Goal: Task Accomplishment & Management: Manage account settings

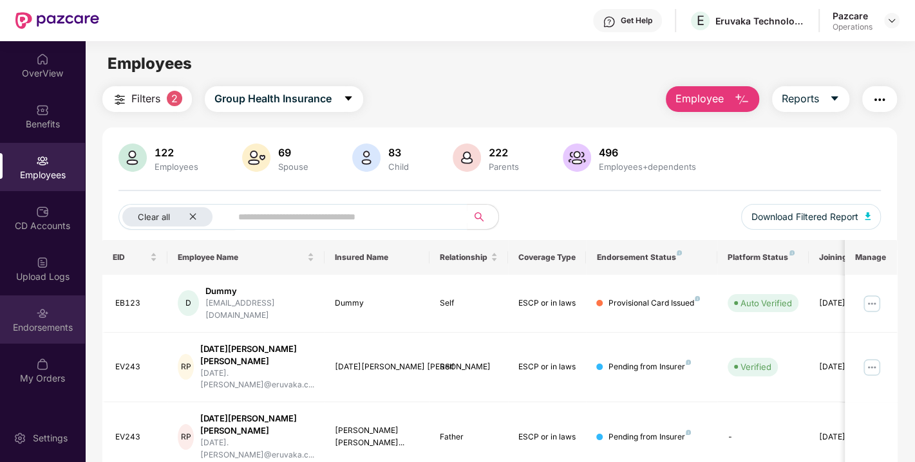
click at [47, 322] on div "Endorsements" at bounding box center [42, 327] width 85 height 13
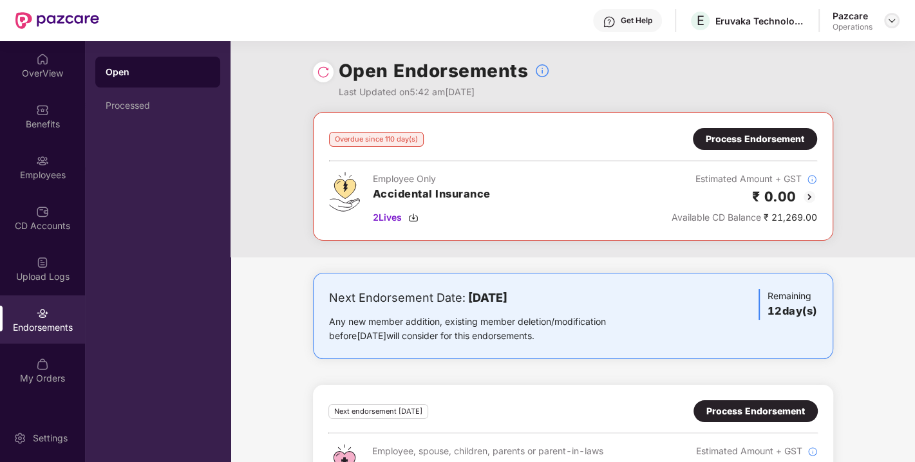
click at [896, 14] on div at bounding box center [891, 20] width 15 height 15
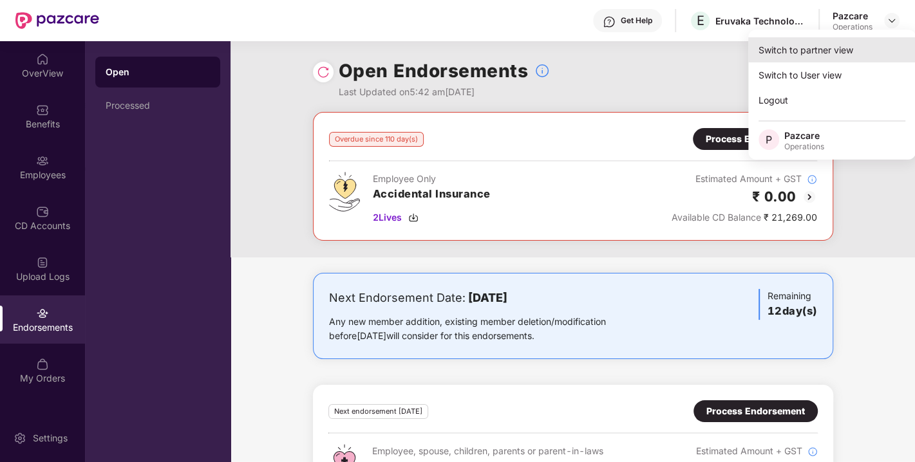
click at [832, 46] on div "Switch to partner view" at bounding box center [831, 49] width 167 height 25
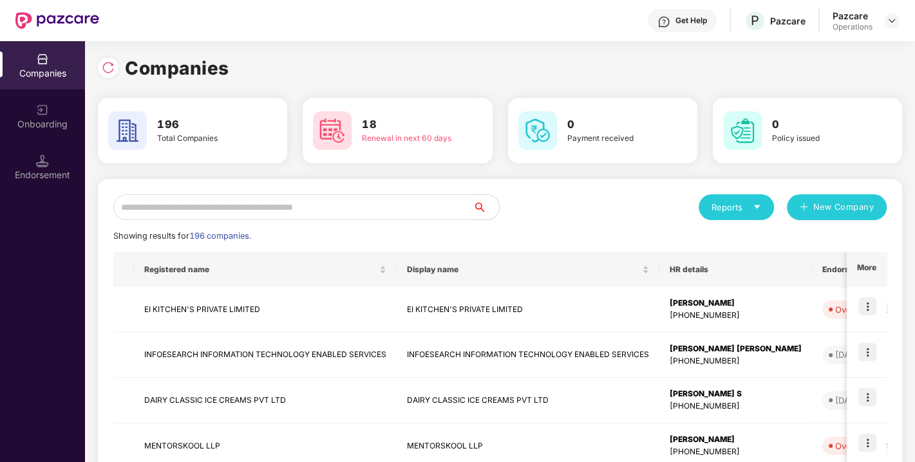
click at [404, 211] on input "text" at bounding box center [293, 207] width 360 height 26
click at [309, 207] on input "text" at bounding box center [293, 207] width 360 height 26
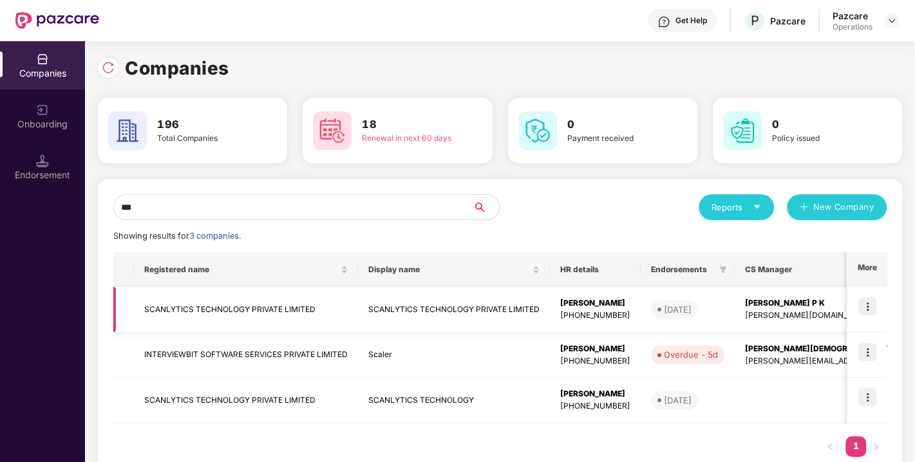
type input "***"
click at [210, 303] on td "SCANLYTICS TECHNOLOGY PRIVATE LIMITED" at bounding box center [246, 310] width 224 height 46
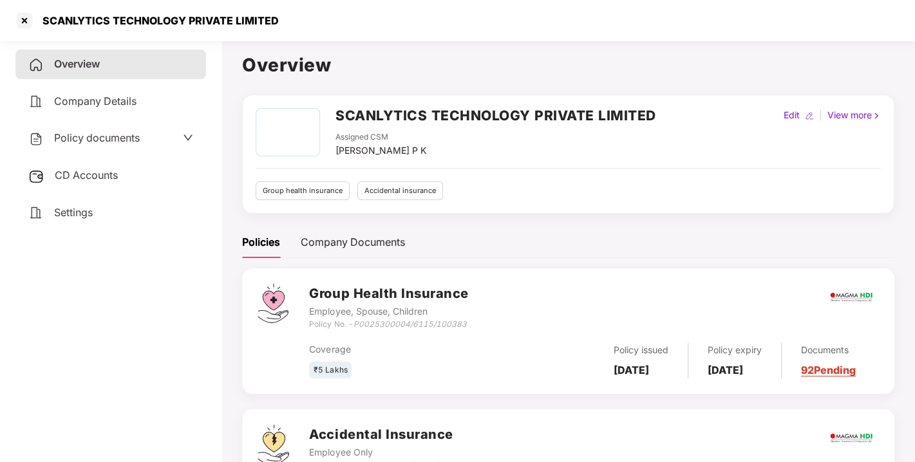
click at [93, 136] on span "Policy documents" at bounding box center [97, 137] width 86 height 13
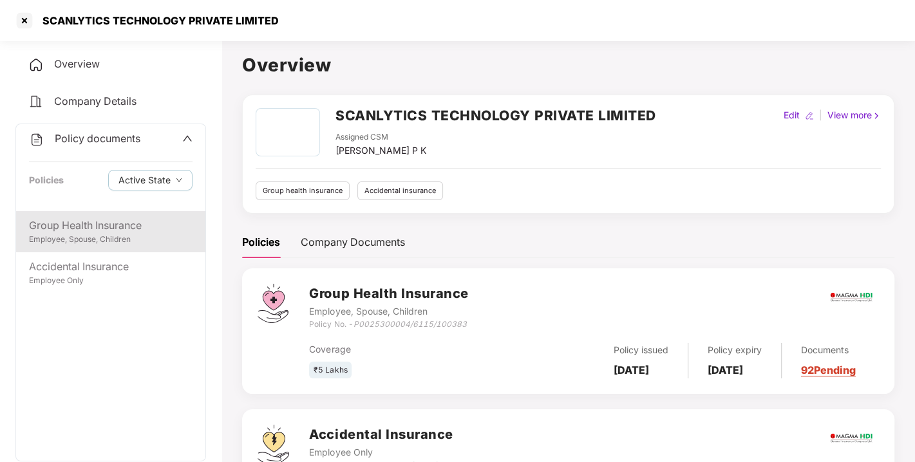
click at [93, 211] on div "Group Health Insurance Employee, Spouse, Children" at bounding box center [110, 231] width 189 height 41
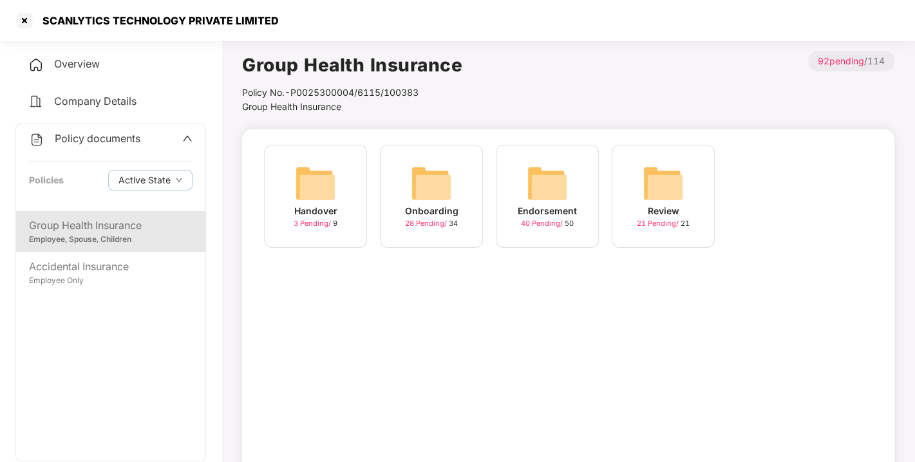
click at [516, 175] on div "Endorsement 40 Pending / 50" at bounding box center [547, 196] width 103 height 103
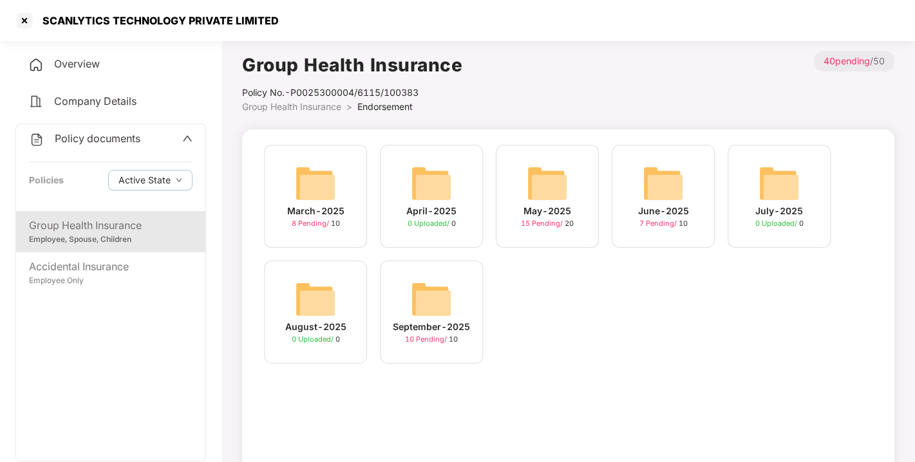
click at [421, 288] on img at bounding box center [431, 299] width 41 height 41
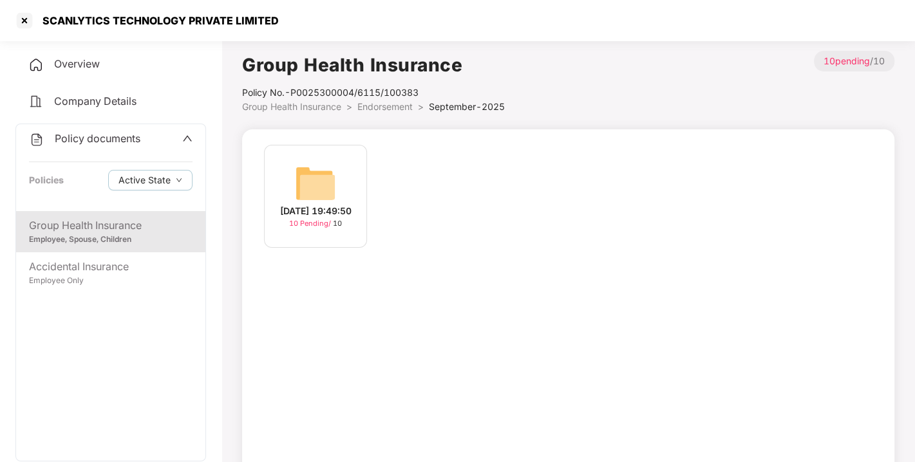
click at [343, 176] on div "[DATE] 19:49:50 10 Pending / 10" at bounding box center [315, 196] width 103 height 103
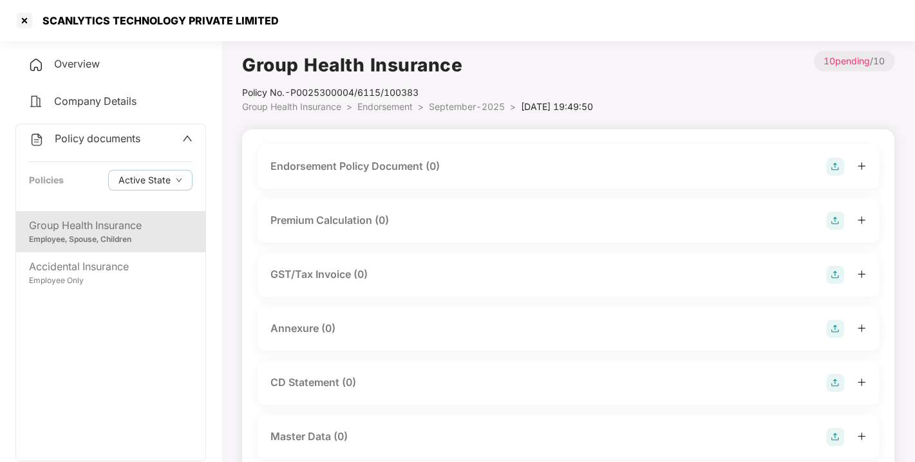
click at [826, 165] on img at bounding box center [835, 167] width 18 height 18
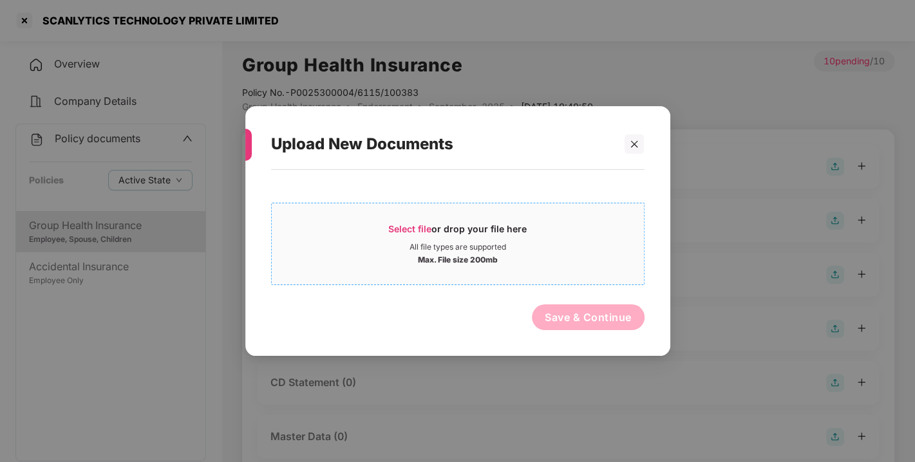
click at [393, 231] on span "Select file" at bounding box center [409, 228] width 43 height 11
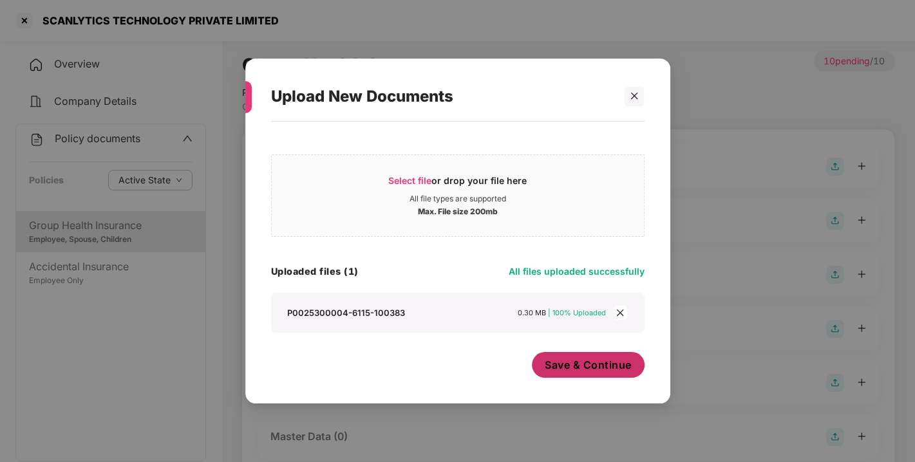
click at [589, 360] on span "Save & Continue" at bounding box center [588, 365] width 87 height 14
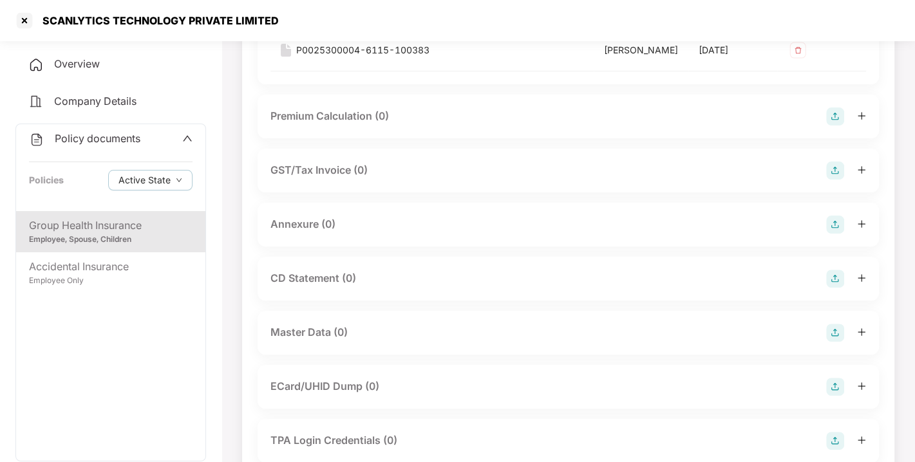
scroll to position [198, 0]
click at [835, 232] on img at bounding box center [835, 223] width 18 height 18
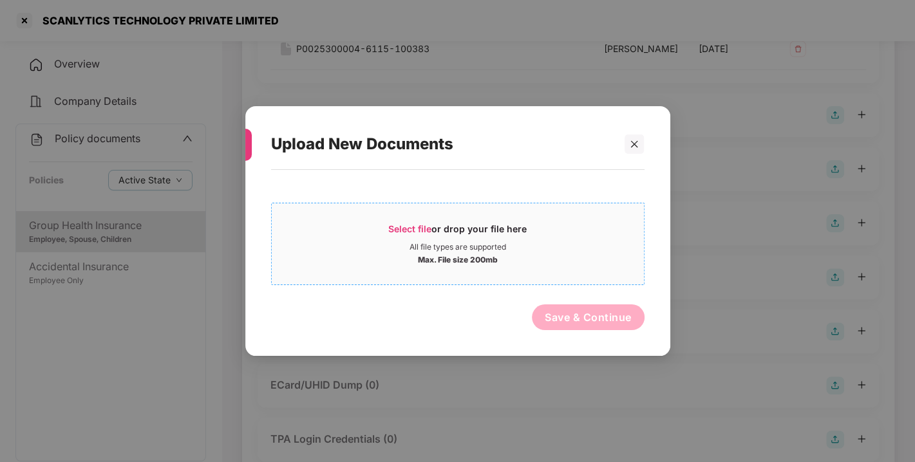
click at [405, 235] on div "Select file or drop your file here" at bounding box center [457, 232] width 138 height 19
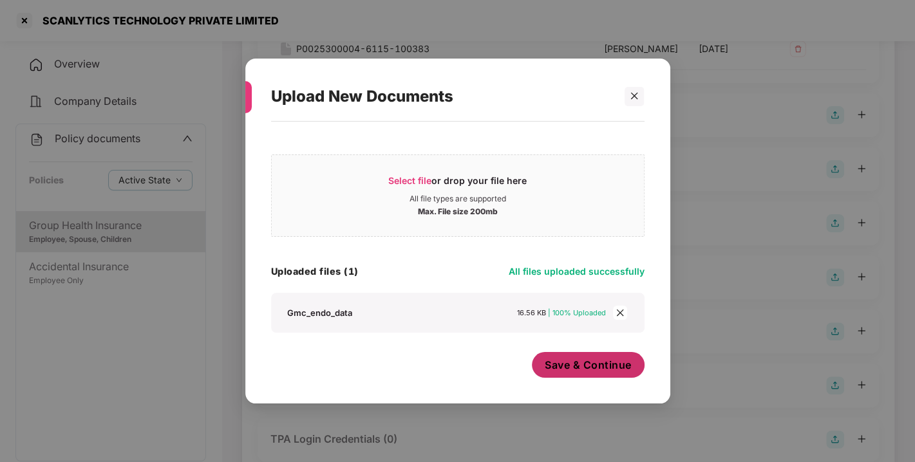
click at [597, 364] on span "Save & Continue" at bounding box center [588, 365] width 87 height 14
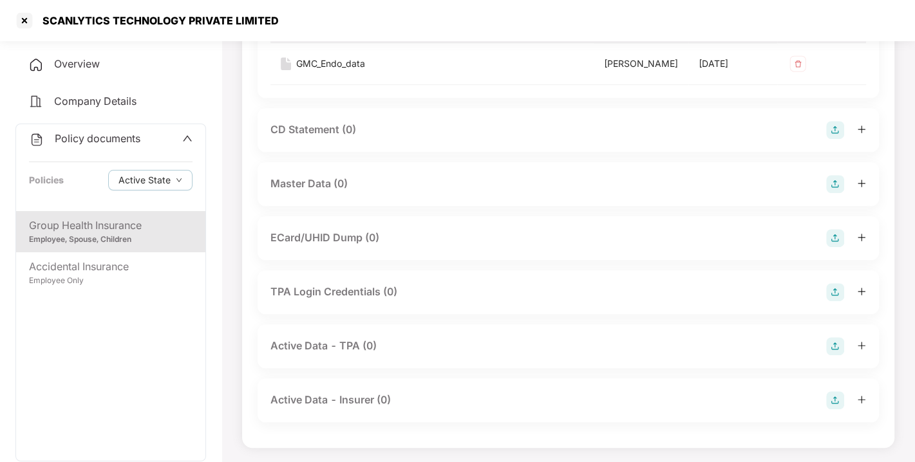
scroll to position [447, 0]
click at [829, 192] on img at bounding box center [835, 183] width 18 height 18
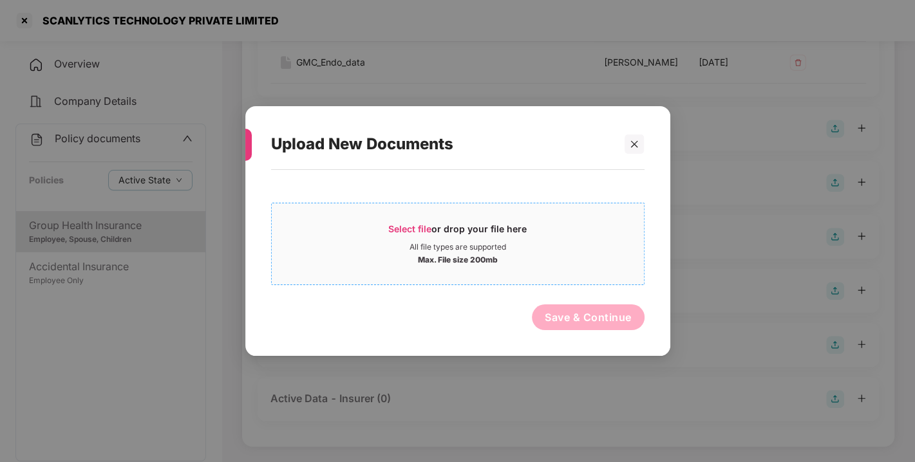
click at [408, 234] on div "Select file or drop your file here" at bounding box center [457, 232] width 138 height 19
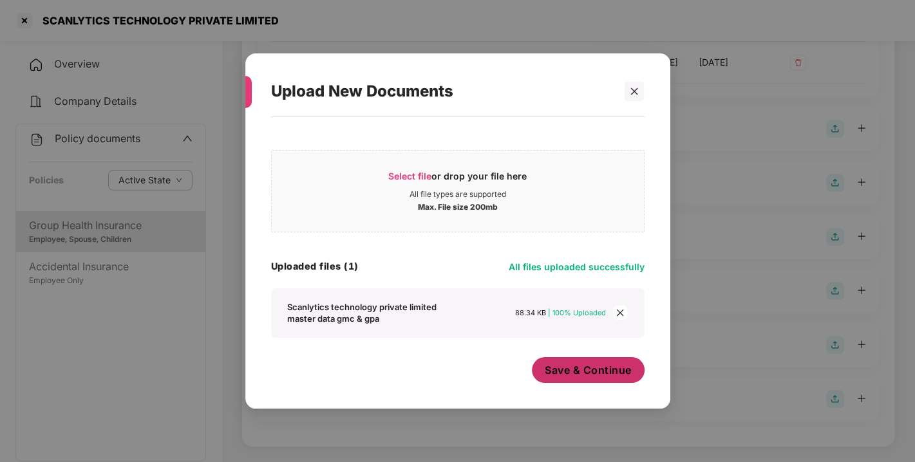
click at [579, 365] on span "Save & Continue" at bounding box center [588, 370] width 87 height 14
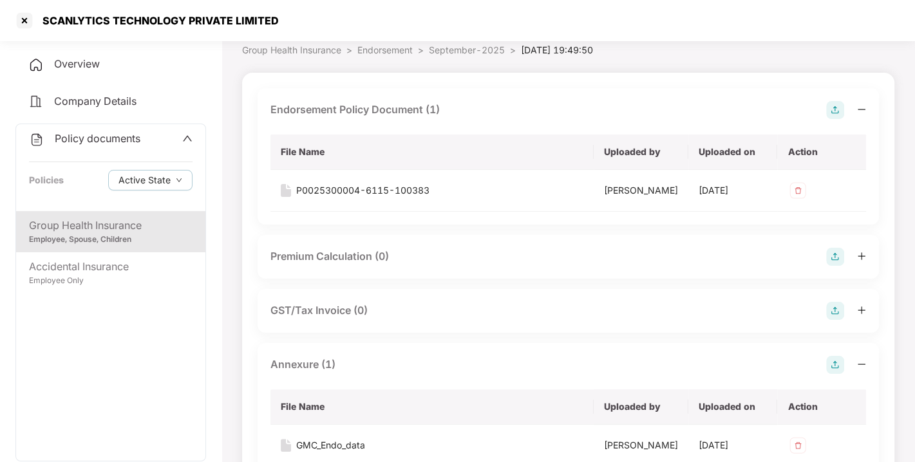
scroll to position [0, 0]
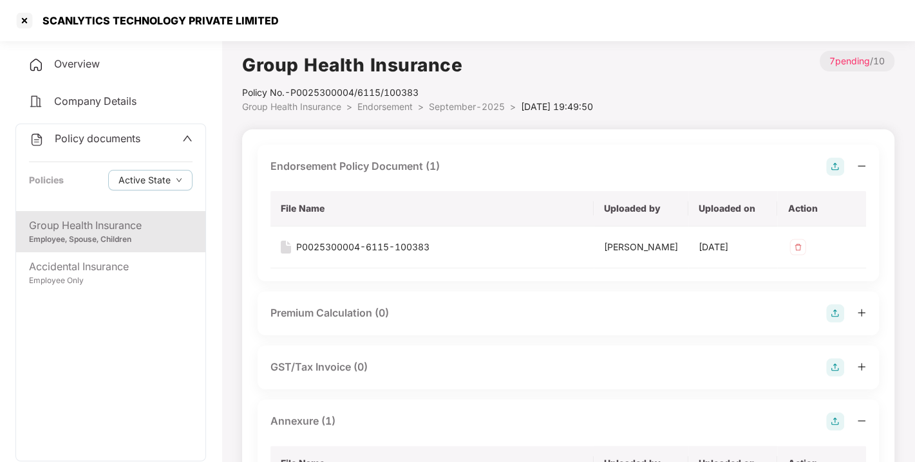
click at [390, 100] on li "Endorsement >" at bounding box center [392, 107] width 71 height 14
click at [382, 104] on span "Endorsement" at bounding box center [384, 106] width 55 height 11
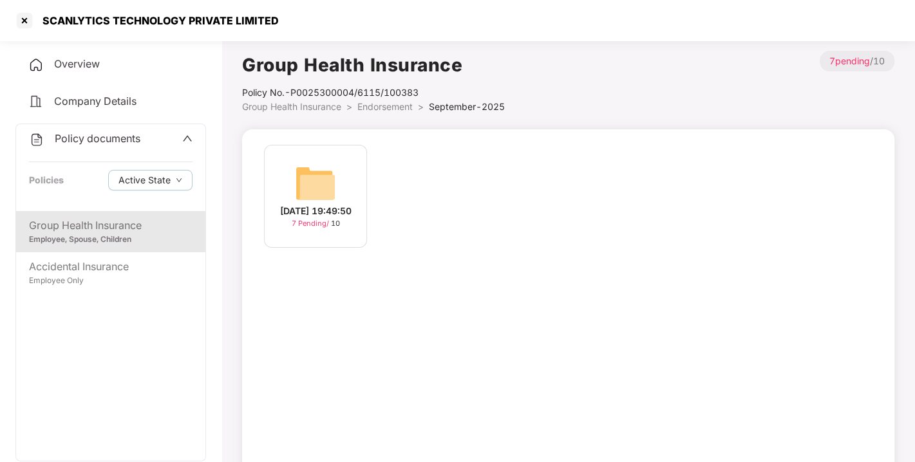
click at [382, 104] on span "Endorsement" at bounding box center [384, 106] width 55 height 11
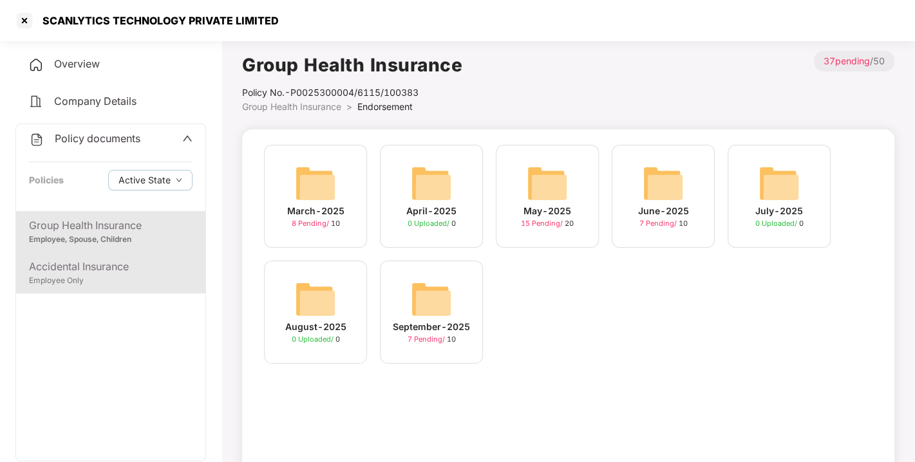
click at [86, 259] on div "Accidental Insurance" at bounding box center [110, 267] width 163 height 16
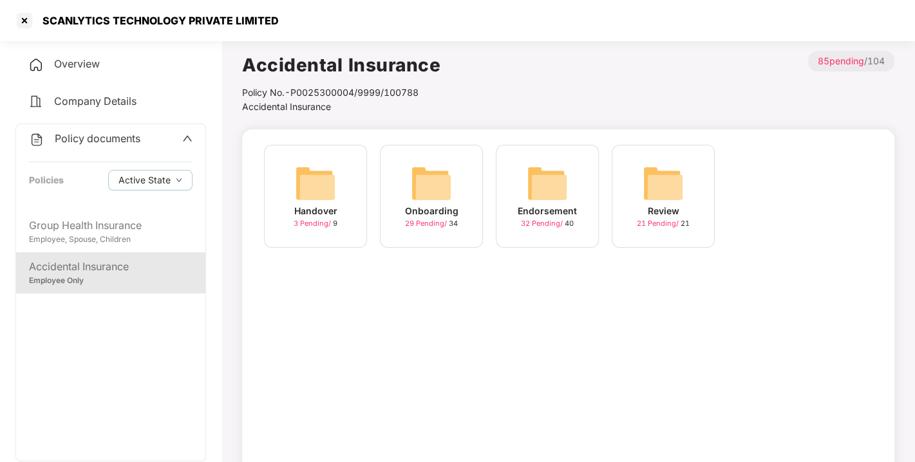
click at [541, 169] on img at bounding box center [546, 183] width 41 height 41
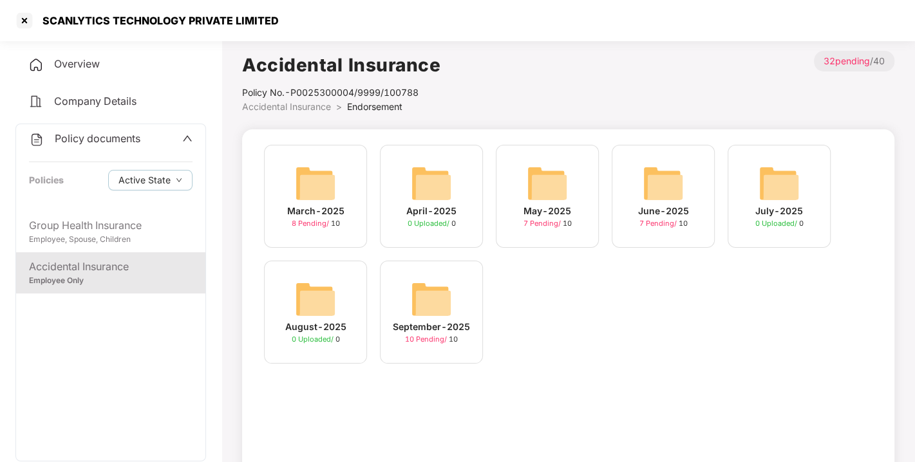
click at [409, 283] on div "September-2025 10 Pending / 10" at bounding box center [431, 312] width 103 height 103
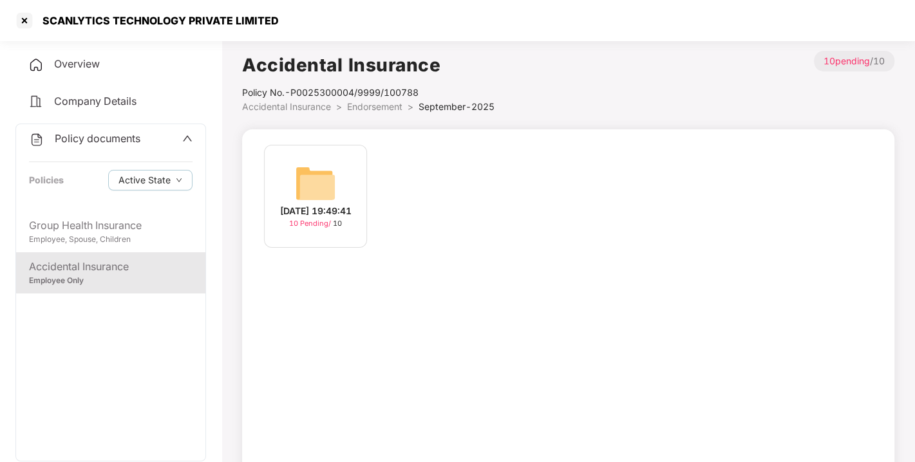
click at [340, 196] on div "[DATE] 19:49:41 10 Pending / 10" at bounding box center [315, 196] width 103 height 103
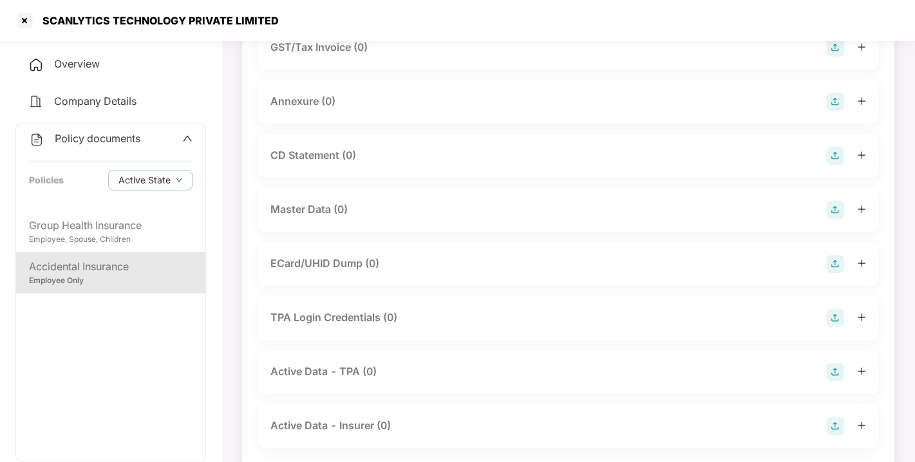
scroll to position [237, 0]
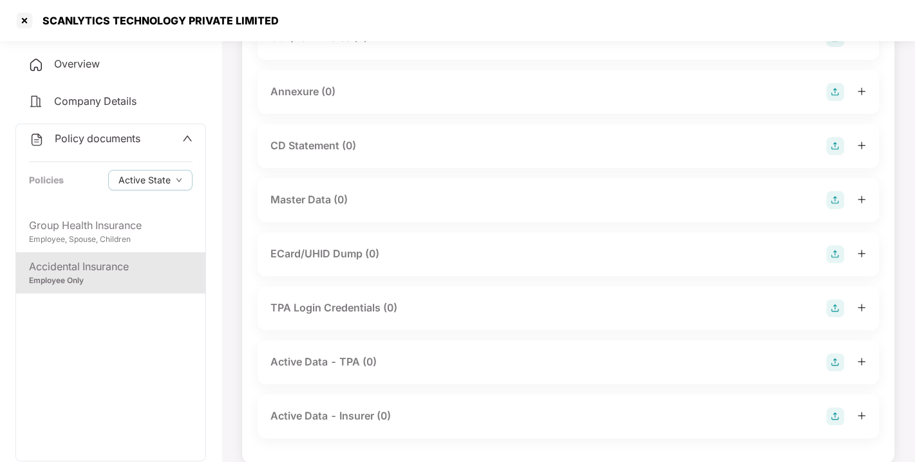
click at [837, 200] on img at bounding box center [835, 200] width 18 height 18
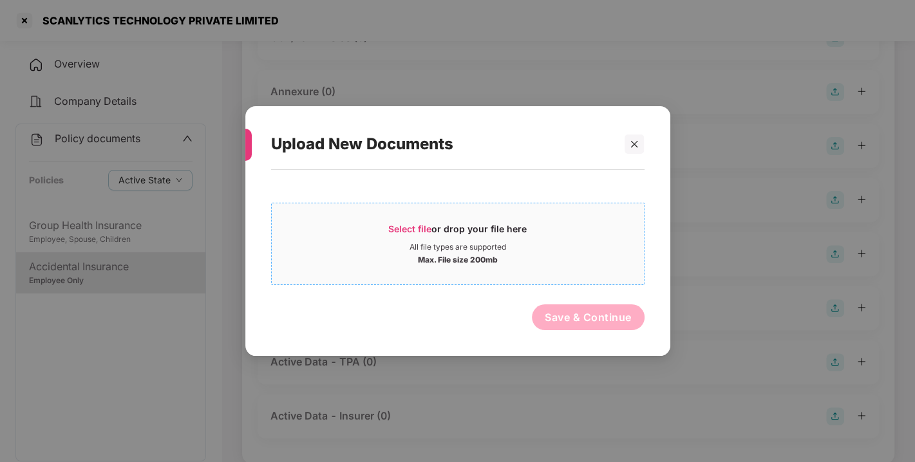
click at [438, 235] on div "Select file or drop your file here" at bounding box center [457, 232] width 138 height 19
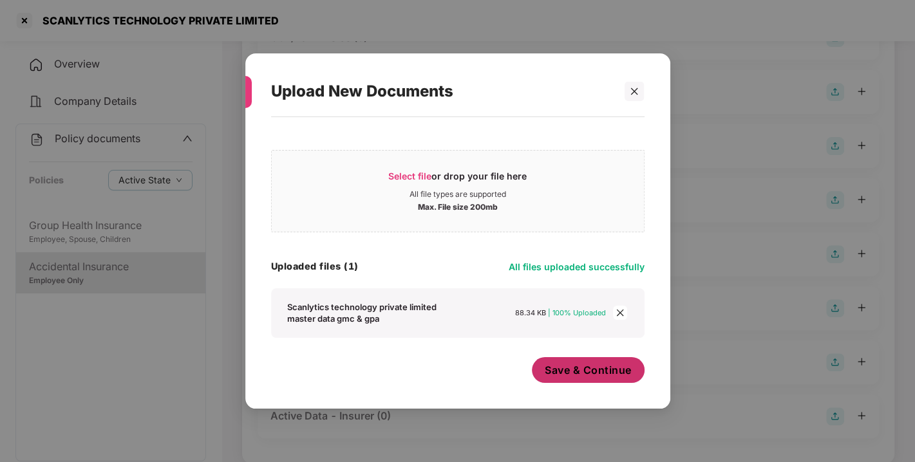
click at [579, 377] on span "Save & Continue" at bounding box center [588, 370] width 87 height 14
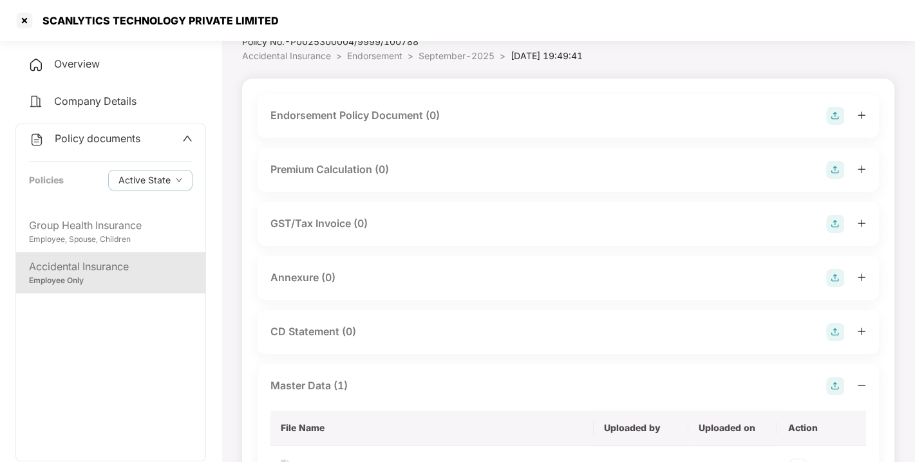
scroll to position [44, 0]
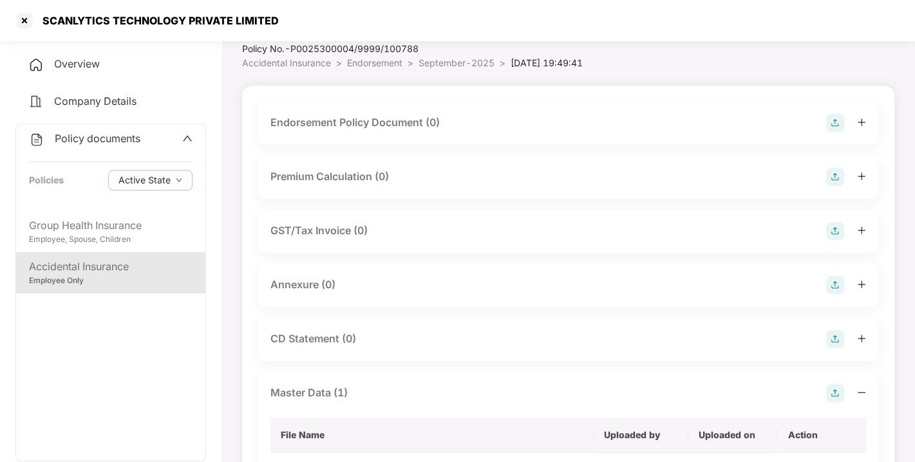
click at [834, 284] on img at bounding box center [835, 285] width 18 height 18
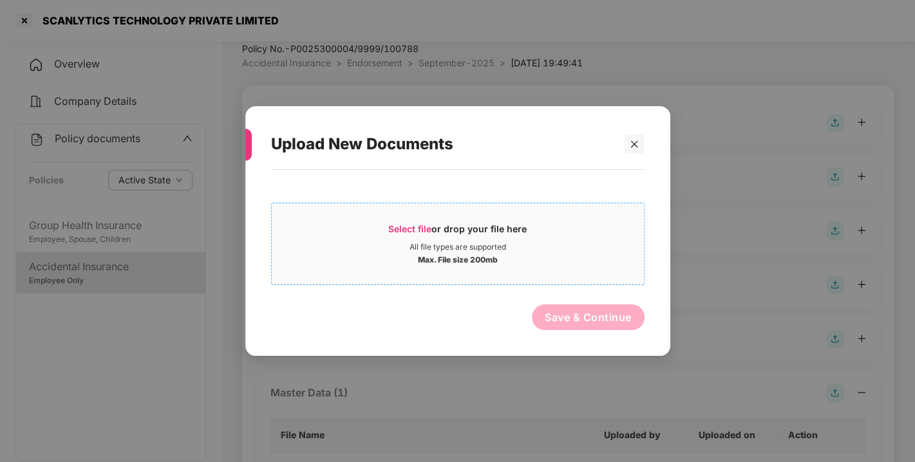
click at [422, 223] on div "Select file or drop your file here" at bounding box center [457, 232] width 138 height 19
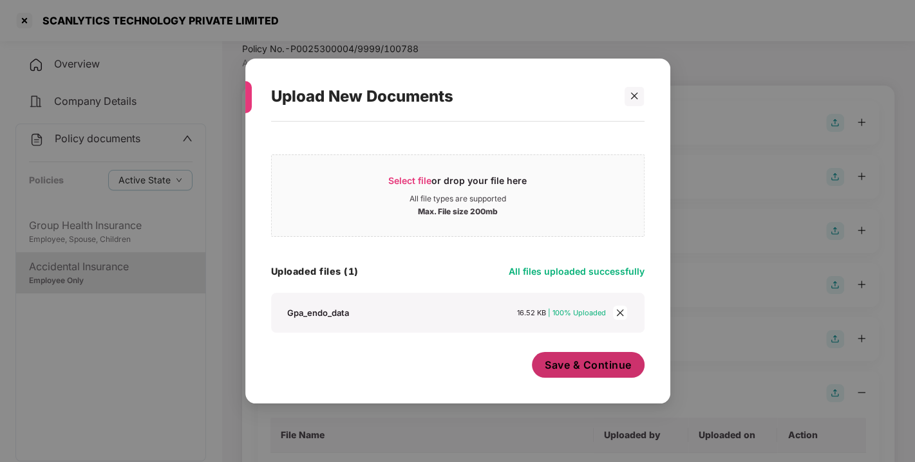
click at [581, 366] on span "Save & Continue" at bounding box center [588, 365] width 87 height 14
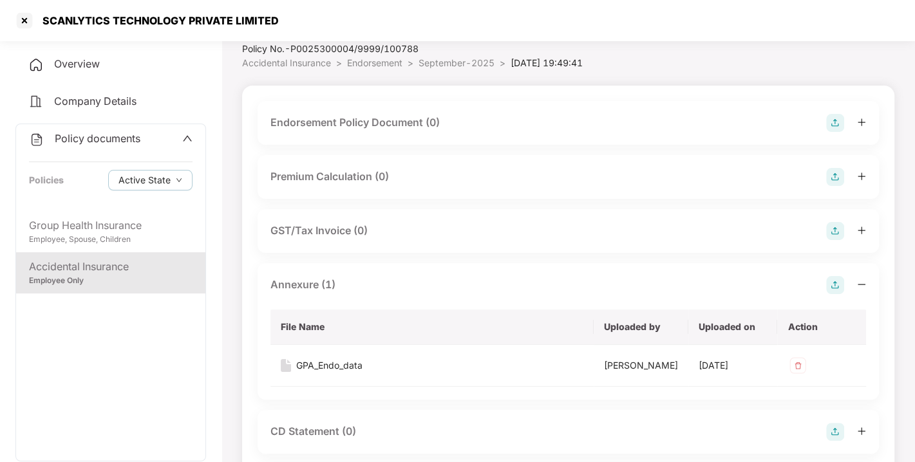
scroll to position [0, 0]
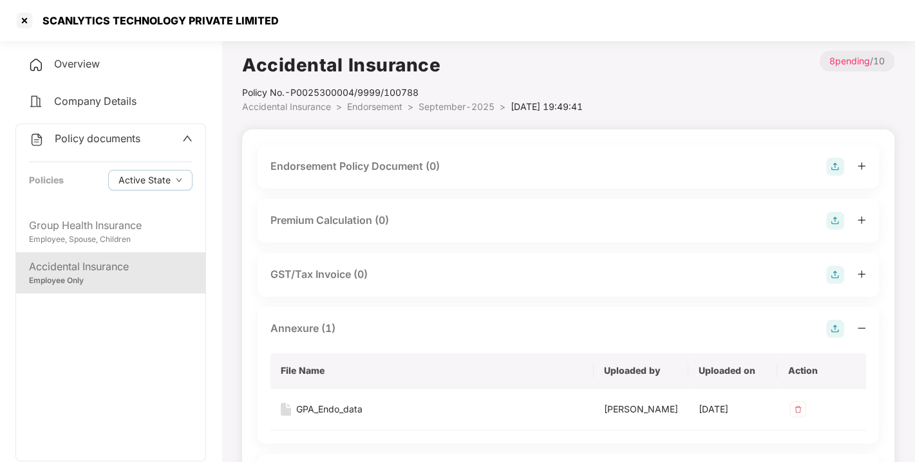
click at [827, 165] on img at bounding box center [835, 167] width 18 height 18
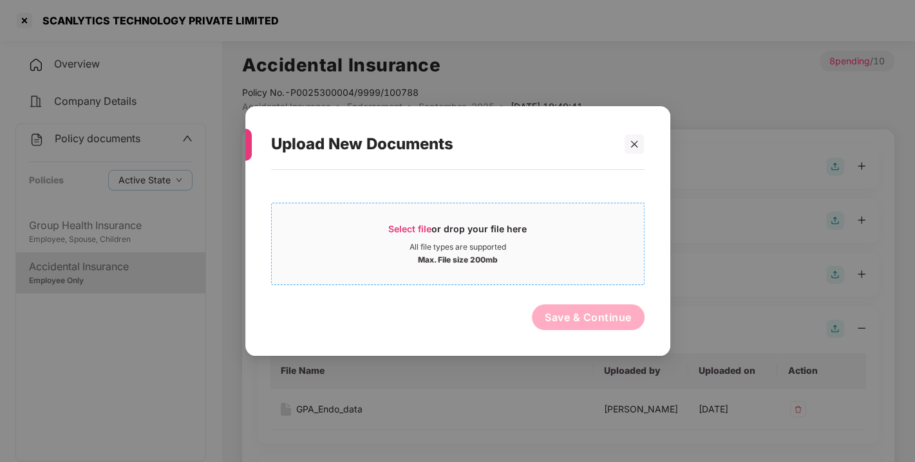
click at [408, 225] on span "Select file" at bounding box center [409, 228] width 43 height 11
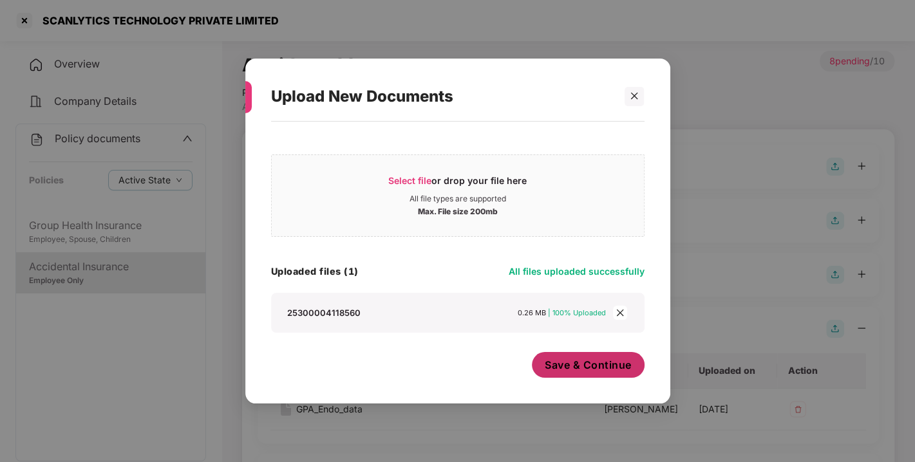
click at [611, 357] on button "Save & Continue" at bounding box center [588, 365] width 113 height 26
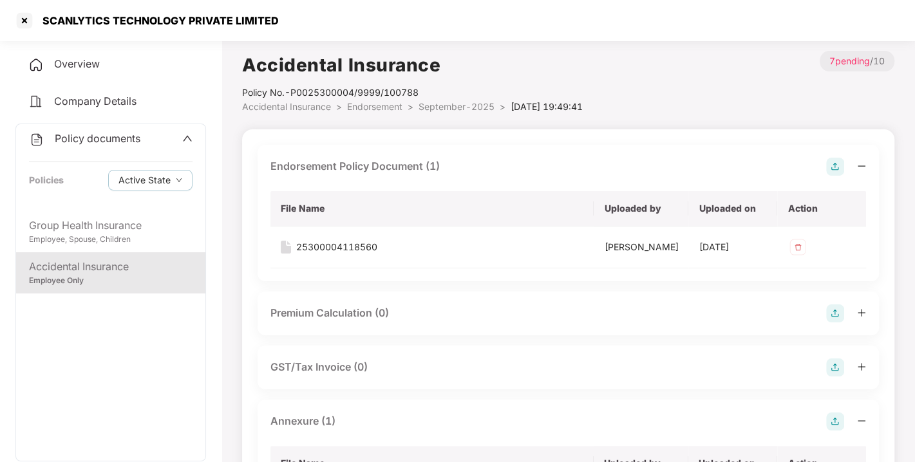
click at [380, 101] on span "Endorsement" at bounding box center [374, 106] width 55 height 11
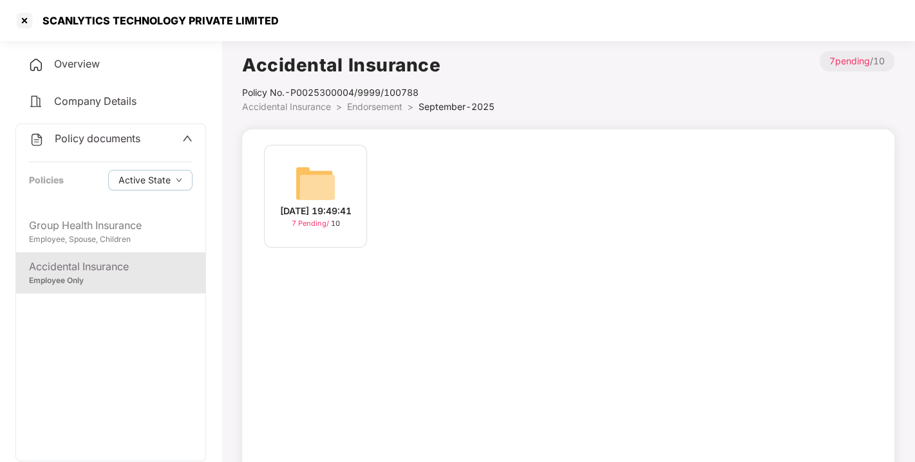
click at [380, 101] on span "Endorsement" at bounding box center [374, 106] width 55 height 11
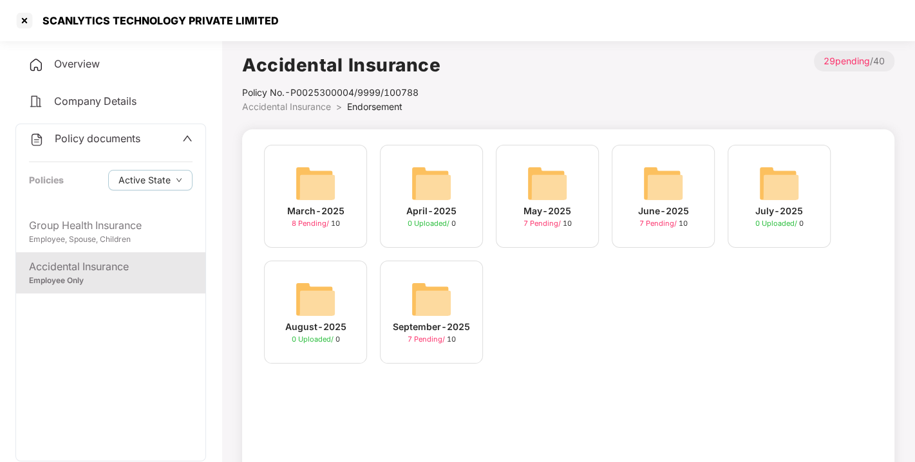
click at [97, 139] on span "Policy documents" at bounding box center [98, 138] width 86 height 13
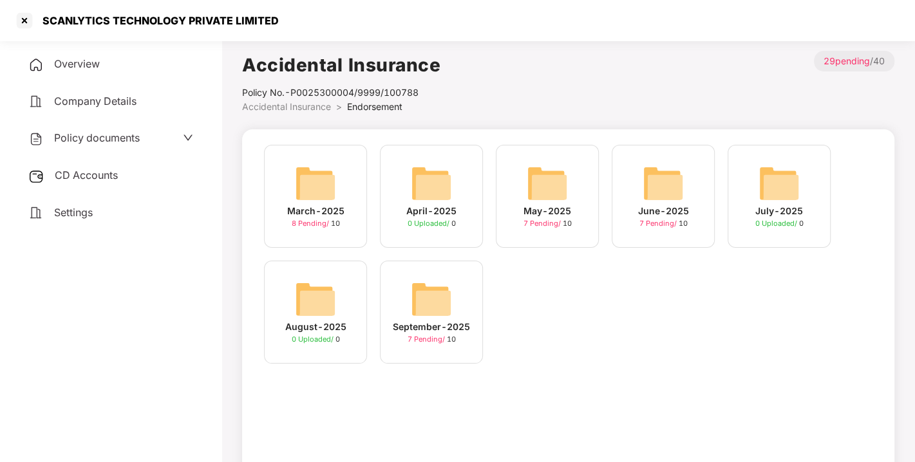
click at [80, 177] on span "CD Accounts" at bounding box center [86, 175] width 63 height 13
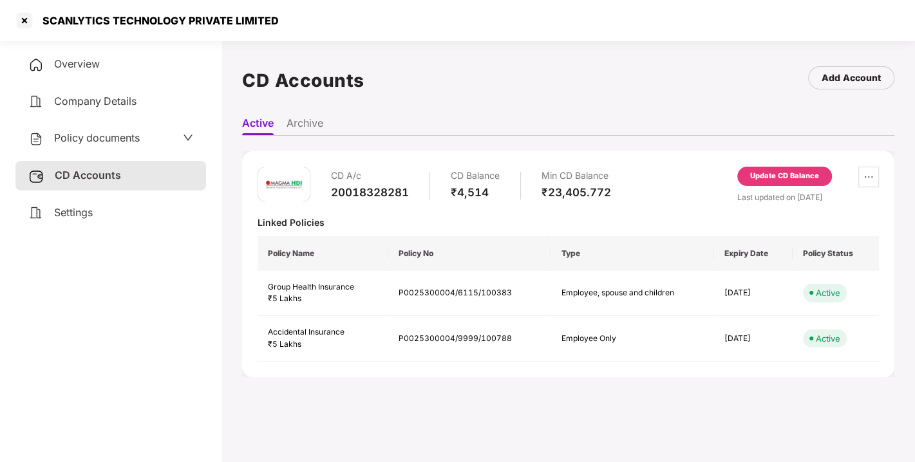
click at [759, 180] on div "Update CD Balance" at bounding box center [784, 177] width 69 height 12
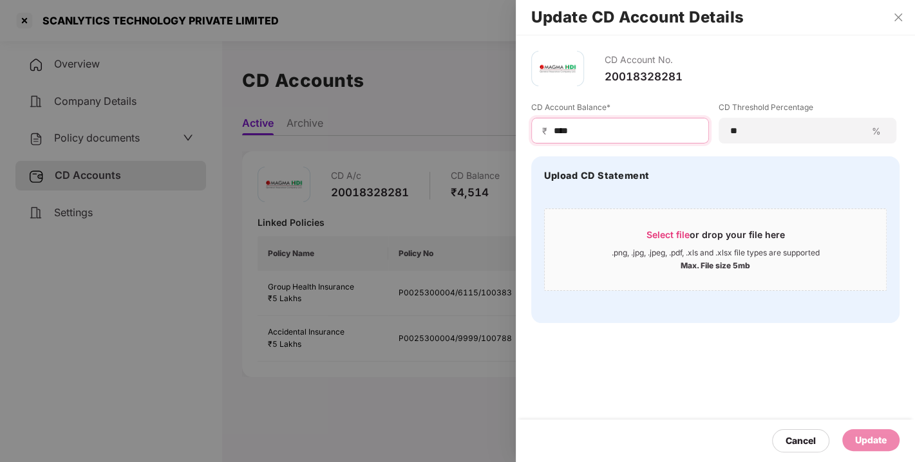
drag, startPoint x: 591, startPoint y: 130, endPoint x: 424, endPoint y: 153, distance: 168.2
click at [424, 153] on div "Update CD Account Details CD Account No. 20018328281 CD Account Balance* ₹ ****…" at bounding box center [457, 231] width 915 height 462
type input "****"
click at [866, 443] on div "Update" at bounding box center [871, 440] width 32 height 14
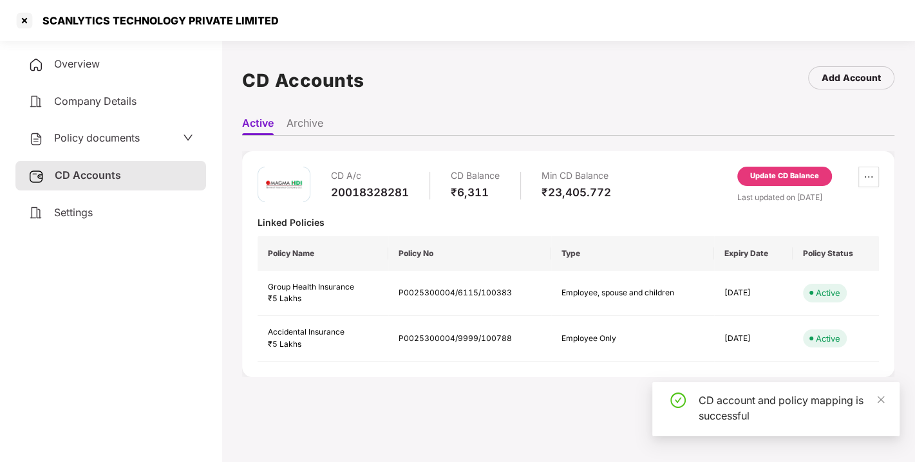
click at [647, 167] on div "CD A/c 20018328281 CD Balance ₹6,311 Min CD Balance ₹23,405.772 Update CD Balan…" at bounding box center [567, 185] width 621 height 37
drag, startPoint x: 647, startPoint y: 167, endPoint x: 672, endPoint y: 168, distance: 25.1
click at [672, 168] on div "CD A/c 20018328281 CD Balance ₹6,311 Min CD Balance ₹23,405.772 Update CD Balan…" at bounding box center [567, 185] width 621 height 37
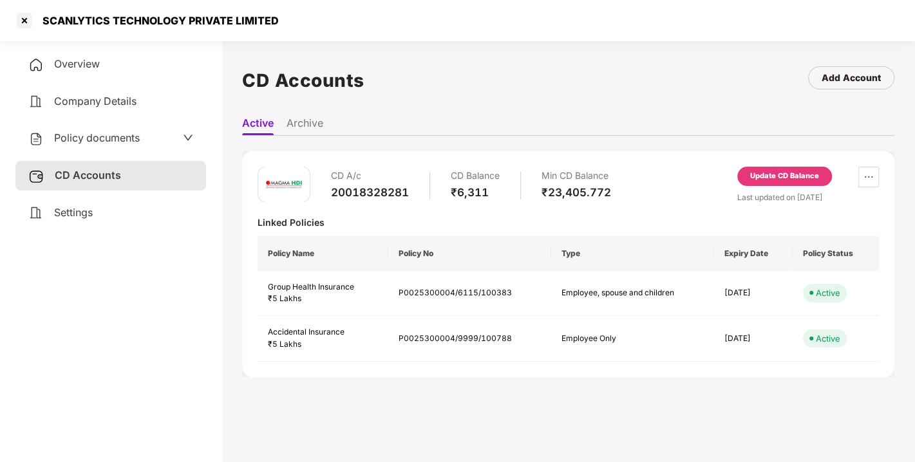
click at [633, 160] on div "CD A/c 20018328281 CD Balance ₹6,311 Min CD Balance ₹23,405.772 Update CD Balan…" at bounding box center [568, 264] width 652 height 226
drag, startPoint x: 633, startPoint y: 160, endPoint x: 669, endPoint y: 171, distance: 37.7
click at [669, 171] on div "CD A/c 20018328281 CD Balance ₹6,311 Min CD Balance ₹23,405.772 Update CD Balan…" at bounding box center [568, 264] width 652 height 226
click at [713, 165] on div "CD A/c 20018328281 CD Balance ₹6,311 Min CD Balance ₹23,405.772 Update CD Balan…" at bounding box center [568, 264] width 652 height 226
drag, startPoint x: 606, startPoint y: 198, endPoint x: 664, endPoint y: 185, distance: 58.6
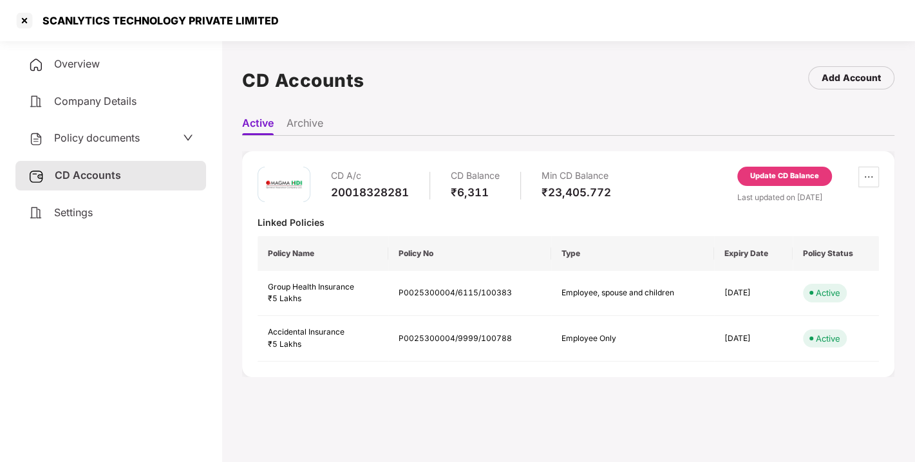
click at [664, 185] on div "CD A/c 20018328281 CD Balance ₹6,311 Min CD Balance ₹23,405.772 Update CD Balan…" at bounding box center [567, 185] width 621 height 37
drag, startPoint x: 664, startPoint y: 185, endPoint x: 654, endPoint y: 172, distance: 16.6
click at [654, 172] on div "CD A/c 20018328281 CD Balance ₹6,311 Min CD Balance ₹23,405.772 Update CD Balan…" at bounding box center [567, 185] width 621 height 37
click at [693, 165] on div "CD A/c 20018328281 CD Balance ₹6,311 Min CD Balance ₹23,405.772 Update CD Balan…" at bounding box center [568, 264] width 652 height 226
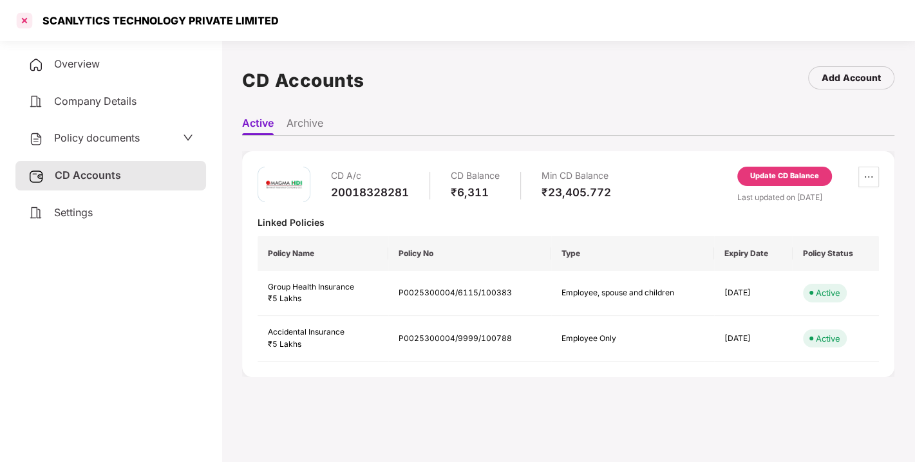
click at [26, 21] on div at bounding box center [24, 20] width 21 height 21
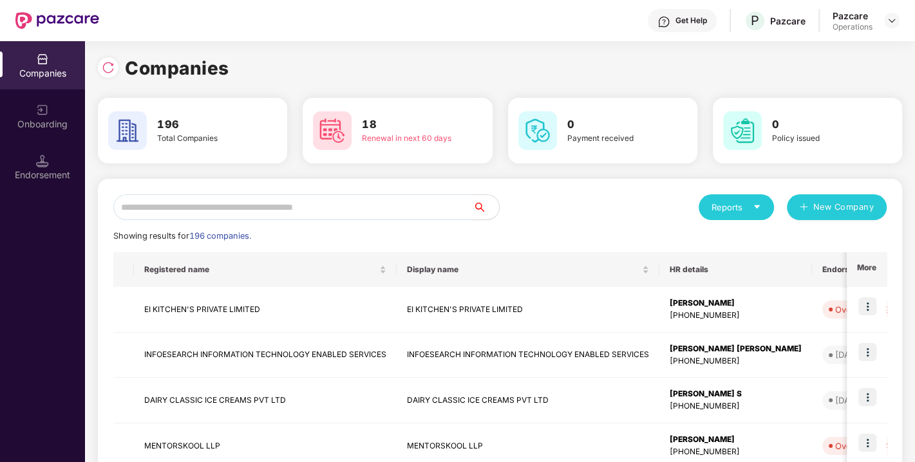
click at [328, 213] on input "text" at bounding box center [293, 207] width 360 height 26
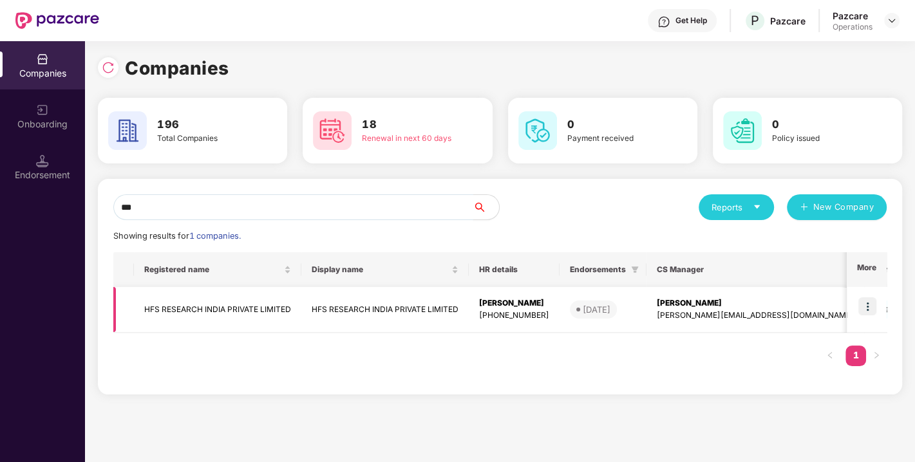
type input "***"
click at [217, 307] on td "HFS RESEARCH INDIA PRIVATE LIMITED" at bounding box center [217, 310] width 167 height 46
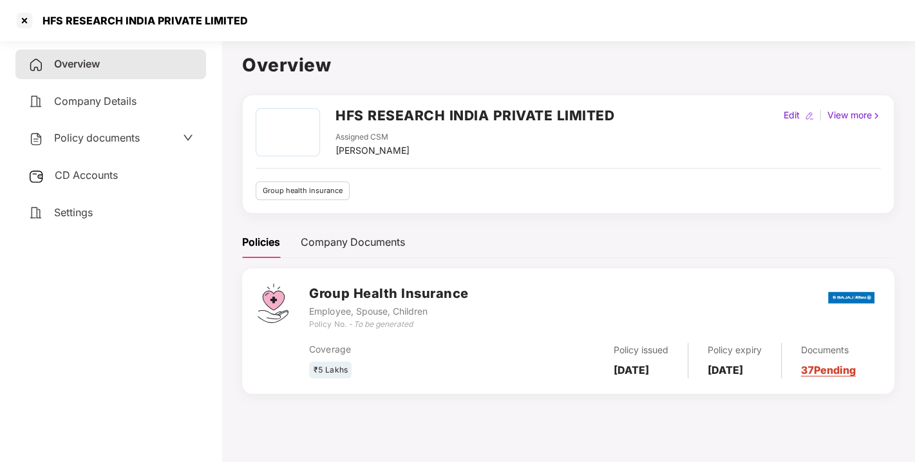
click at [96, 132] on span "Policy documents" at bounding box center [97, 137] width 86 height 13
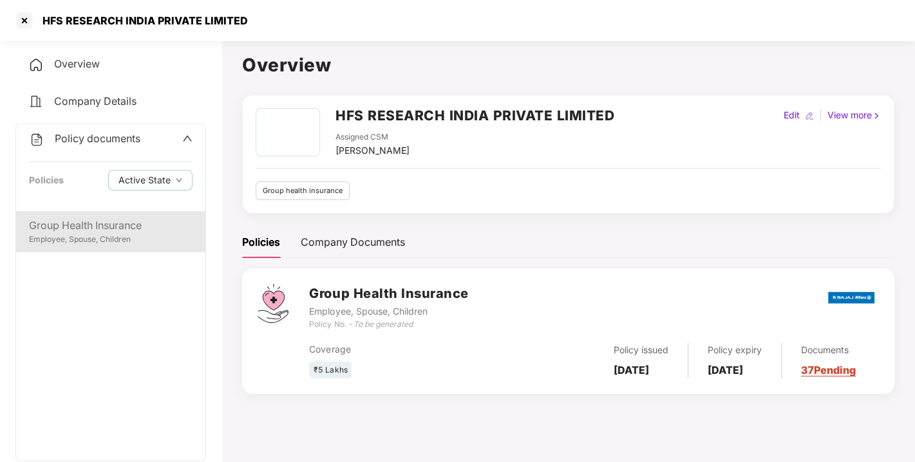
click at [106, 250] on div "Group Health Insurance Employee, Spouse, Children" at bounding box center [110, 231] width 189 height 41
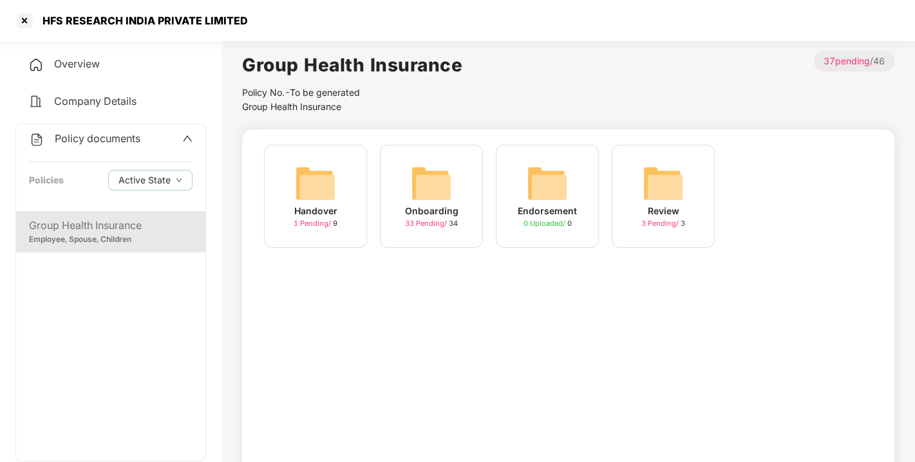
click at [428, 189] on img at bounding box center [431, 183] width 41 height 41
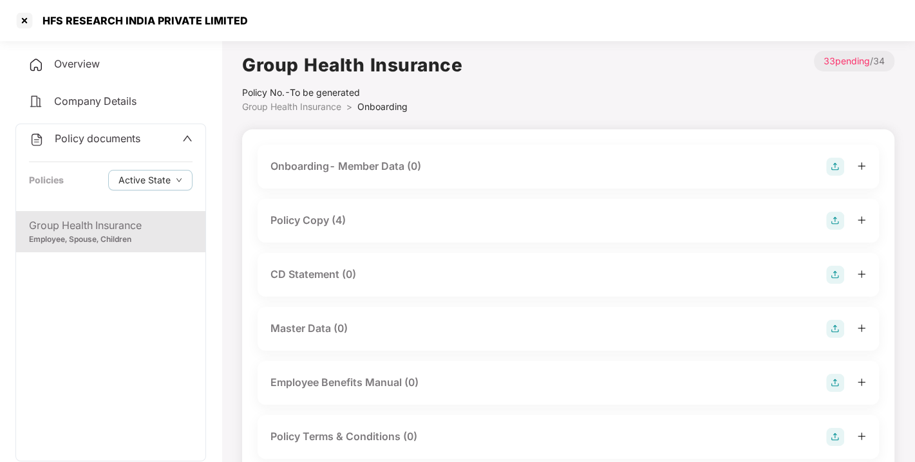
click at [75, 62] on span "Overview" at bounding box center [77, 63] width 46 height 13
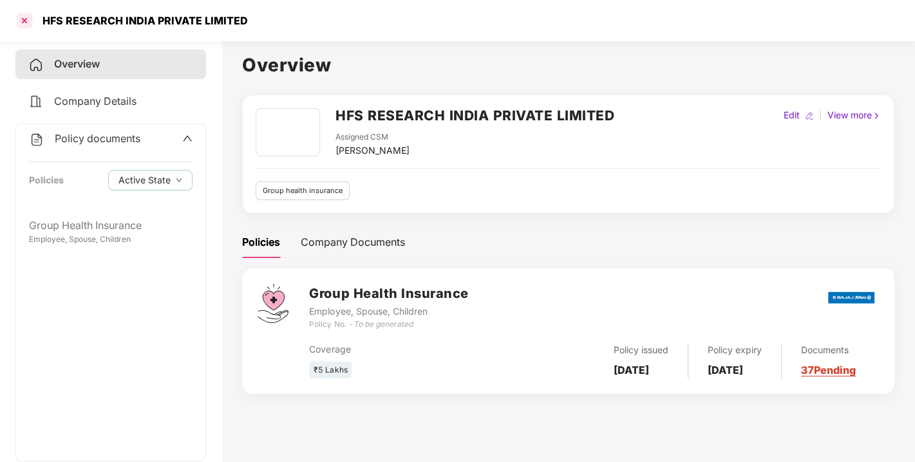
click at [28, 15] on div at bounding box center [24, 20] width 21 height 21
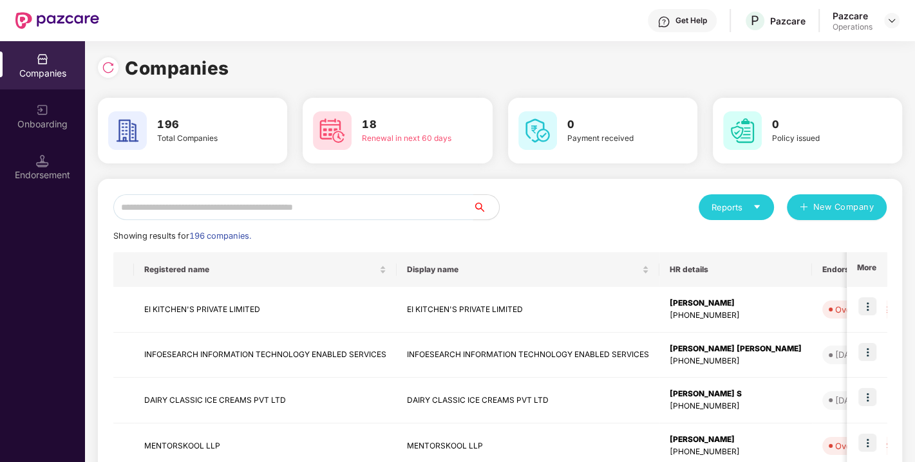
click at [219, 203] on input "text" at bounding box center [293, 207] width 360 height 26
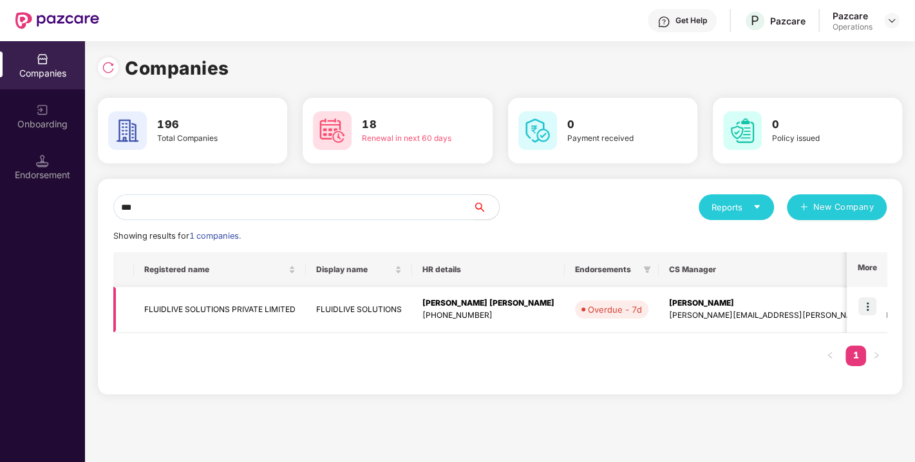
type input "***"
click at [193, 315] on td "FLUIDLIVE SOLUTIONS PRIVATE LIMITED" at bounding box center [220, 310] width 172 height 46
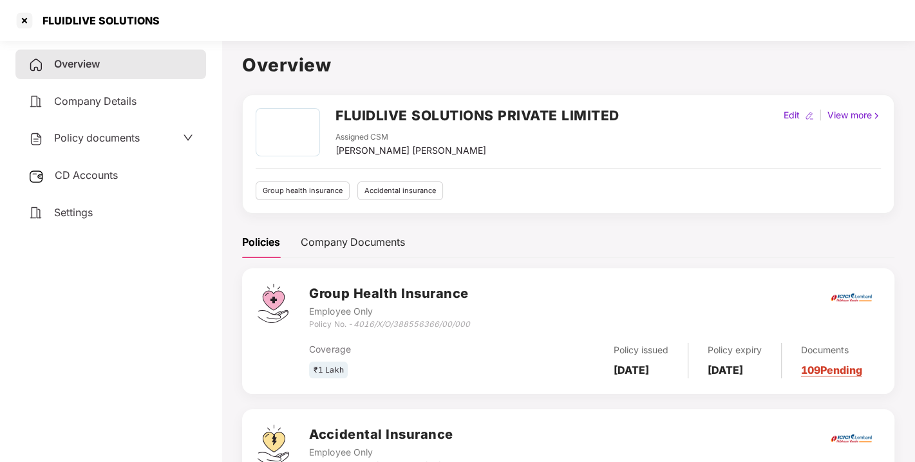
click at [77, 135] on span "Policy documents" at bounding box center [97, 137] width 86 height 13
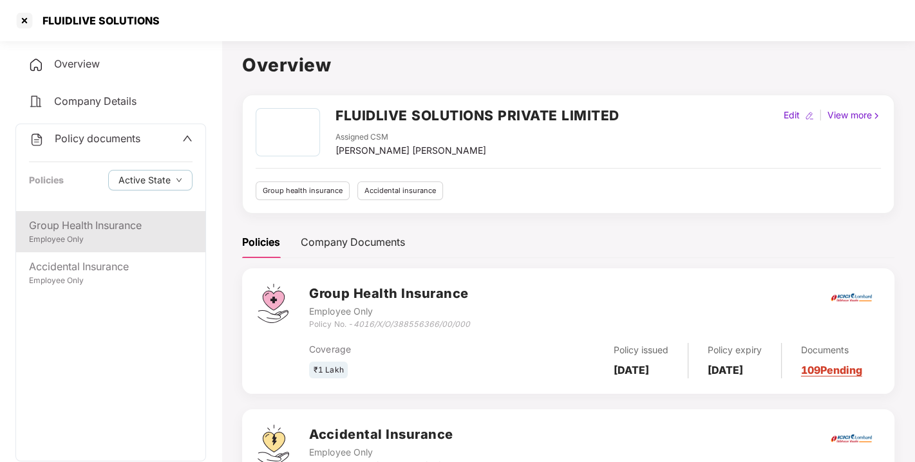
click at [121, 215] on div "Group Health Insurance Employee Only" at bounding box center [110, 231] width 189 height 41
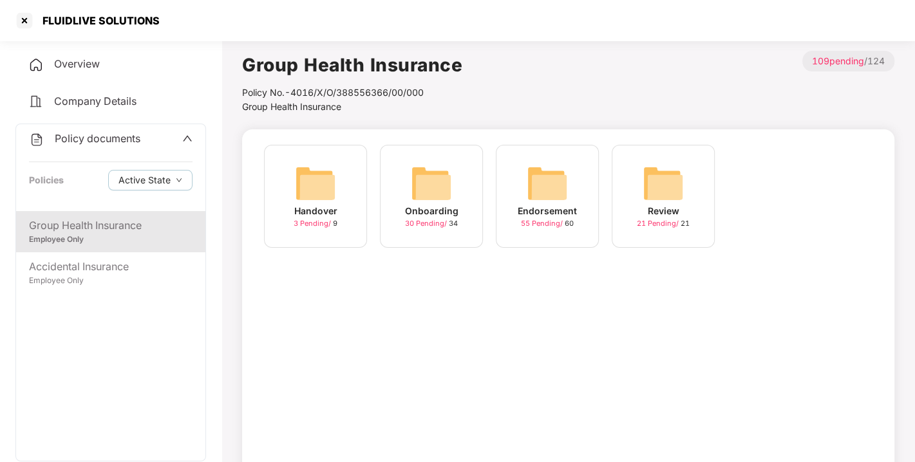
click at [562, 202] on img at bounding box center [546, 183] width 41 height 41
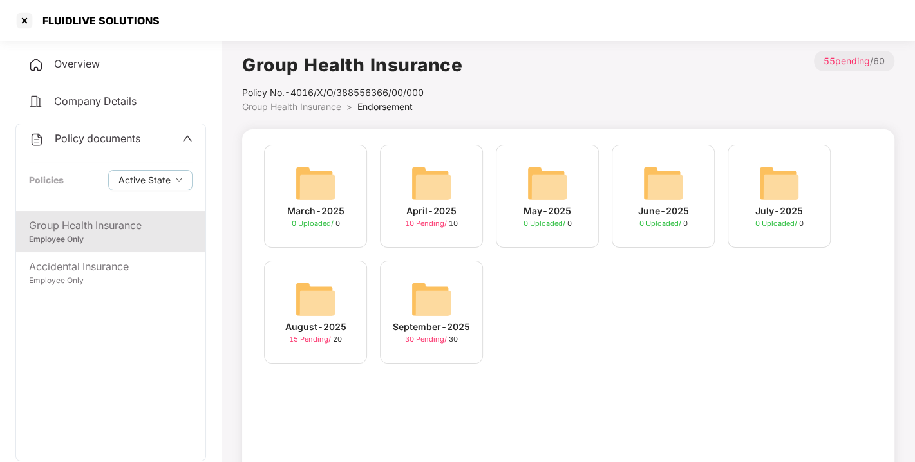
click at [427, 297] on img at bounding box center [431, 299] width 41 height 41
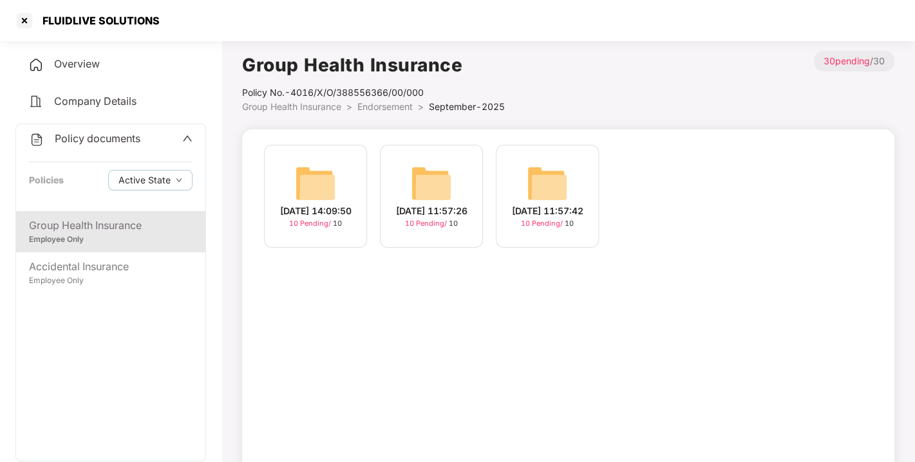
click at [423, 174] on img at bounding box center [431, 183] width 41 height 41
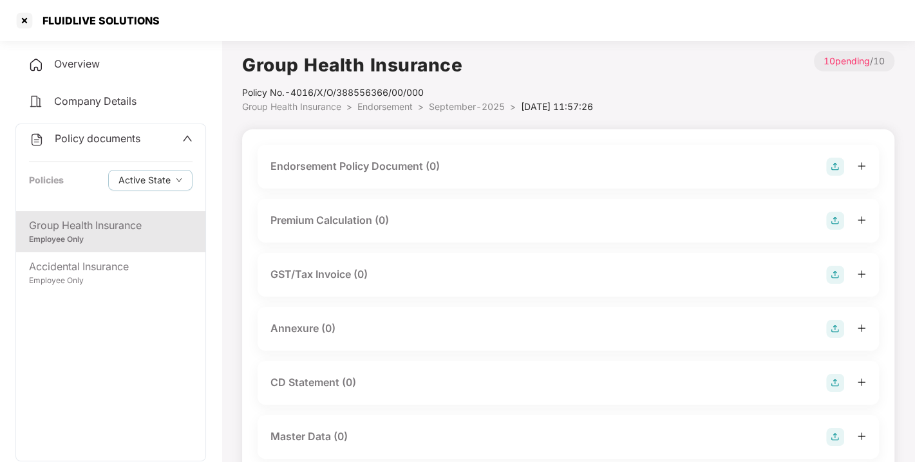
click at [832, 163] on img at bounding box center [835, 167] width 18 height 18
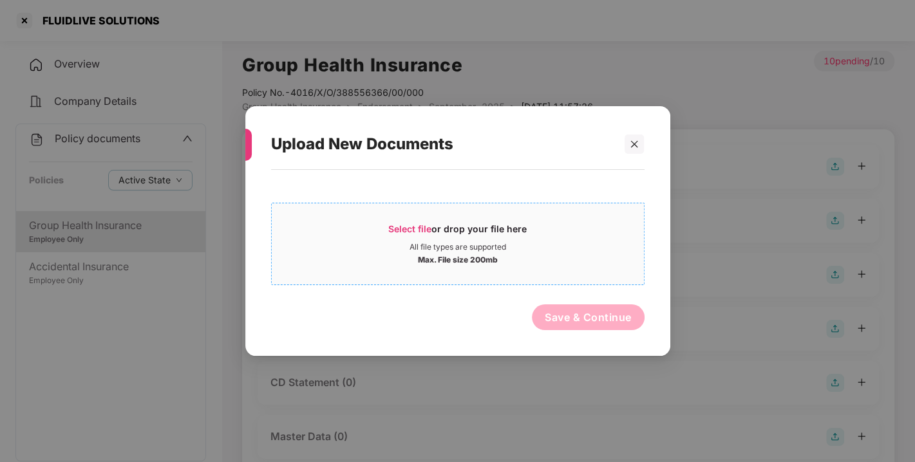
click at [391, 223] on div "Select file or drop your file here" at bounding box center [457, 232] width 138 height 19
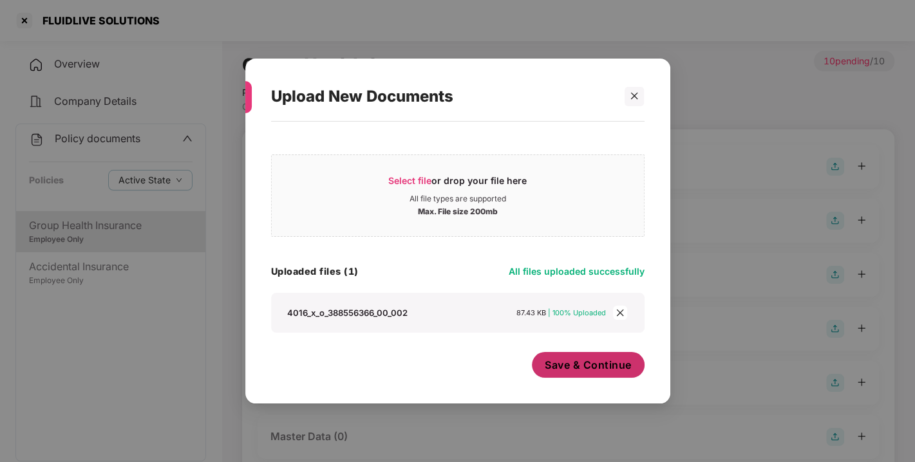
click at [585, 369] on span "Save & Continue" at bounding box center [588, 365] width 87 height 14
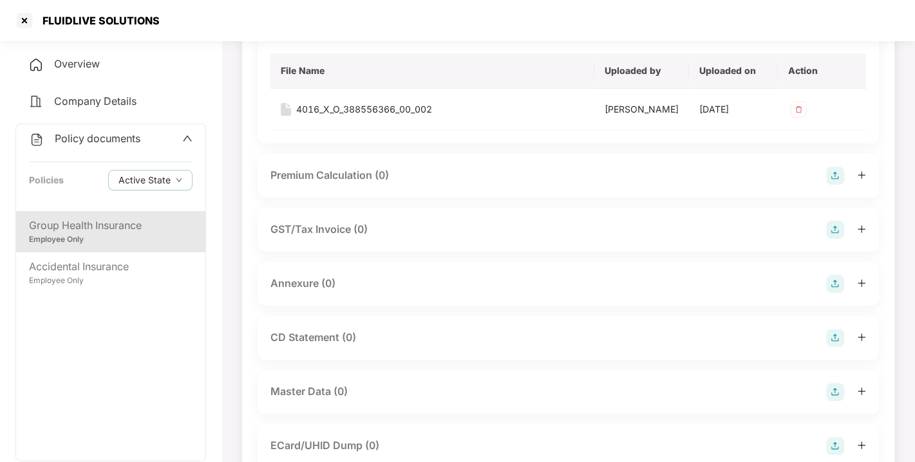
scroll to position [138, 0]
click at [835, 292] on img at bounding box center [835, 283] width 18 height 18
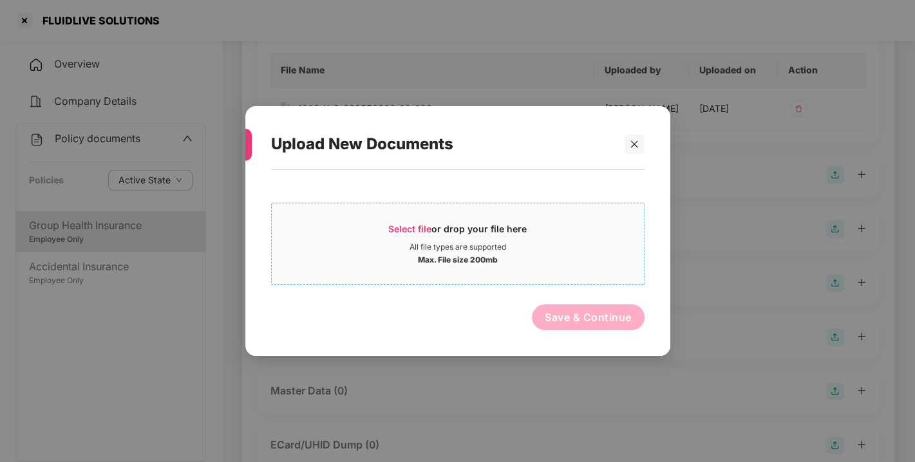
click at [402, 219] on span "Select file or drop your file here All file types are supported Max. File size …" at bounding box center [458, 244] width 372 height 62
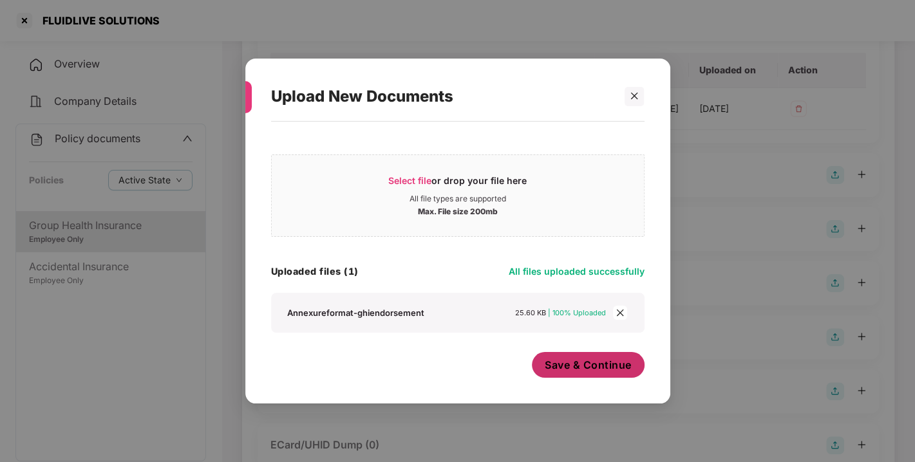
click at [586, 365] on span "Save & Continue" at bounding box center [588, 365] width 87 height 14
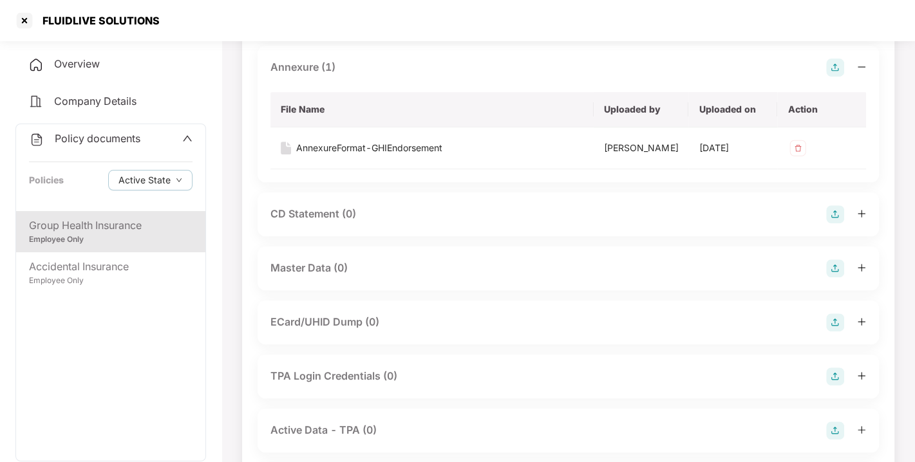
scroll to position [356, 0]
click at [835, 275] on img at bounding box center [835, 266] width 18 height 18
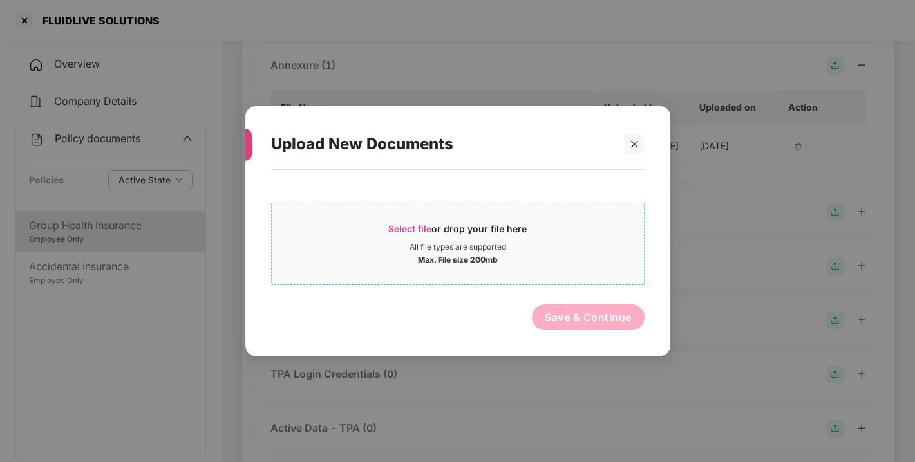
click at [417, 219] on span "Select file or drop your file here All file types are supported Max. File size …" at bounding box center [458, 244] width 372 height 62
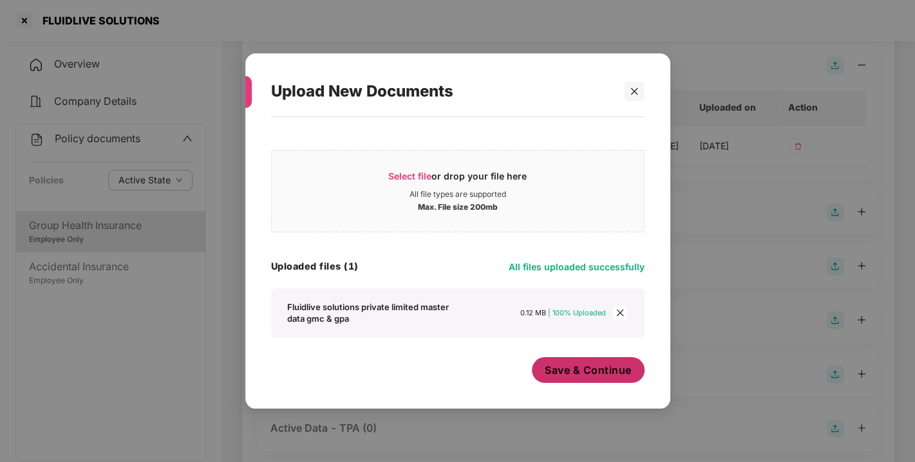
click at [591, 373] on span "Save & Continue" at bounding box center [588, 370] width 87 height 14
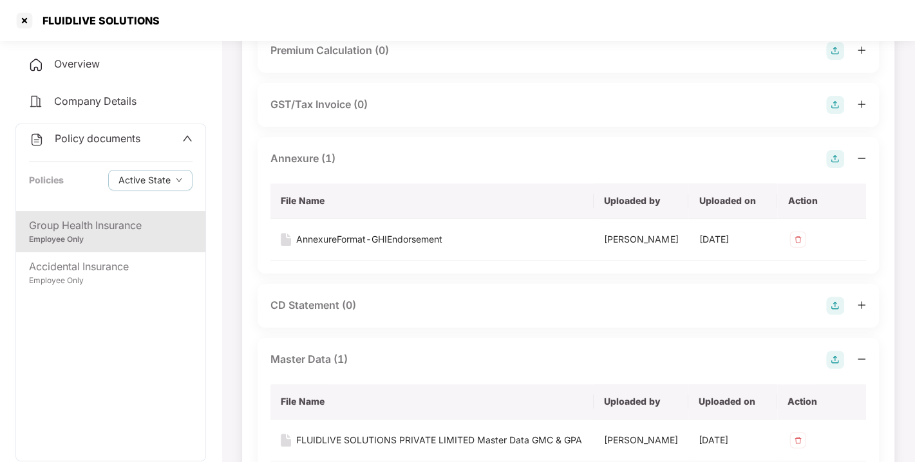
scroll to position [0, 0]
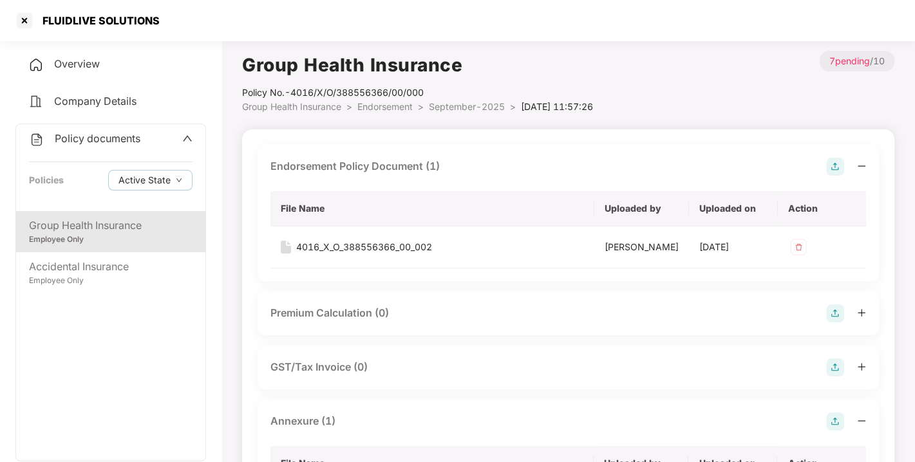
click at [387, 104] on span "Endorsement" at bounding box center [384, 106] width 55 height 11
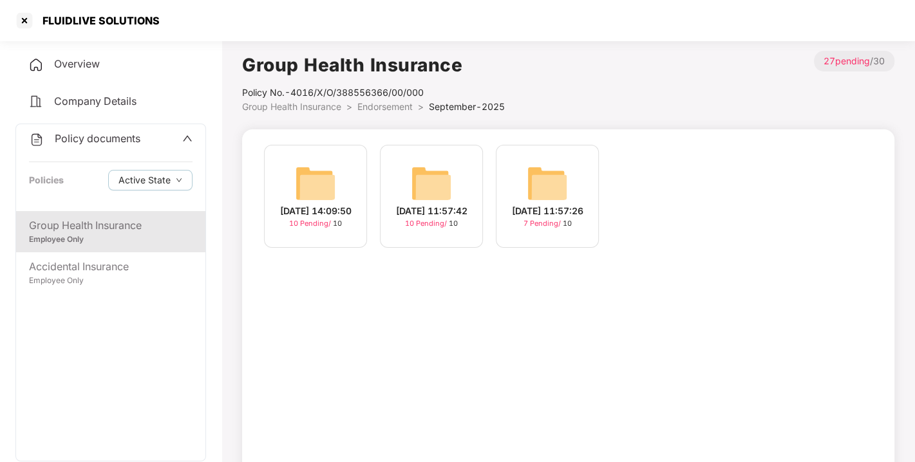
click at [420, 183] on img at bounding box center [431, 183] width 41 height 41
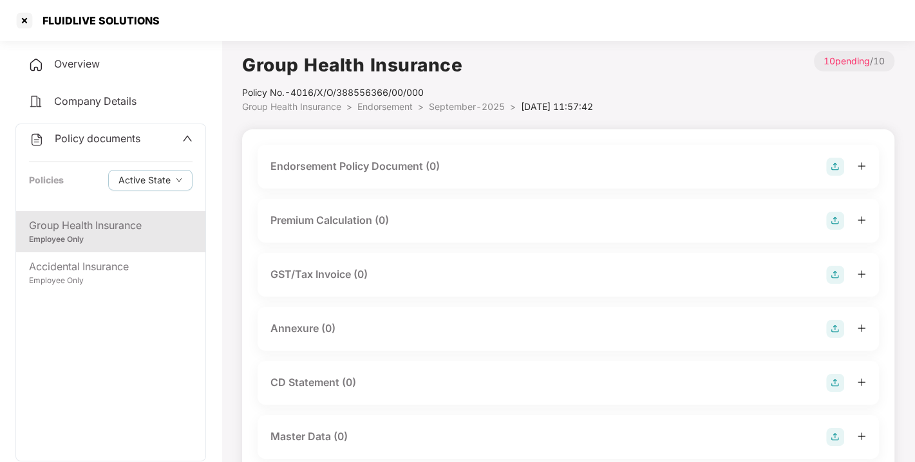
click at [829, 163] on img at bounding box center [835, 167] width 18 height 18
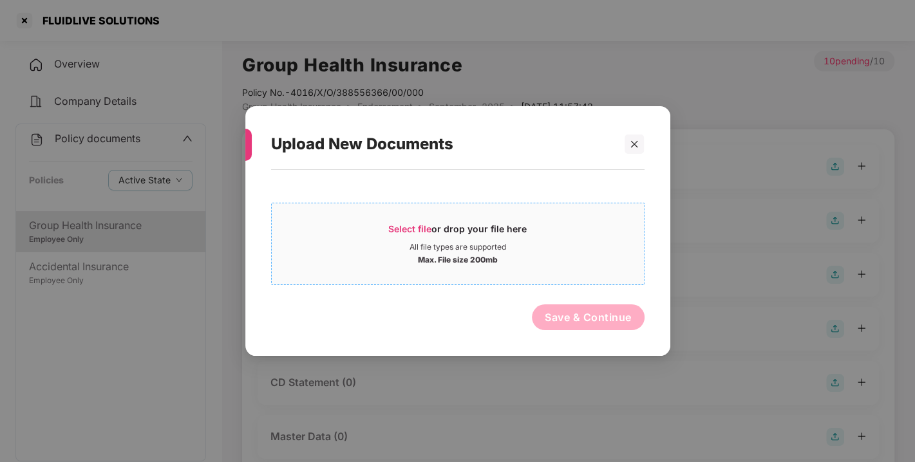
click at [414, 224] on span "Select file" at bounding box center [409, 228] width 43 height 11
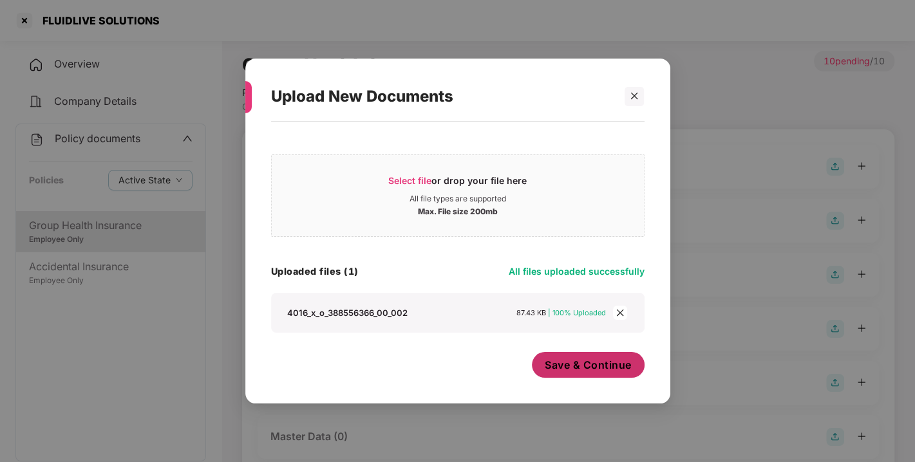
click at [575, 362] on span "Save & Continue" at bounding box center [588, 365] width 87 height 14
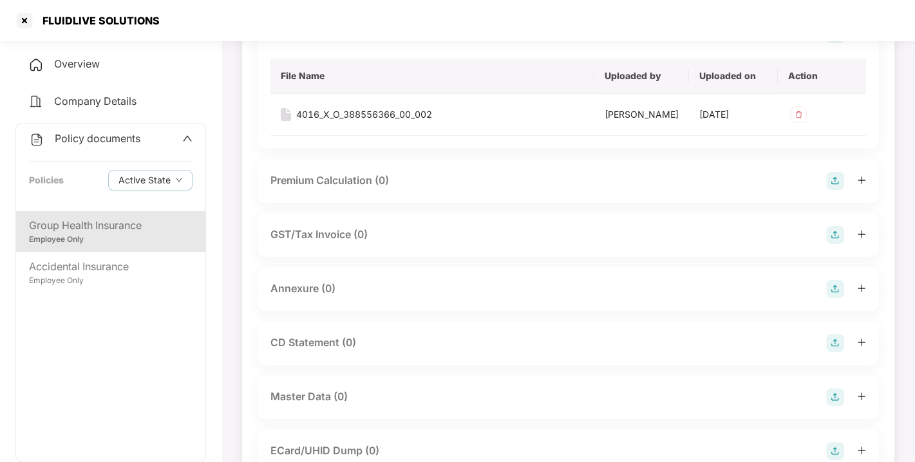
scroll to position [135, 0]
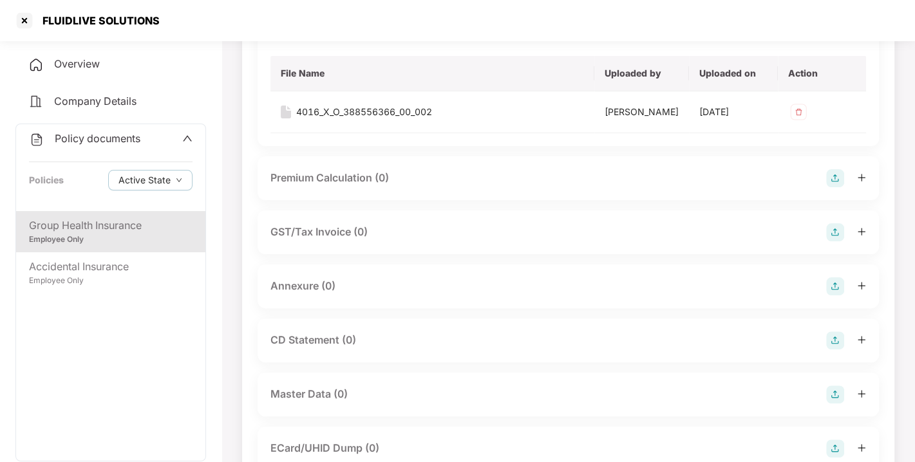
click at [829, 295] on img at bounding box center [835, 286] width 18 height 18
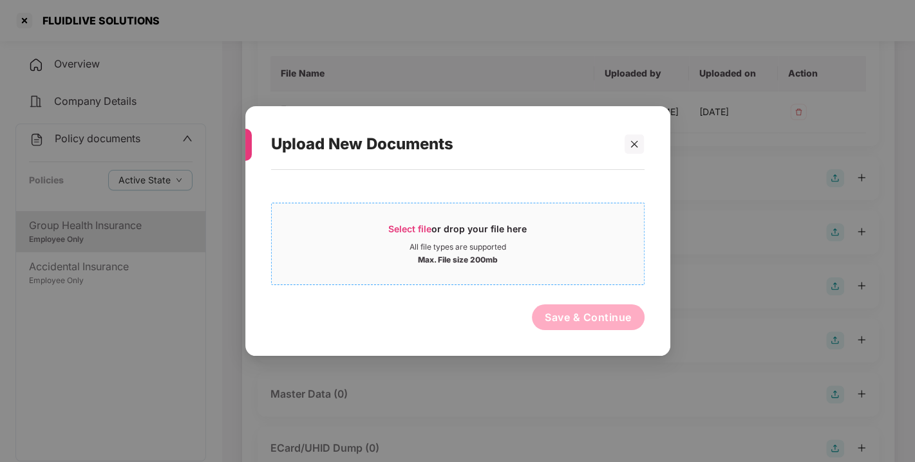
click at [438, 243] on div "All file types are supported" at bounding box center [457, 247] width 97 height 10
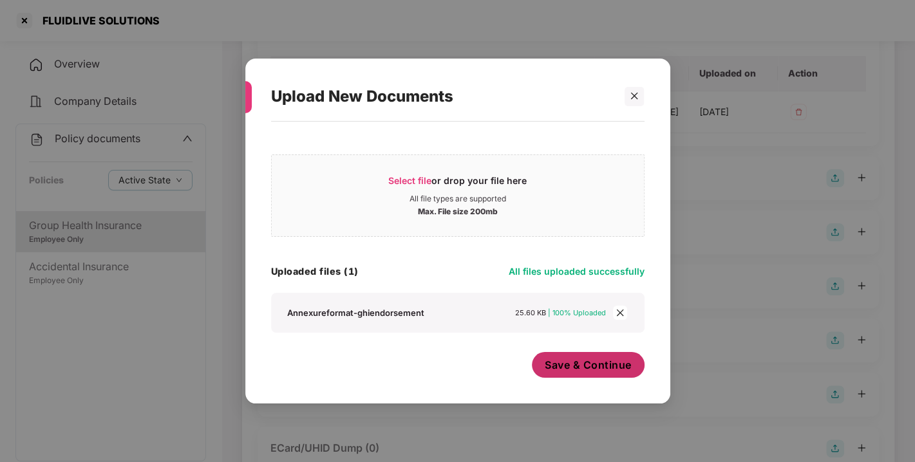
click at [586, 366] on span "Save & Continue" at bounding box center [588, 365] width 87 height 14
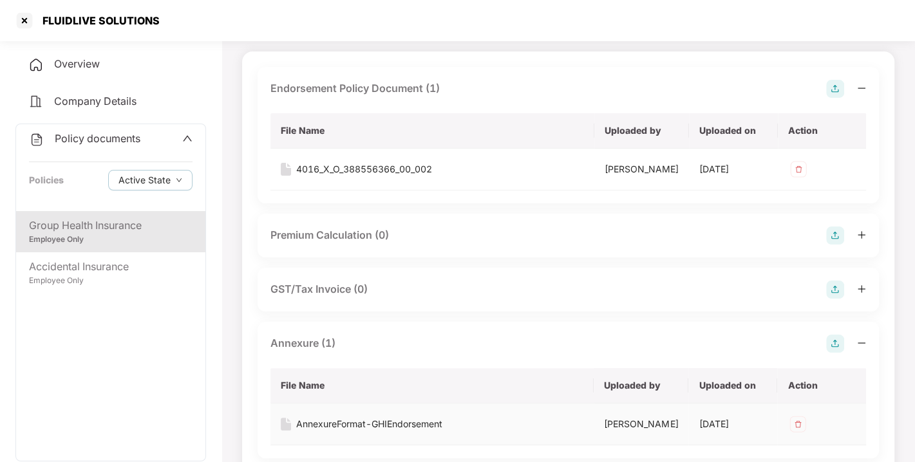
scroll to position [0, 0]
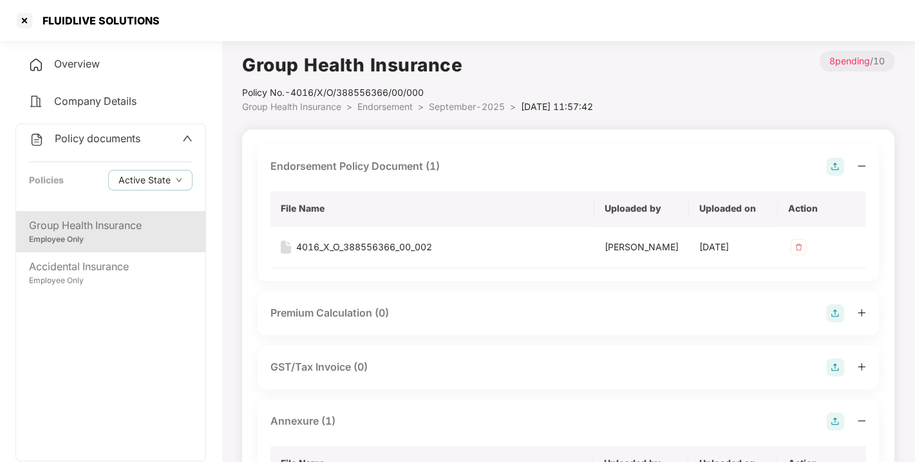
click at [377, 108] on span "Endorsement" at bounding box center [384, 106] width 55 height 11
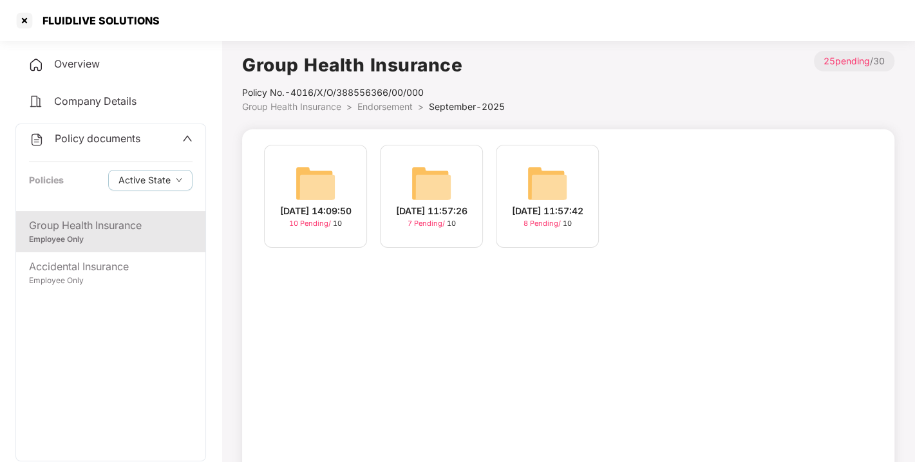
click at [306, 176] on img at bounding box center [315, 183] width 41 height 41
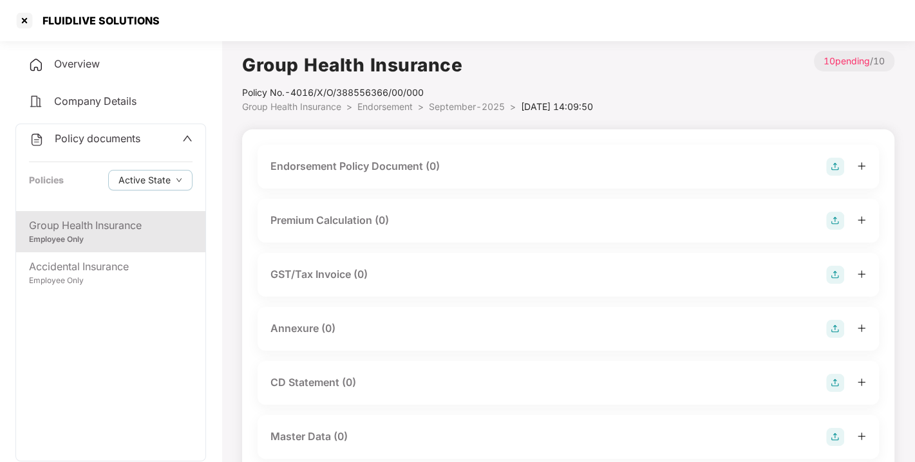
click at [830, 171] on img at bounding box center [835, 167] width 18 height 18
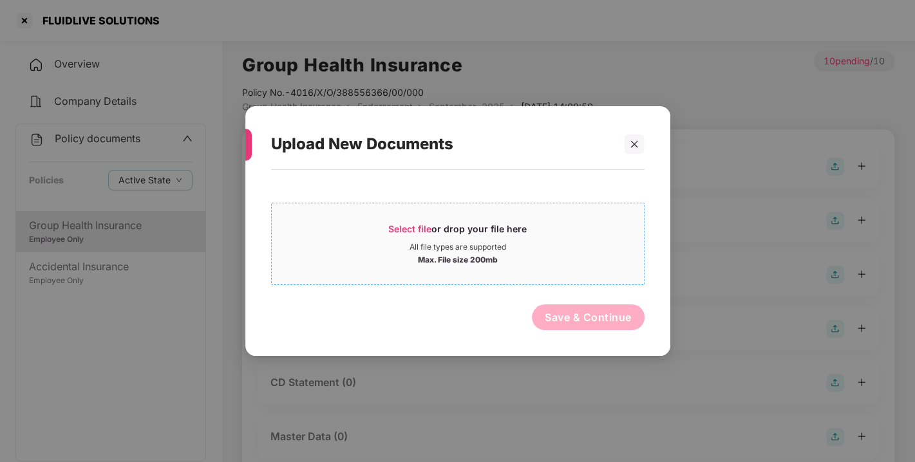
click at [380, 224] on div "Select file or drop your file here" at bounding box center [458, 232] width 372 height 19
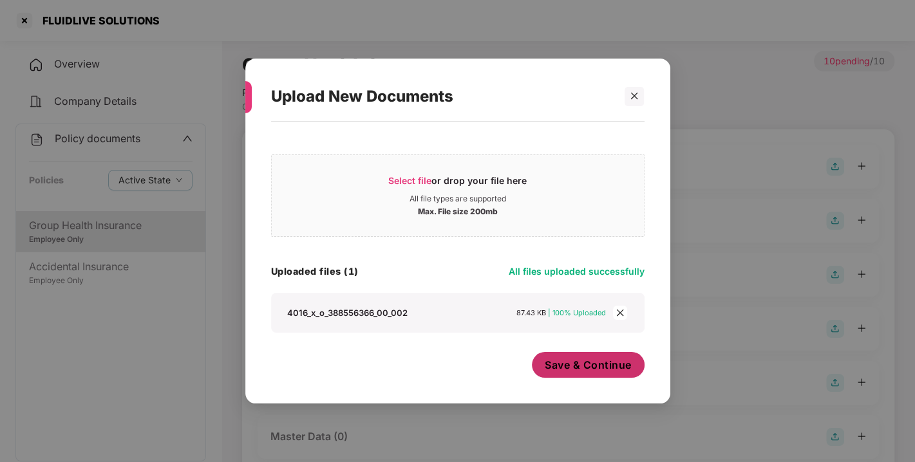
click at [597, 371] on span "Save & Continue" at bounding box center [588, 365] width 87 height 14
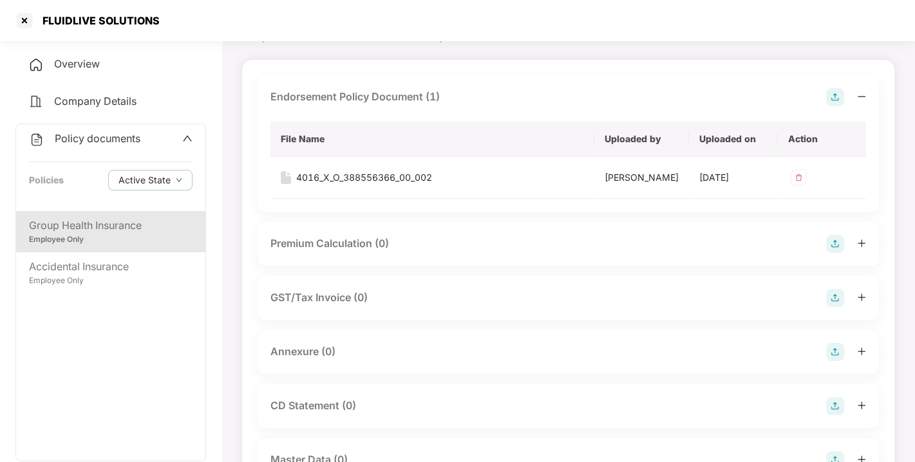
scroll to position [109, 0]
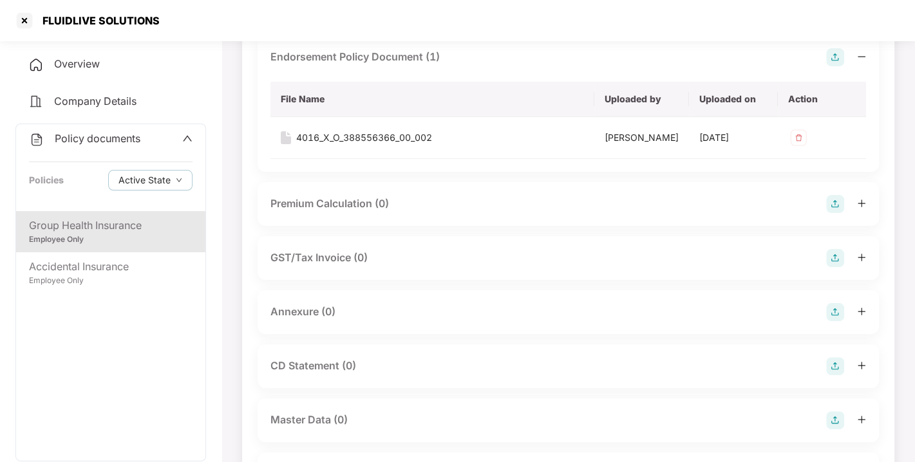
click at [832, 321] on img at bounding box center [835, 312] width 18 height 18
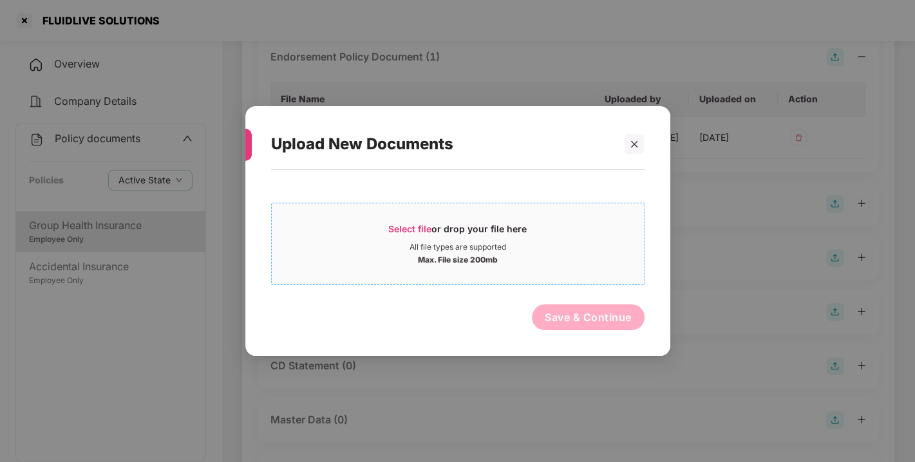
click at [415, 230] on span "Select file" at bounding box center [409, 228] width 43 height 11
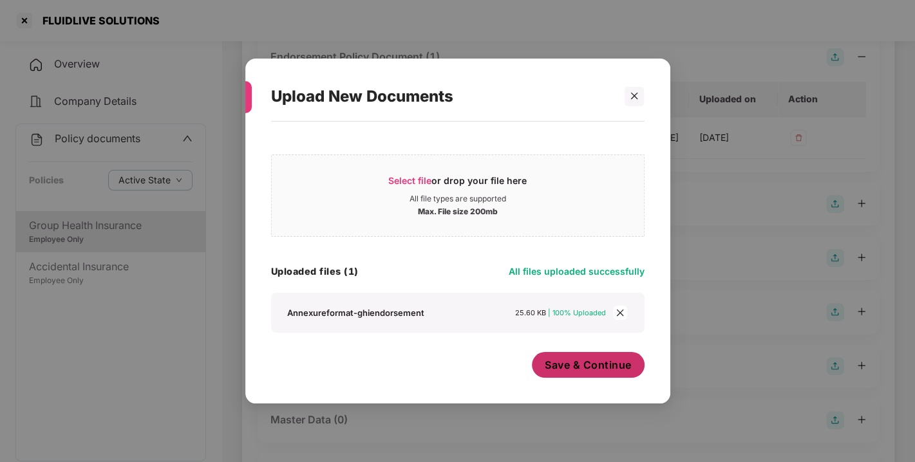
click at [583, 366] on span "Save & Continue" at bounding box center [588, 365] width 87 height 14
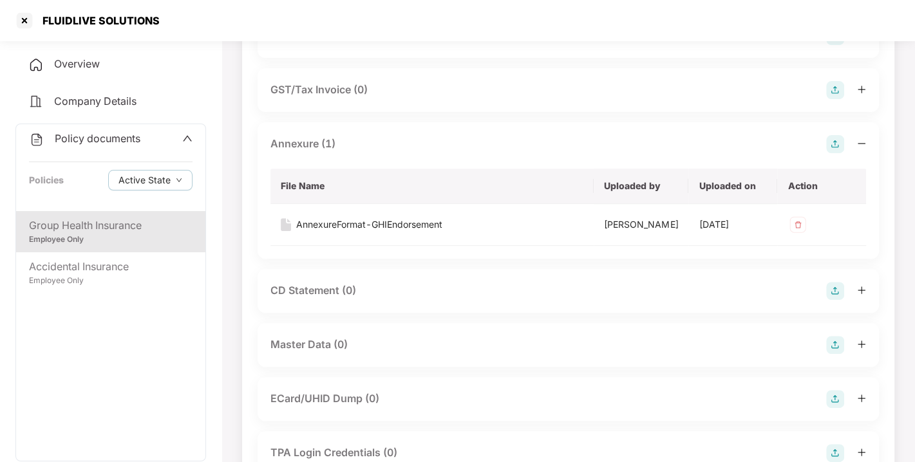
scroll to position [0, 0]
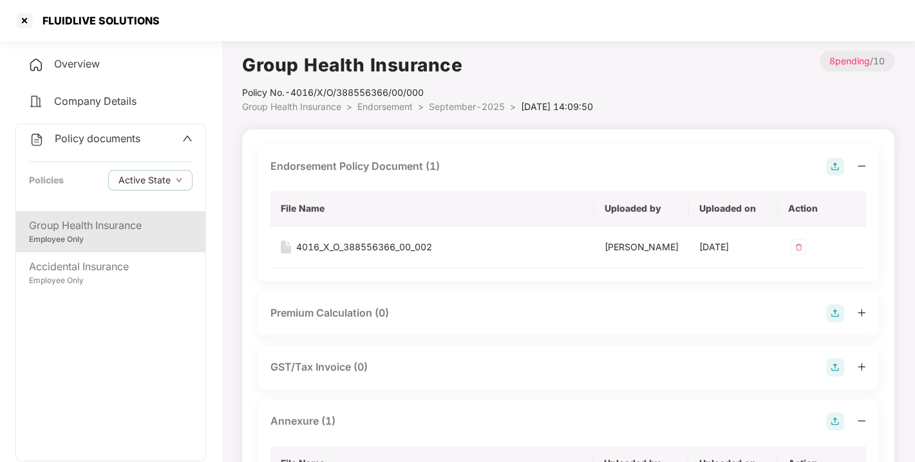
click at [381, 100] on li "Endorsement >" at bounding box center [392, 107] width 71 height 14
click at [382, 104] on span "Endorsement" at bounding box center [384, 106] width 55 height 11
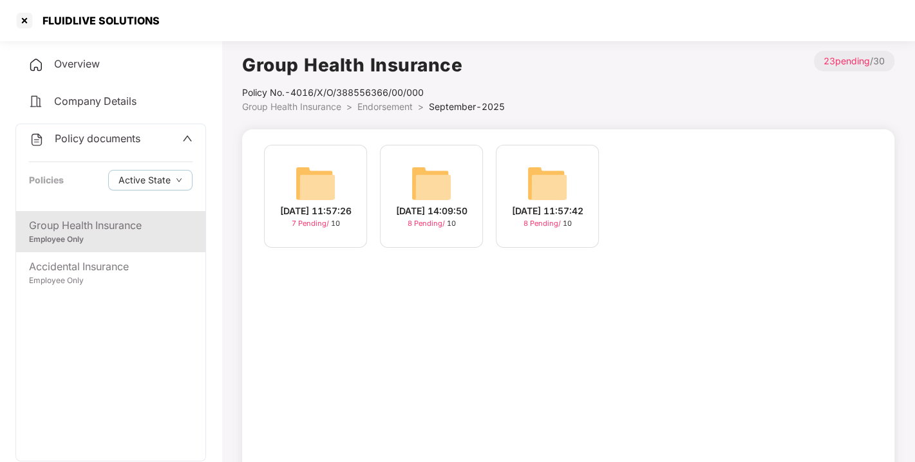
click at [382, 104] on span "Endorsement" at bounding box center [384, 106] width 55 height 11
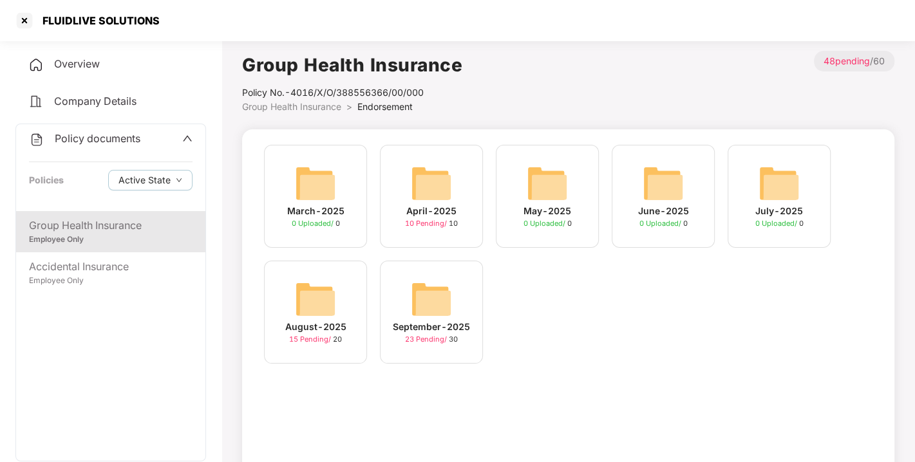
click at [382, 104] on span "Endorsement" at bounding box center [384, 106] width 55 height 11
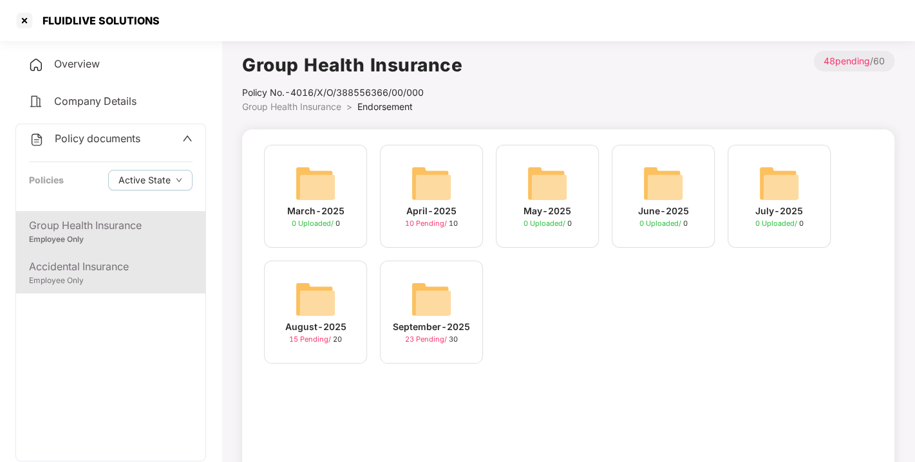
click at [70, 275] on div "Employee Only" at bounding box center [110, 281] width 163 height 12
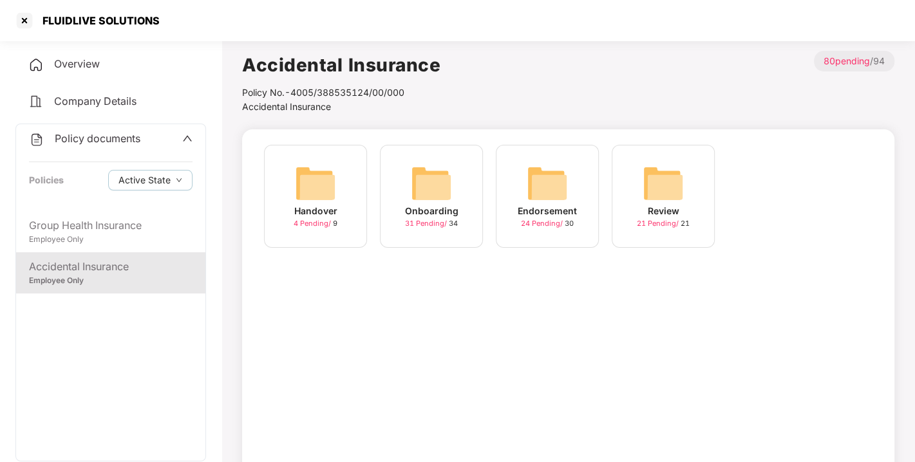
click at [544, 178] on img at bounding box center [546, 183] width 41 height 41
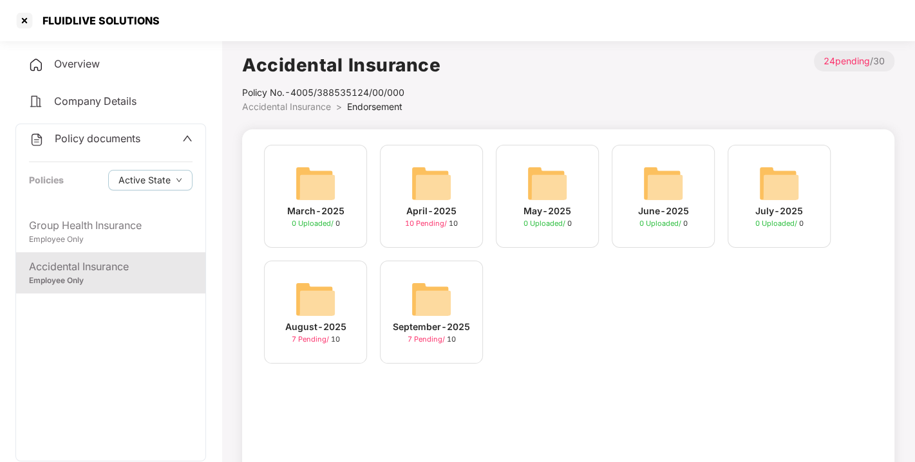
click at [95, 133] on span "Policy documents" at bounding box center [98, 138] width 86 height 13
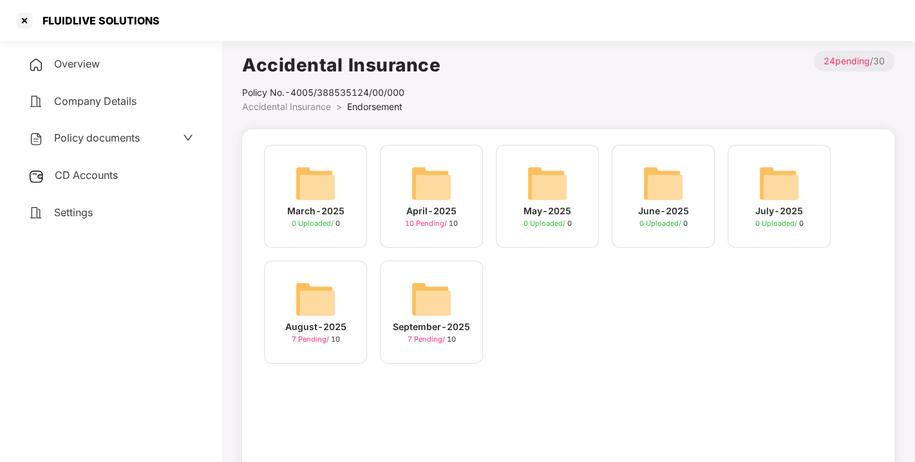
click at [83, 176] on span "CD Accounts" at bounding box center [86, 175] width 63 height 13
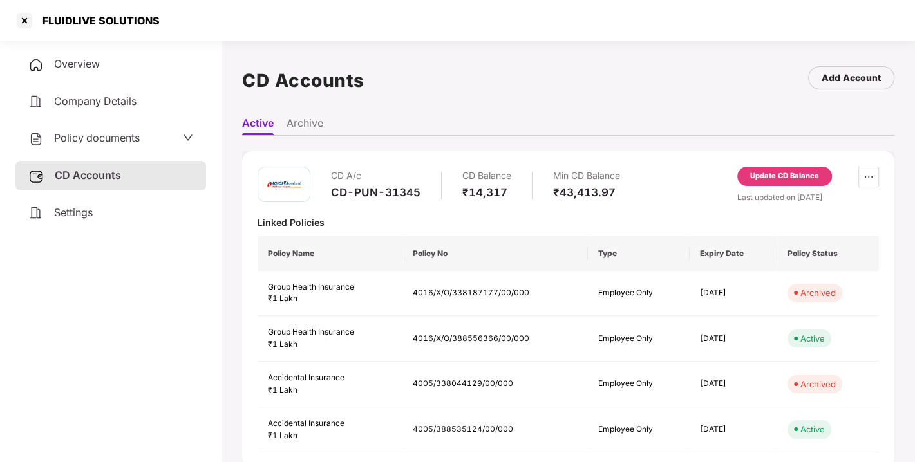
click at [779, 172] on div "Update CD Balance" at bounding box center [784, 177] width 69 height 12
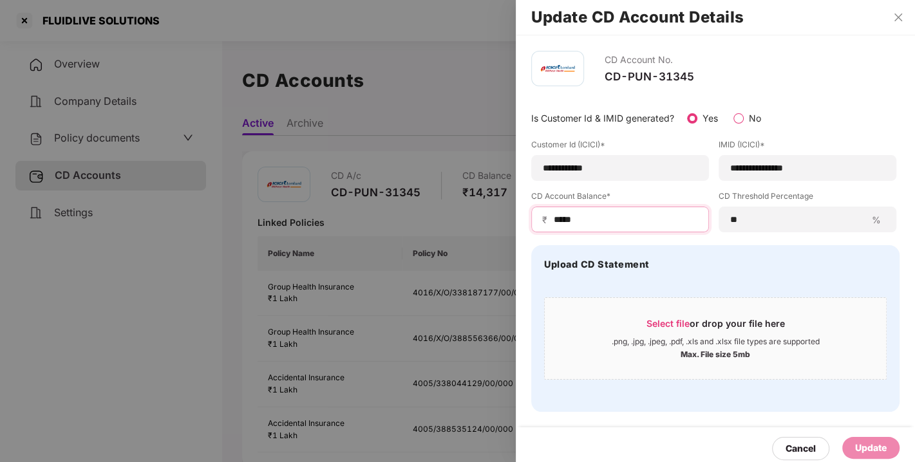
drag, startPoint x: 597, startPoint y: 219, endPoint x: 523, endPoint y: 216, distance: 74.1
click at [523, 216] on div "**********" at bounding box center [715, 231] width 399 height 392
type input "*****"
click at [861, 446] on div "Update" at bounding box center [871, 448] width 32 height 14
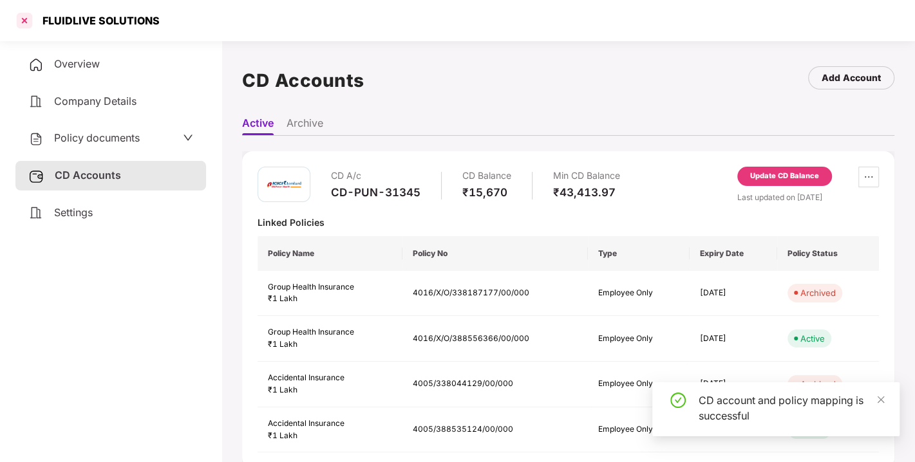
click at [21, 22] on div at bounding box center [24, 20] width 21 height 21
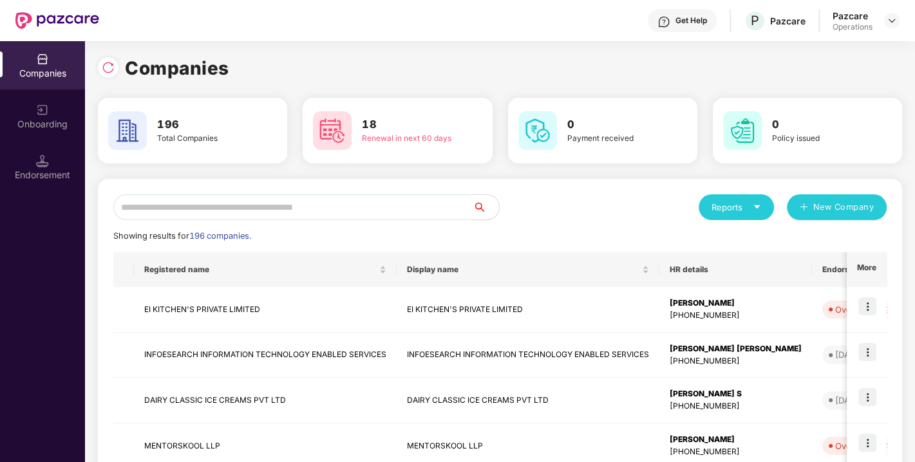
click at [241, 207] on input "text" at bounding box center [293, 207] width 360 height 26
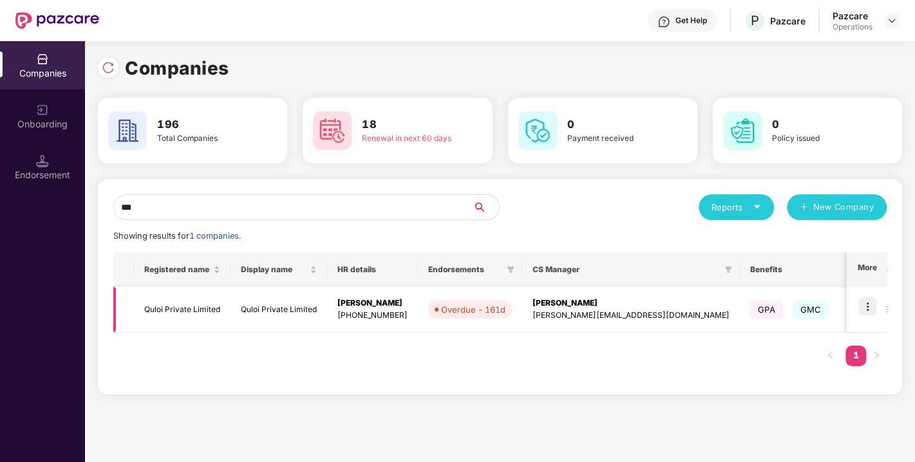
type input "***"
click at [176, 299] on td "Quloi Private Limited" at bounding box center [182, 310] width 97 height 46
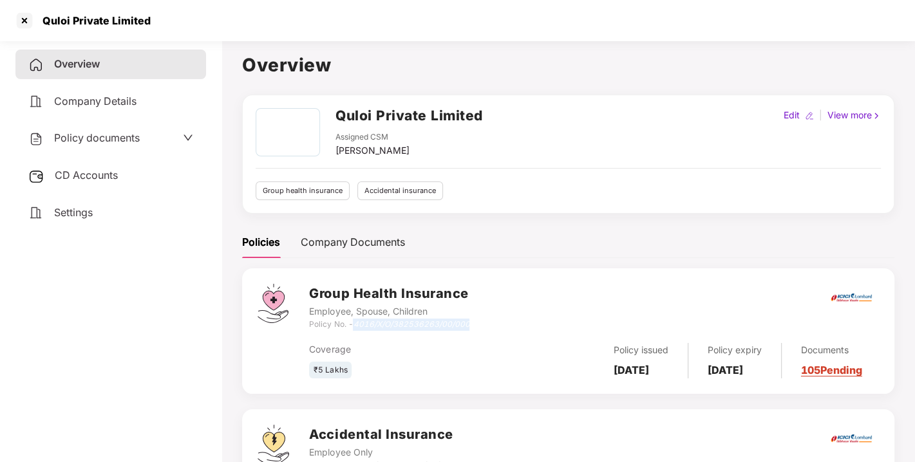
drag, startPoint x: 357, startPoint y: 323, endPoint x: 476, endPoint y: 320, distance: 119.1
click at [476, 320] on div "Group Health Insurance Employee, Spouse, Children Policy No. - 4016/X/O/3825362…" at bounding box center [594, 307] width 570 height 46
copy icon "4016/X/O/382536263/00/000"
click at [23, 24] on div at bounding box center [24, 20] width 21 height 21
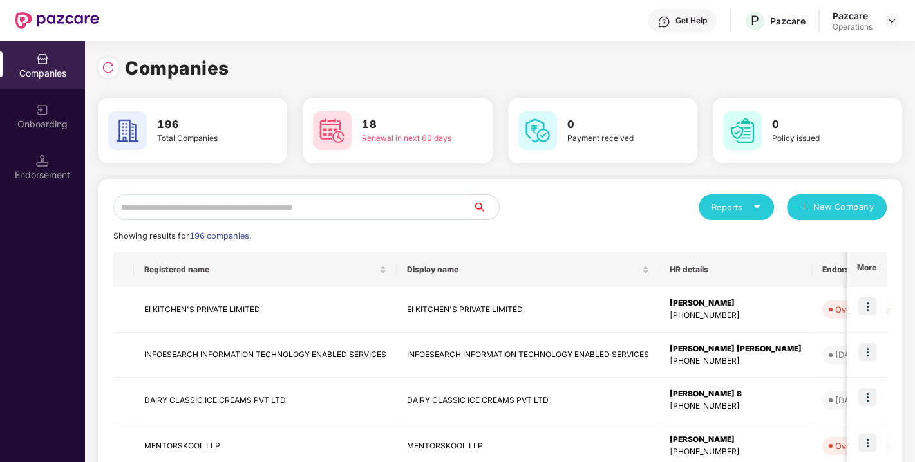
click at [194, 210] on input "text" at bounding box center [293, 207] width 360 height 26
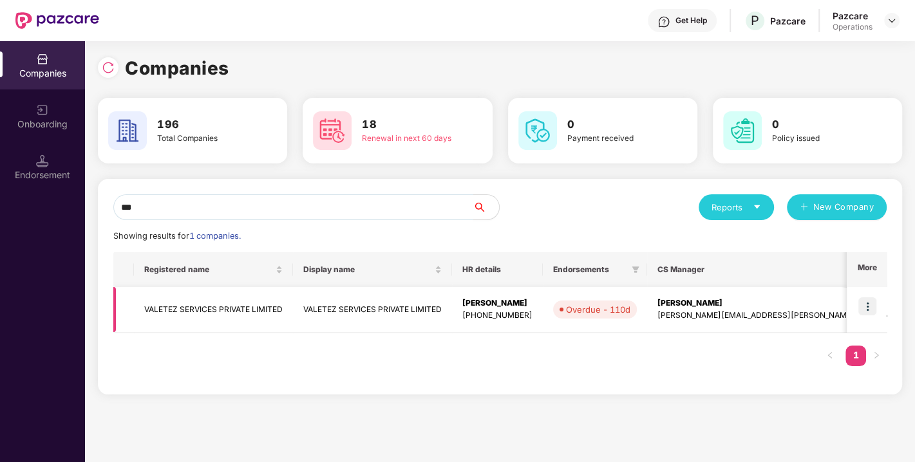
type input "***"
click at [867, 299] on img at bounding box center [867, 306] width 18 height 18
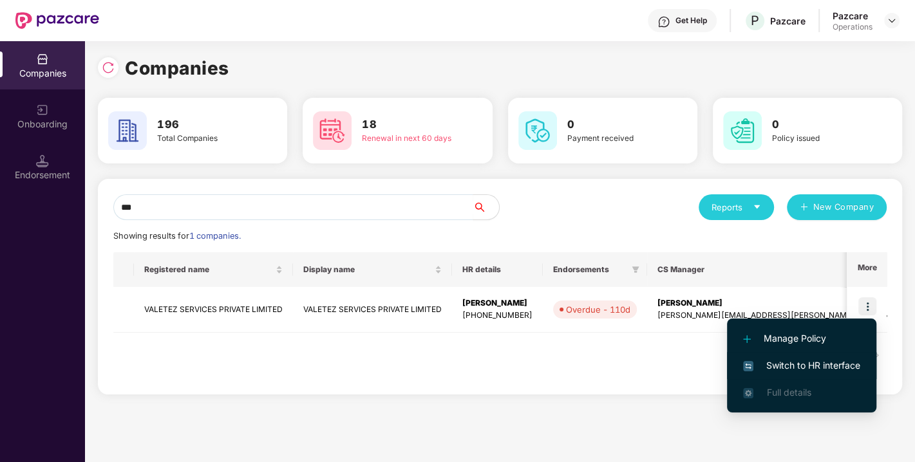
click at [787, 359] on span "Switch to HR interface" at bounding box center [801, 365] width 117 height 14
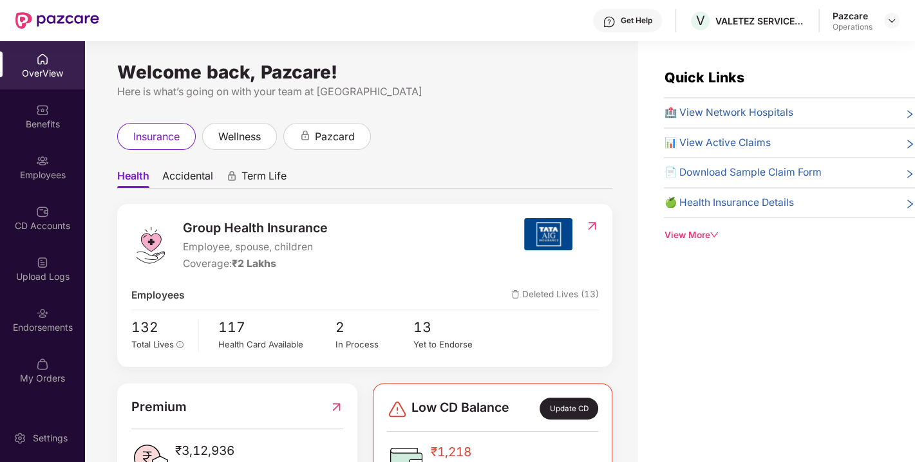
click at [35, 314] on div "Endorsements" at bounding box center [42, 319] width 85 height 48
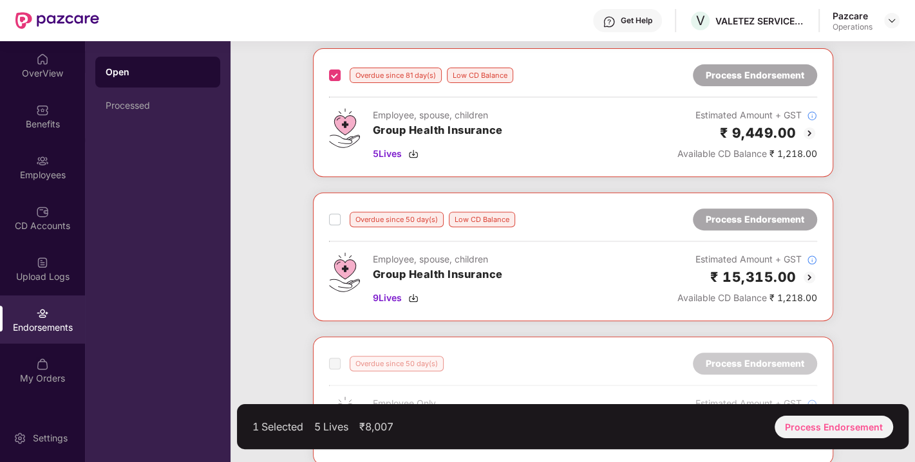
scroll to position [345, 0]
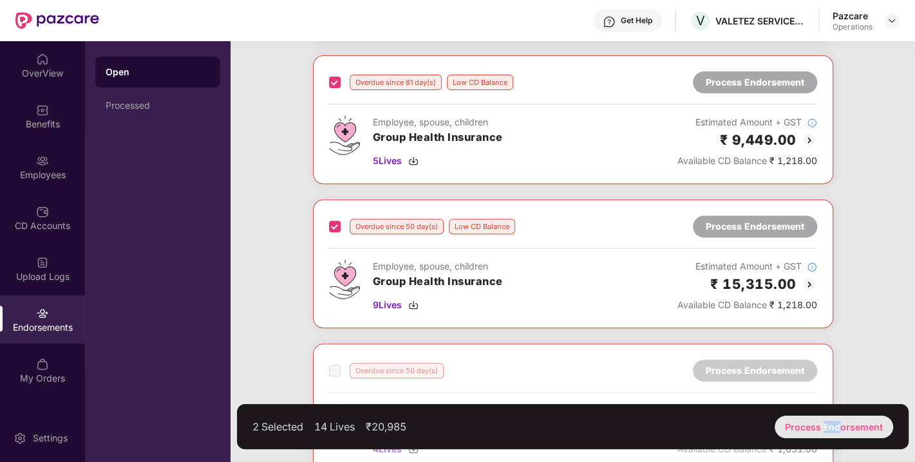
drag, startPoint x: 825, startPoint y: 431, endPoint x: 839, endPoint y: 434, distance: 14.5
click at [839, 434] on div "Process Endorsement" at bounding box center [833, 427] width 118 height 23
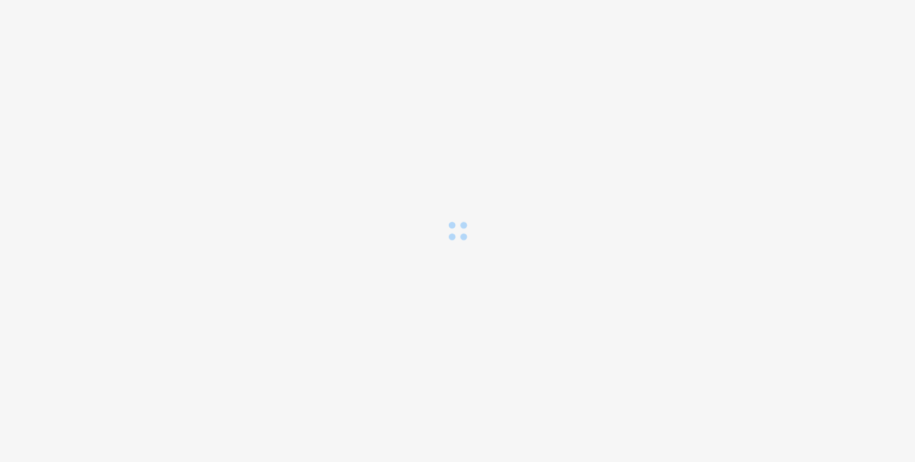
click at [839, 434] on div "Loading..." at bounding box center [457, 231] width 915 height 462
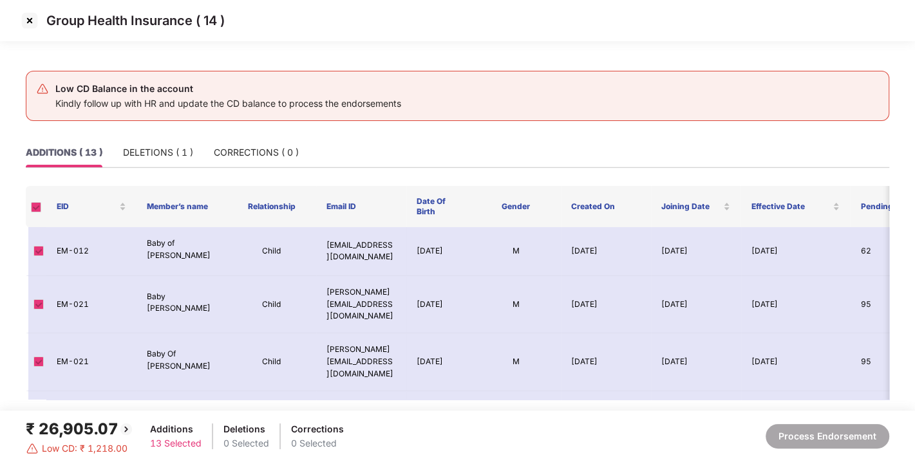
click at [21, 24] on img at bounding box center [29, 20] width 21 height 21
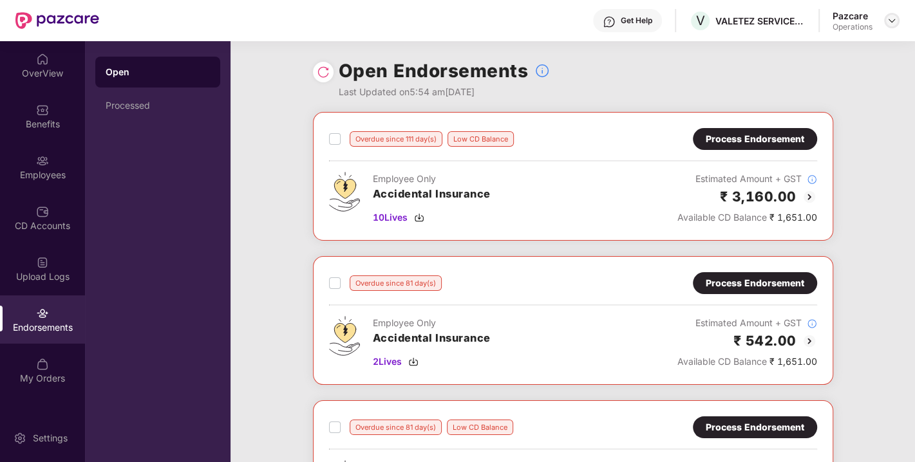
click at [887, 23] on img at bounding box center [891, 20] width 10 height 10
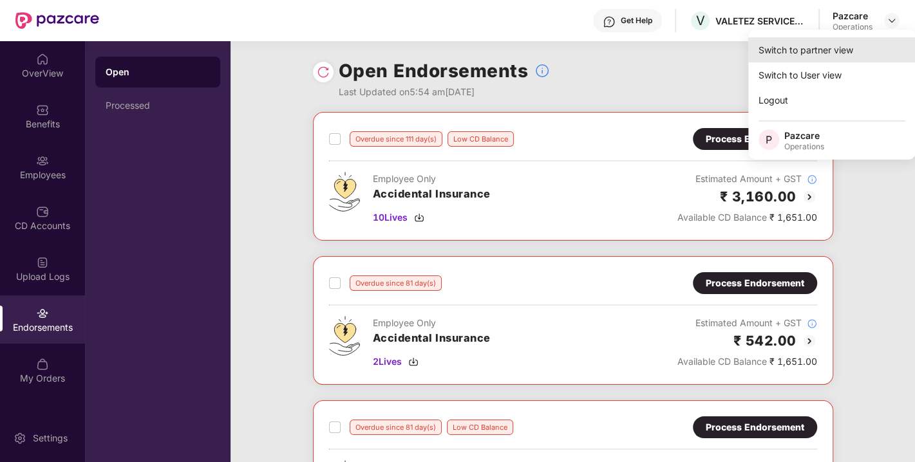
click at [801, 50] on div "Switch to partner view" at bounding box center [831, 49] width 167 height 25
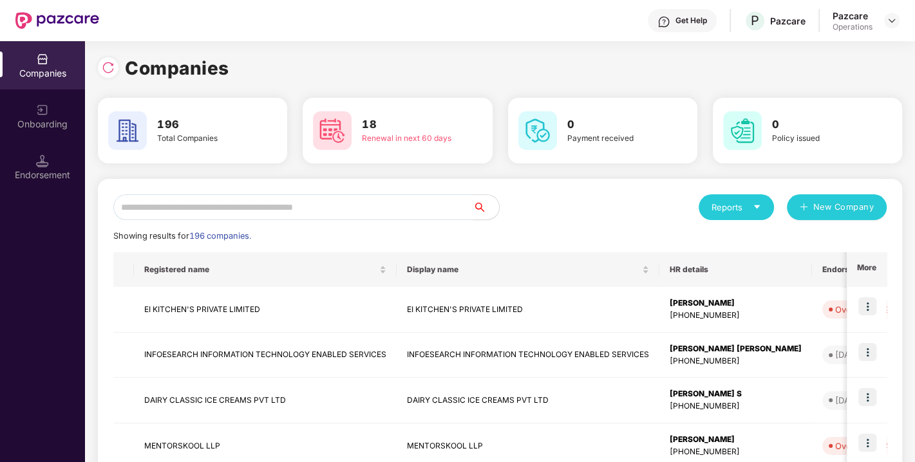
click at [284, 218] on input "text" at bounding box center [293, 207] width 360 height 26
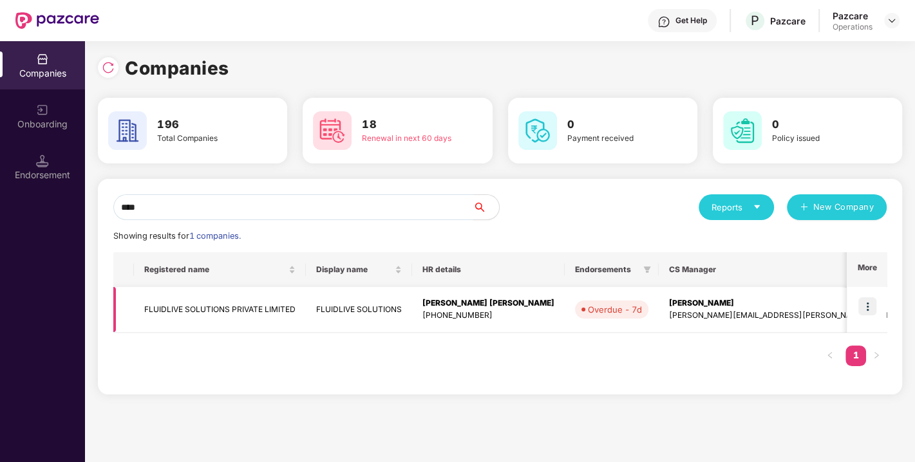
type input "****"
click at [866, 301] on img at bounding box center [867, 306] width 18 height 18
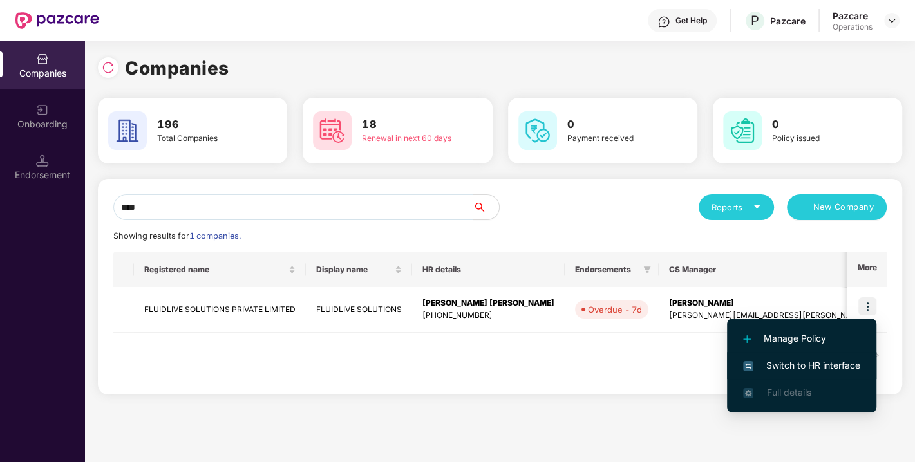
click at [799, 360] on span "Switch to HR interface" at bounding box center [801, 365] width 117 height 14
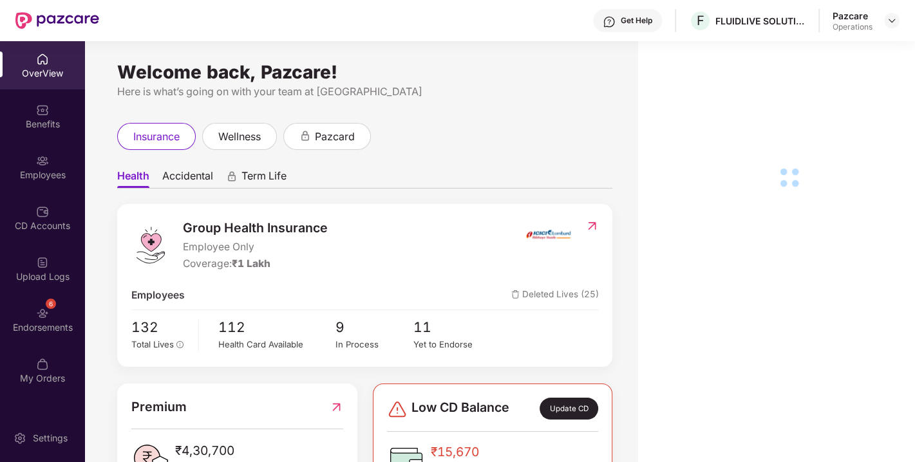
click at [44, 319] on div "6 Endorsements" at bounding box center [42, 319] width 85 height 48
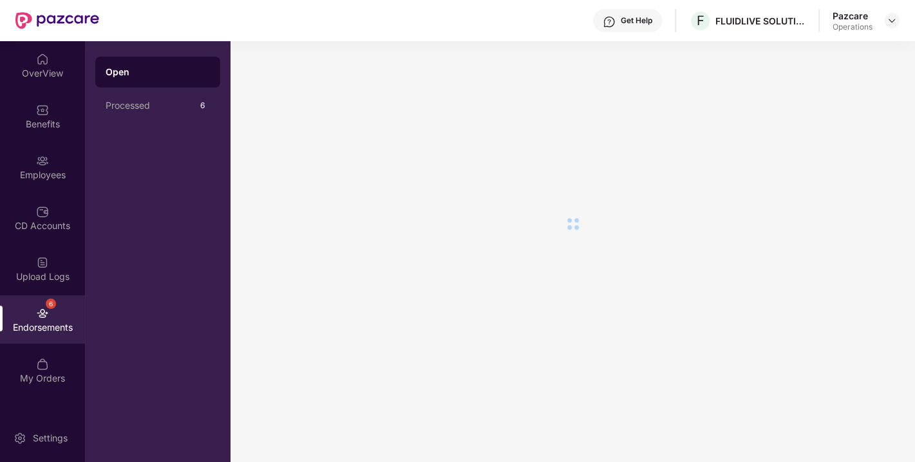
click at [44, 319] on div "6 Endorsements" at bounding box center [42, 319] width 85 height 48
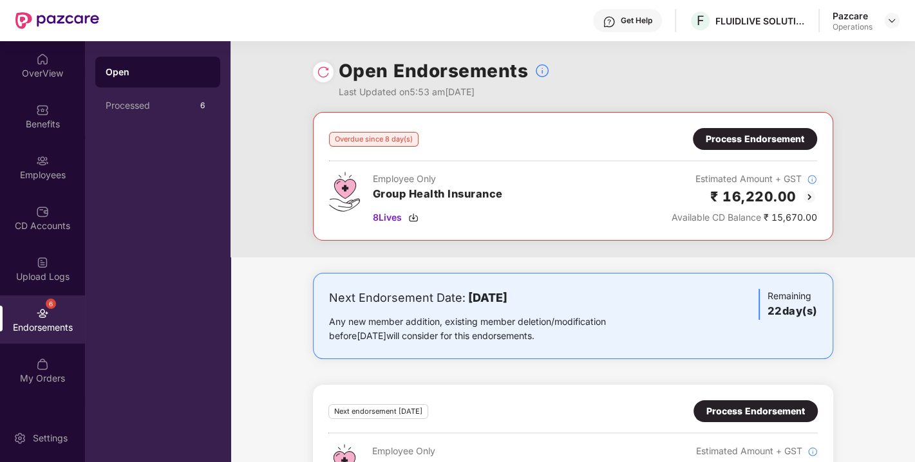
click at [745, 140] on div "Process Endorsement" at bounding box center [754, 139] width 98 height 14
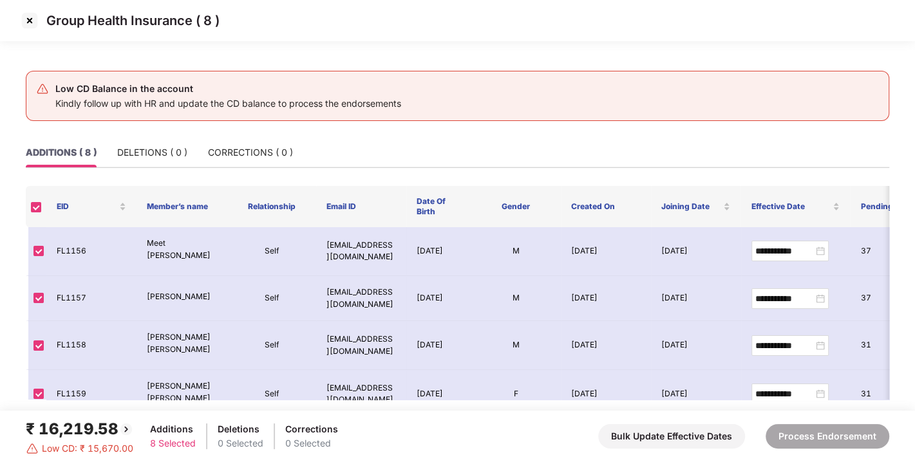
click at [26, 24] on img at bounding box center [29, 20] width 21 height 21
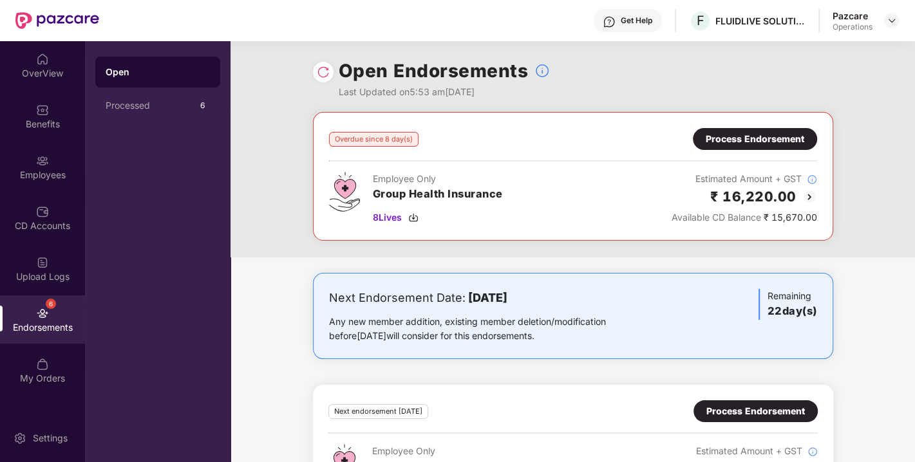
click at [805, 192] on img at bounding box center [808, 196] width 15 height 15
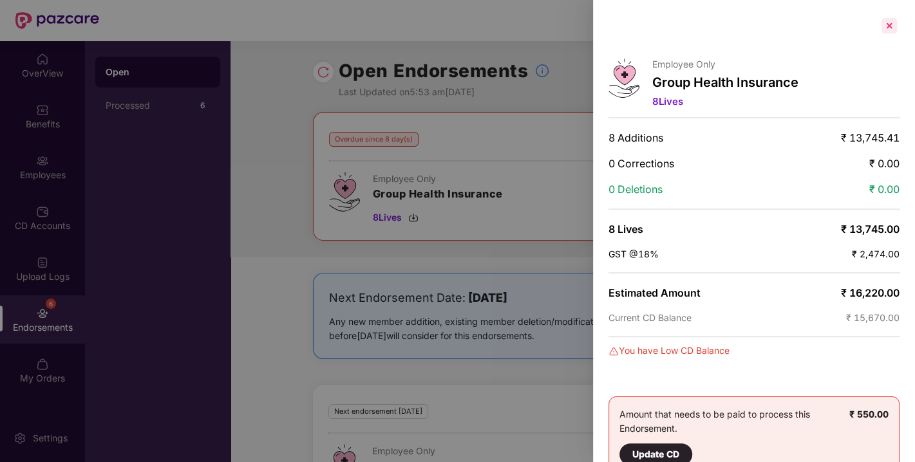
click at [889, 24] on div at bounding box center [889, 25] width 21 height 21
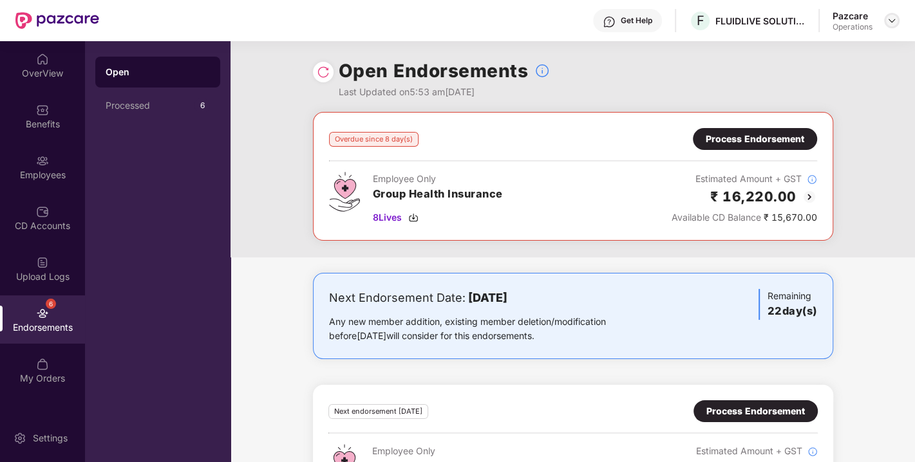
click at [884, 20] on div at bounding box center [891, 20] width 15 height 15
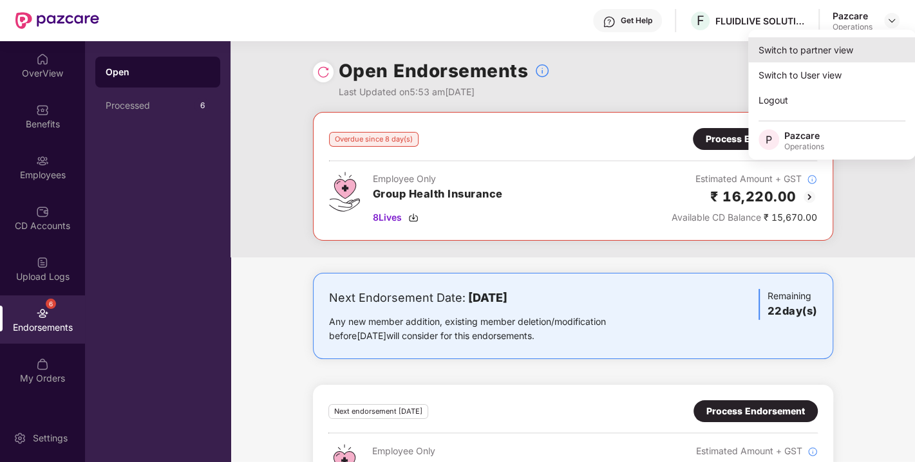
click at [785, 49] on div "Switch to partner view" at bounding box center [831, 49] width 167 height 25
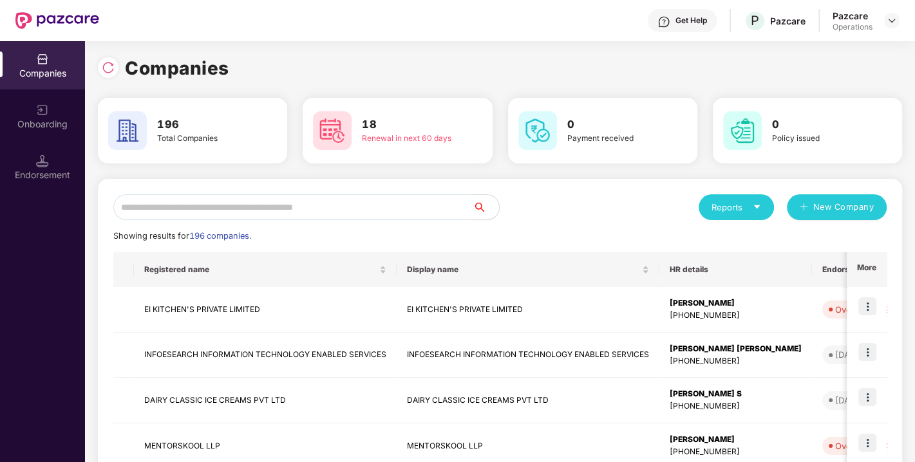
click at [327, 218] on input "text" at bounding box center [293, 207] width 360 height 26
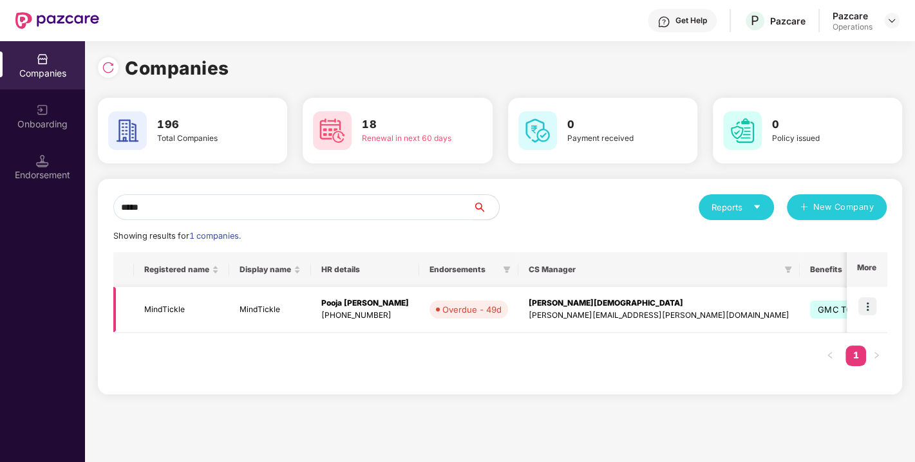
type input "*****"
click at [866, 305] on img at bounding box center [867, 306] width 18 height 18
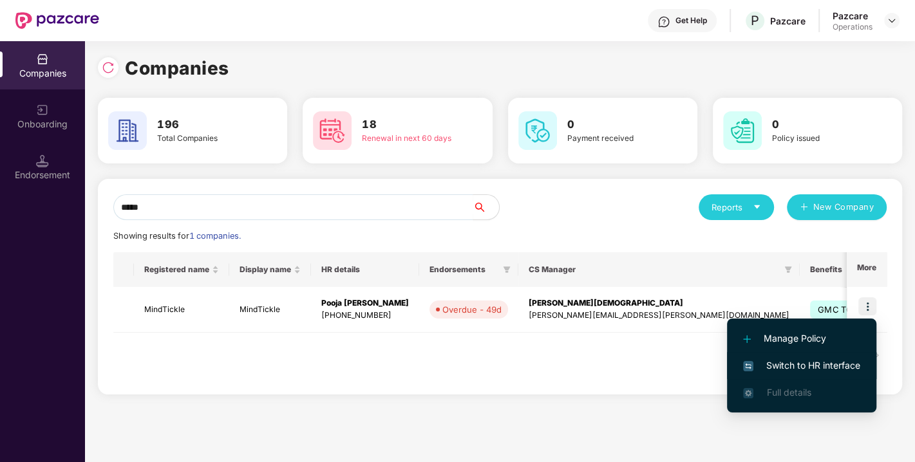
click at [808, 368] on span "Switch to HR interface" at bounding box center [801, 365] width 117 height 14
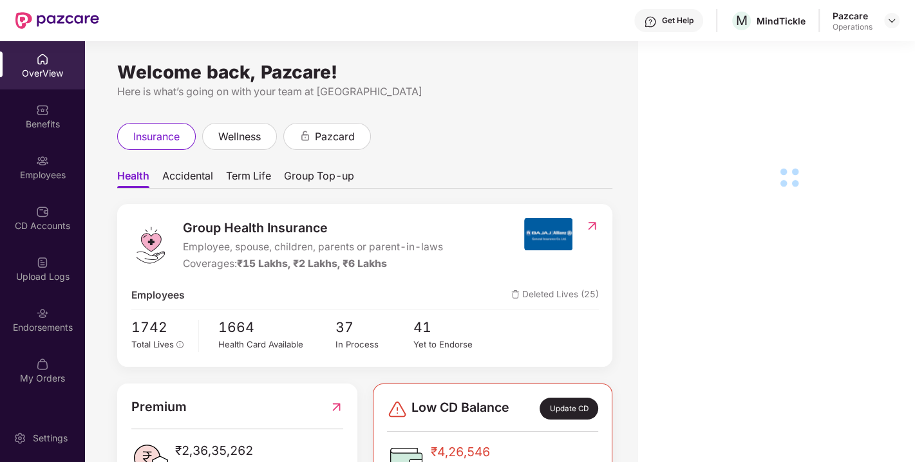
click at [42, 330] on div "Endorsements" at bounding box center [42, 327] width 85 height 13
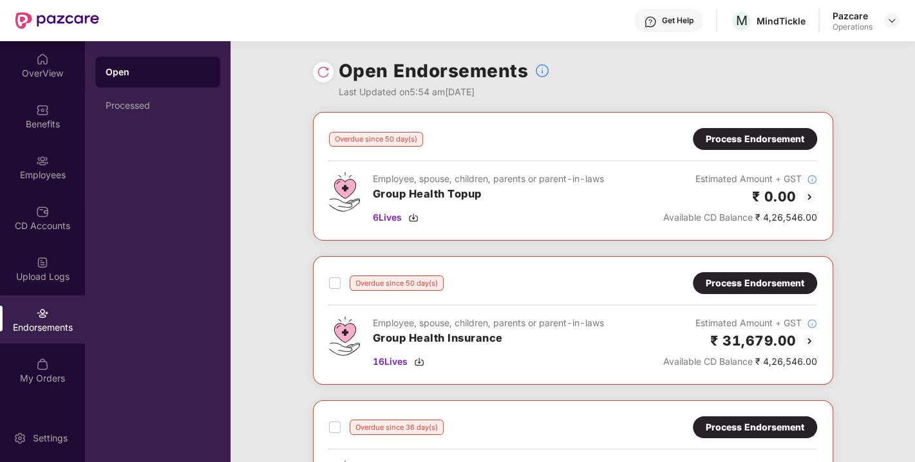
click at [323, 75] on img at bounding box center [323, 72] width 13 height 13
click at [746, 137] on div "Process Endorsement" at bounding box center [754, 139] width 98 height 14
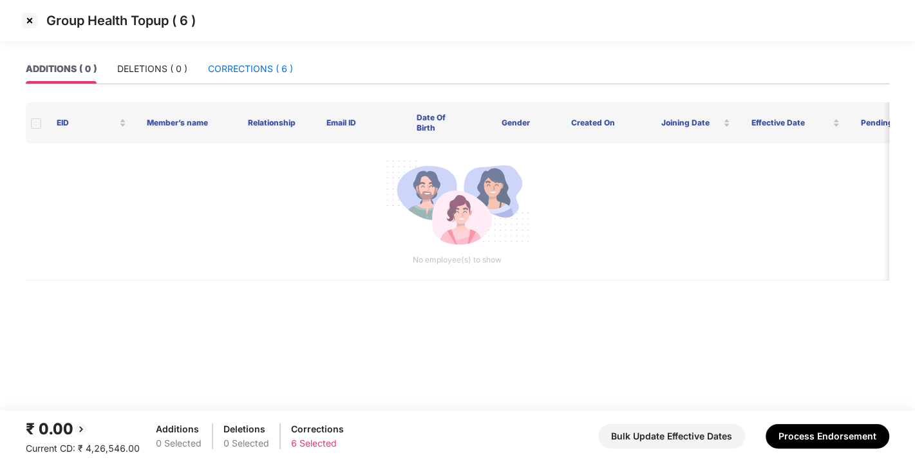
click at [237, 71] on div "CORRECTIONS ( 6 )" at bounding box center [250, 69] width 85 height 14
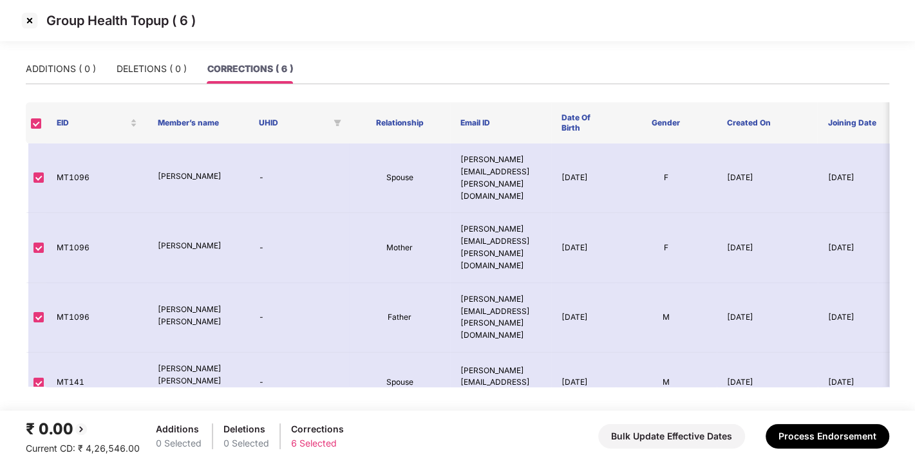
click at [20, 16] on img at bounding box center [29, 20] width 21 height 21
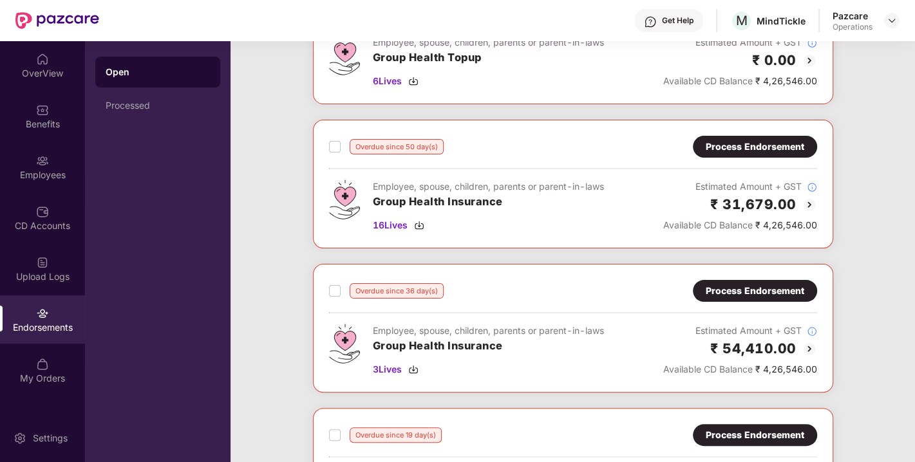
scroll to position [137, 0]
click at [747, 146] on div "Process Endorsement" at bounding box center [754, 146] width 98 height 14
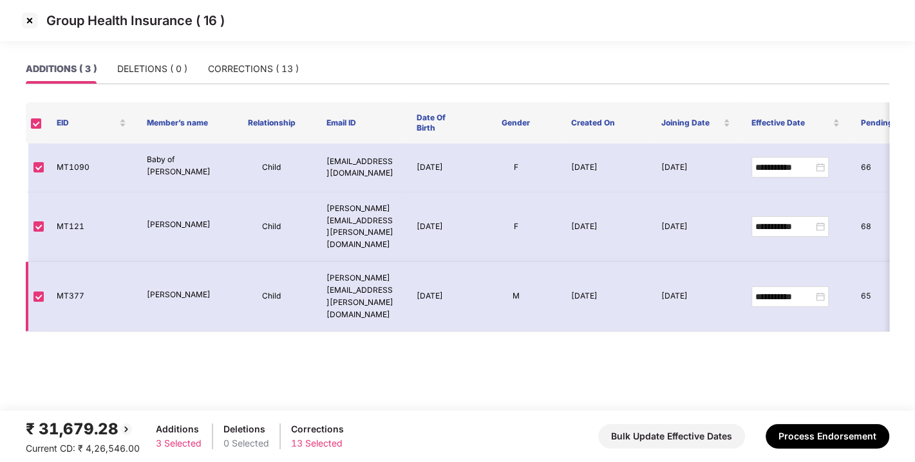
drag, startPoint x: 145, startPoint y: 161, endPoint x: 222, endPoint y: 272, distance: 135.0
click at [222, 272] on tbody "**********" at bounding box center [573, 238] width 1094 height 188
click at [222, 272] on td "[PERSON_NAME]" at bounding box center [181, 297] width 90 height 70
click at [241, 59] on div "CORRECTIONS ( 13 )" at bounding box center [253, 69] width 91 height 30
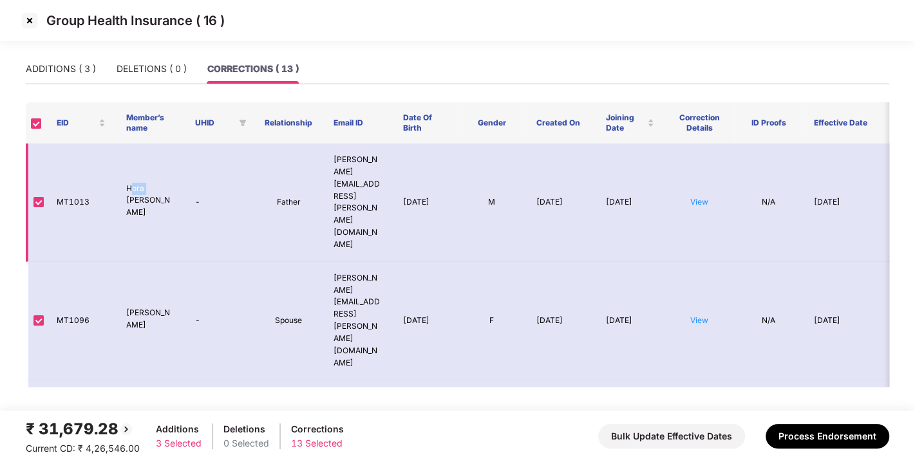
drag, startPoint x: 129, startPoint y: 156, endPoint x: 145, endPoint y: 169, distance: 20.6
click at [145, 169] on td "Hora [PERSON_NAME]" at bounding box center [151, 203] width 70 height 118
click at [145, 183] on p "Hora [PERSON_NAME]" at bounding box center [150, 201] width 49 height 37
click at [32, 16] on img at bounding box center [29, 20] width 21 height 21
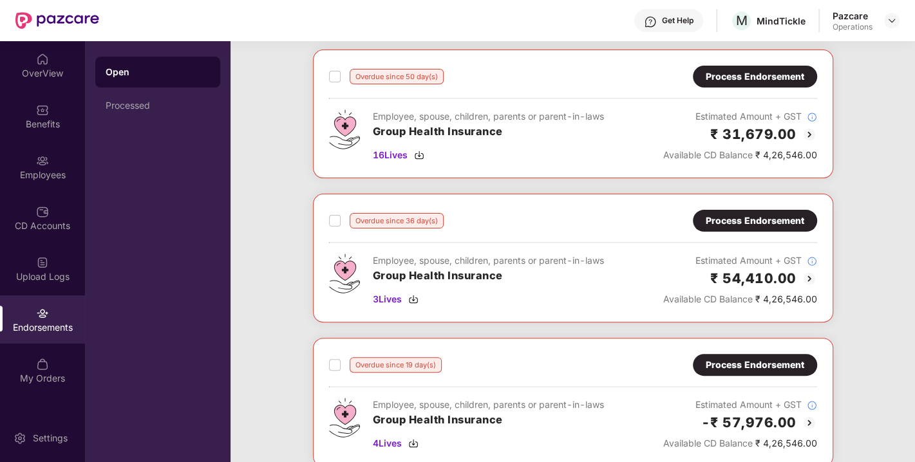
scroll to position [207, 0]
click at [745, 221] on div "Process Endorsement" at bounding box center [754, 221] width 98 height 14
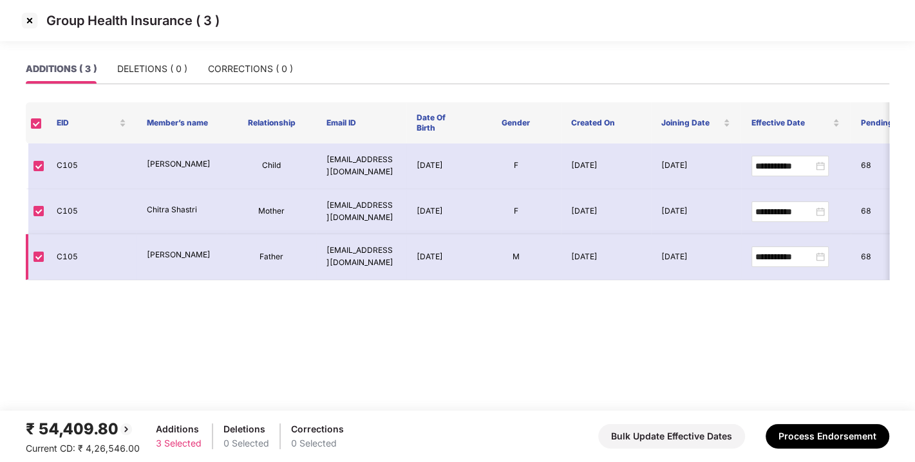
drag, startPoint x: 147, startPoint y: 166, endPoint x: 194, endPoint y: 264, distance: 108.8
click at [194, 264] on tbody "**********" at bounding box center [573, 212] width 1094 height 136
click at [194, 261] on p "[PERSON_NAME]" at bounding box center [182, 255] width 70 height 12
click at [28, 24] on img at bounding box center [29, 20] width 21 height 21
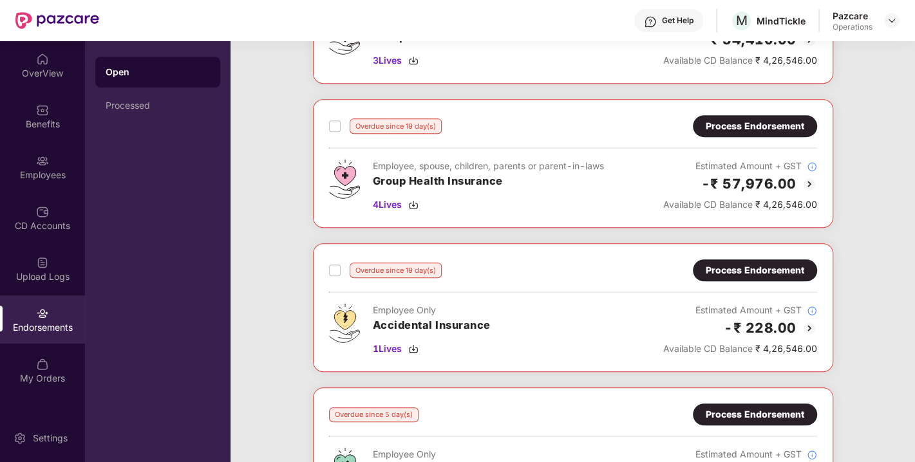
scroll to position [446, 0]
click at [748, 120] on div "Process Endorsement" at bounding box center [754, 125] width 98 height 14
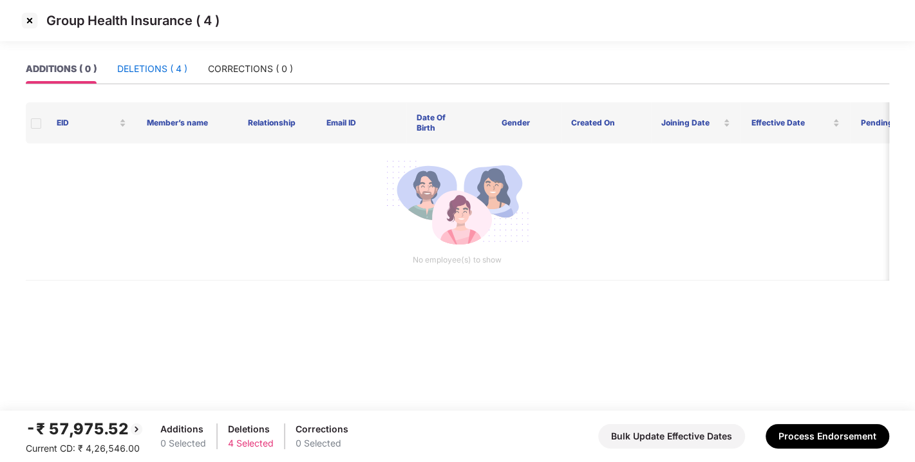
click at [171, 64] on div "DELETIONS ( 4 )" at bounding box center [152, 69] width 70 height 14
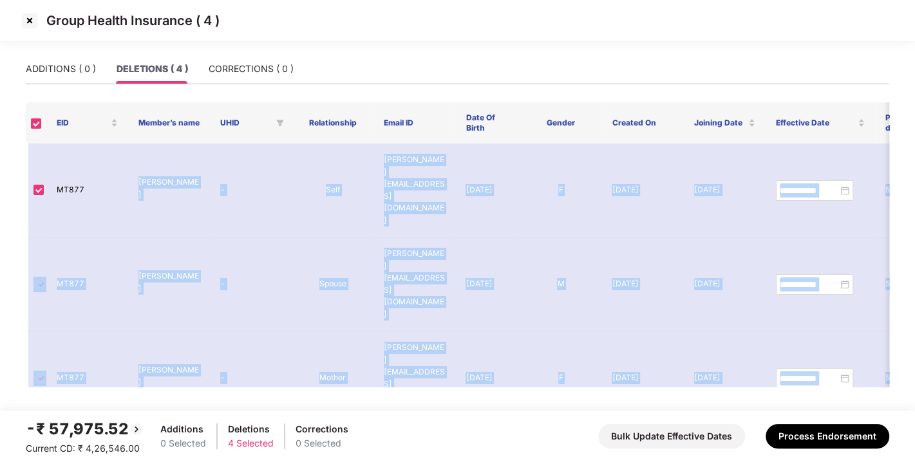
drag, startPoint x: 137, startPoint y: 163, endPoint x: 196, endPoint y: 296, distance: 145.8
click at [196, 296] on tbody "**********" at bounding box center [573, 332] width 1094 height 376
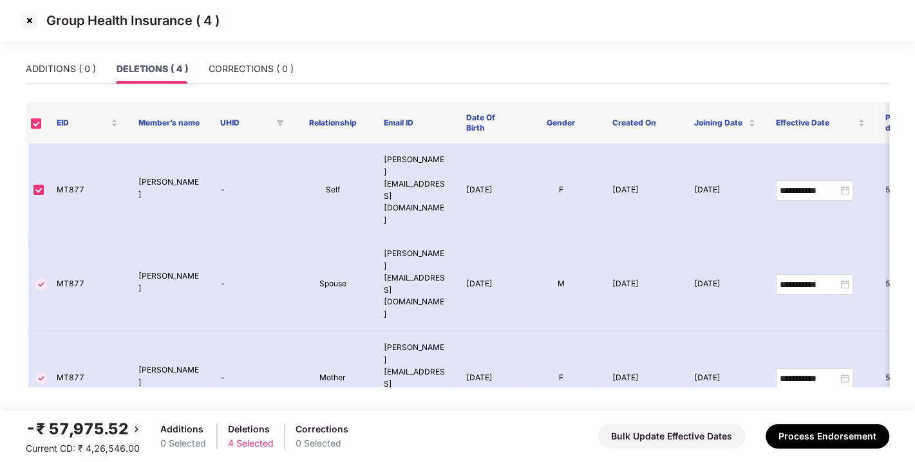
click at [27, 17] on img at bounding box center [29, 20] width 21 height 21
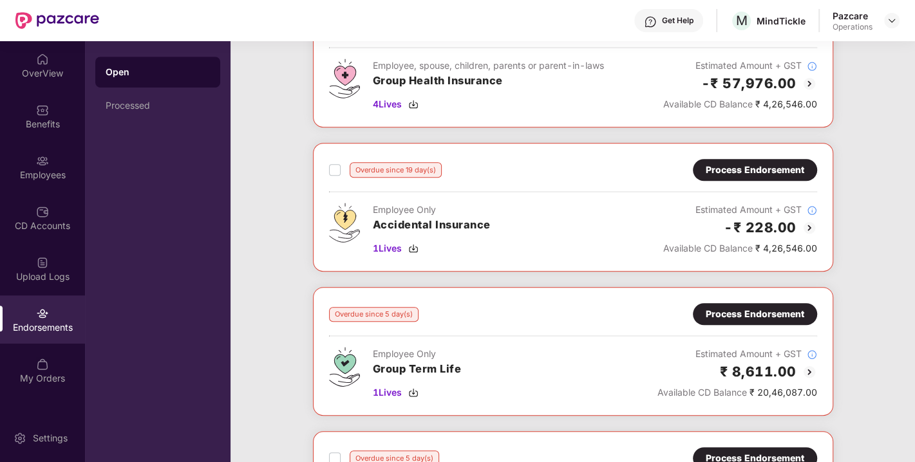
scroll to position [559, 0]
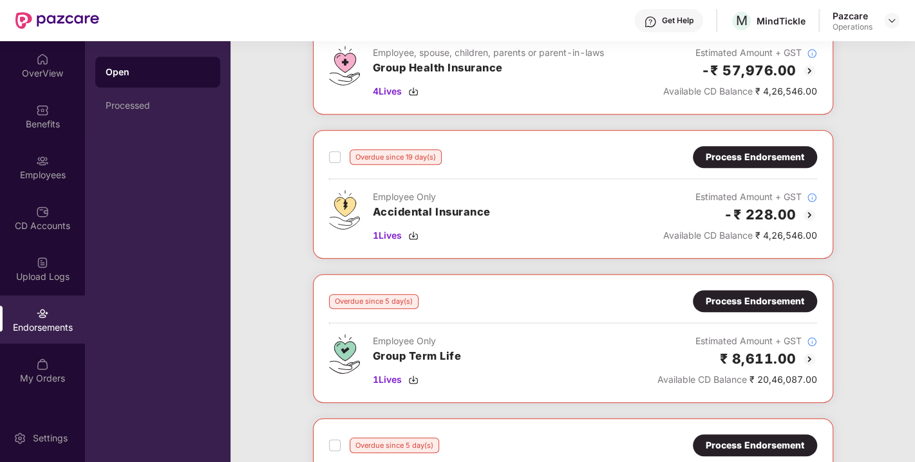
click at [743, 160] on div "Process Endorsement" at bounding box center [754, 157] width 98 height 14
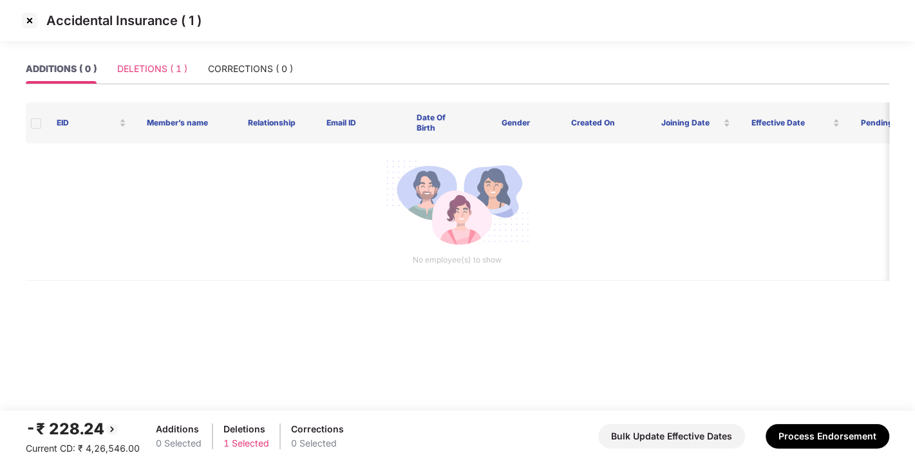
click at [147, 77] on div "DELETIONS ( 1 )" at bounding box center [152, 69] width 70 height 30
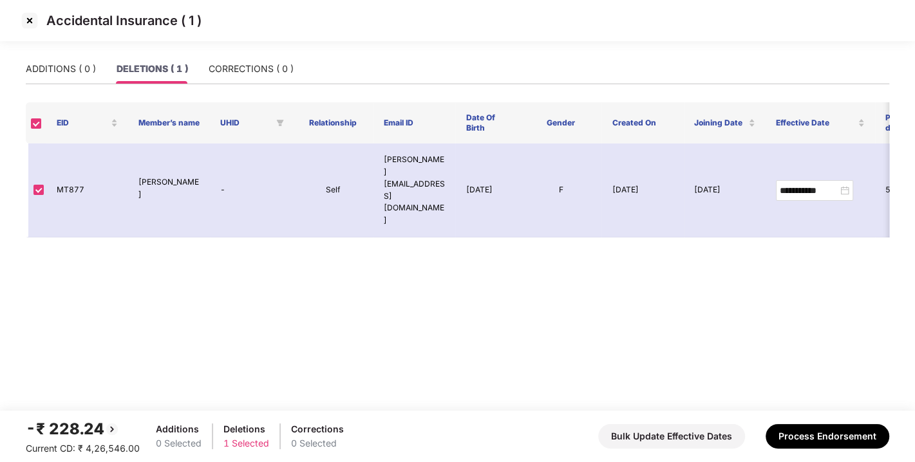
click at [31, 22] on img at bounding box center [29, 20] width 21 height 21
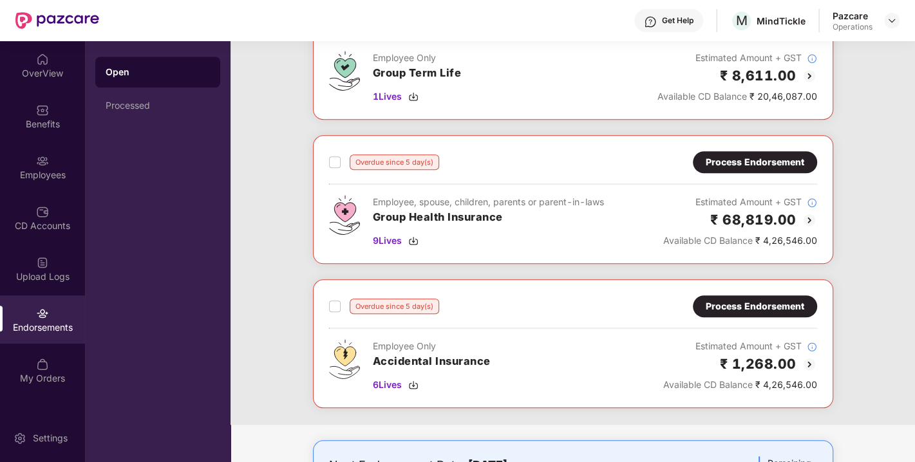
scroll to position [842, 0]
click at [723, 155] on div "Process Endorsement" at bounding box center [754, 162] width 98 height 14
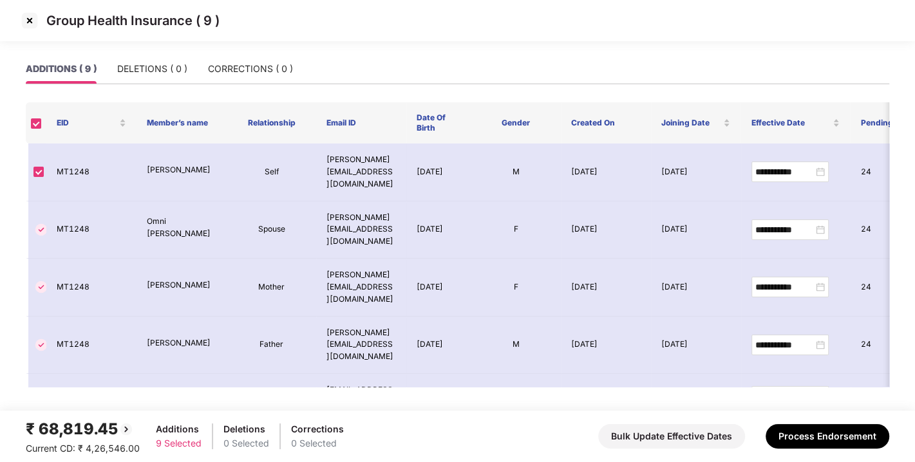
click at [26, 17] on img at bounding box center [29, 20] width 21 height 21
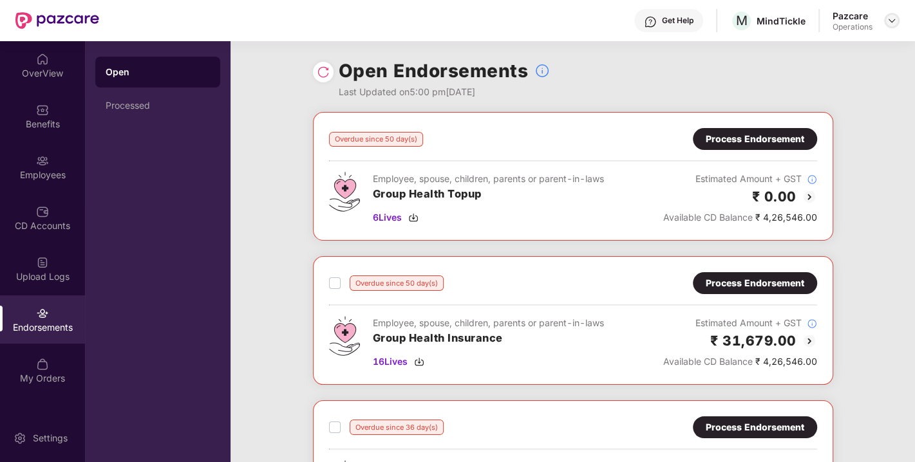
click at [891, 21] on img at bounding box center [891, 20] width 10 height 10
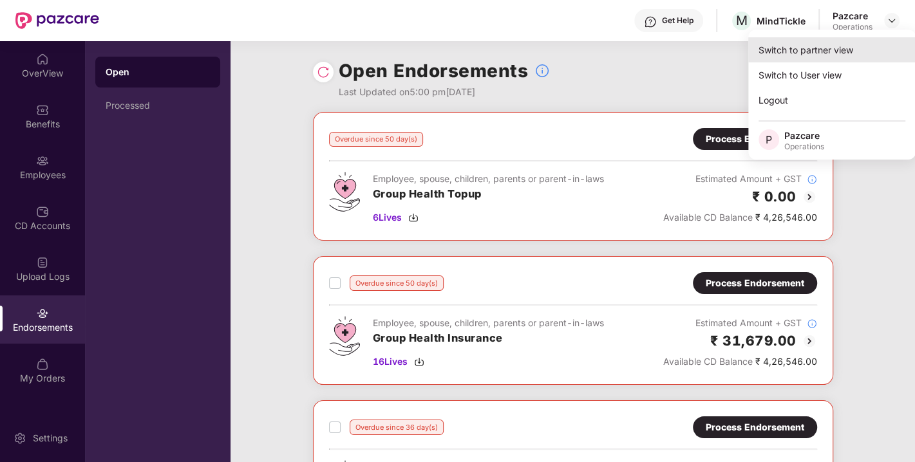
click at [808, 51] on div "Switch to partner view" at bounding box center [831, 49] width 167 height 25
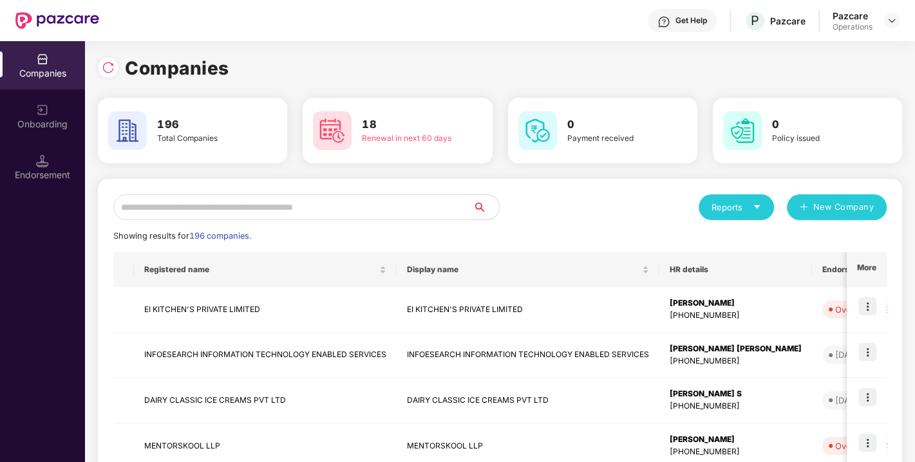
click at [283, 210] on input "text" at bounding box center [293, 207] width 360 height 26
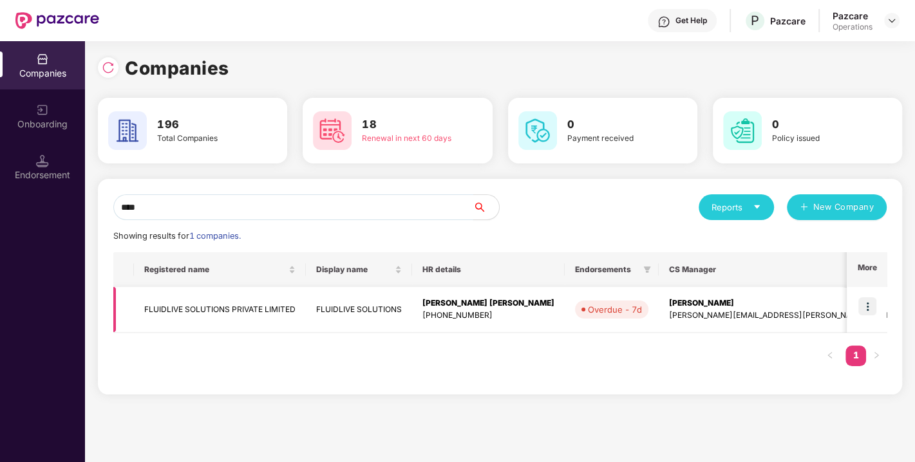
type input "****"
click at [205, 316] on td "FLUIDLIVE SOLUTIONS PRIVATE LIMITED" at bounding box center [220, 310] width 172 height 46
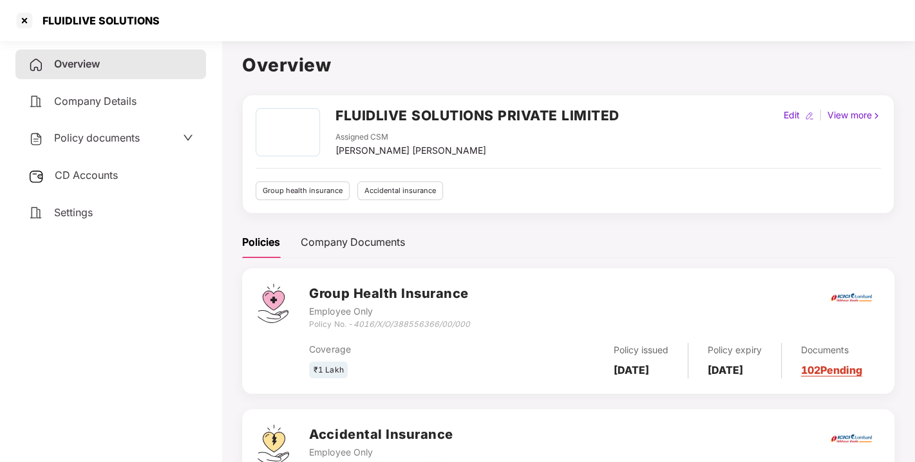
click at [88, 175] on span "CD Accounts" at bounding box center [86, 175] width 63 height 13
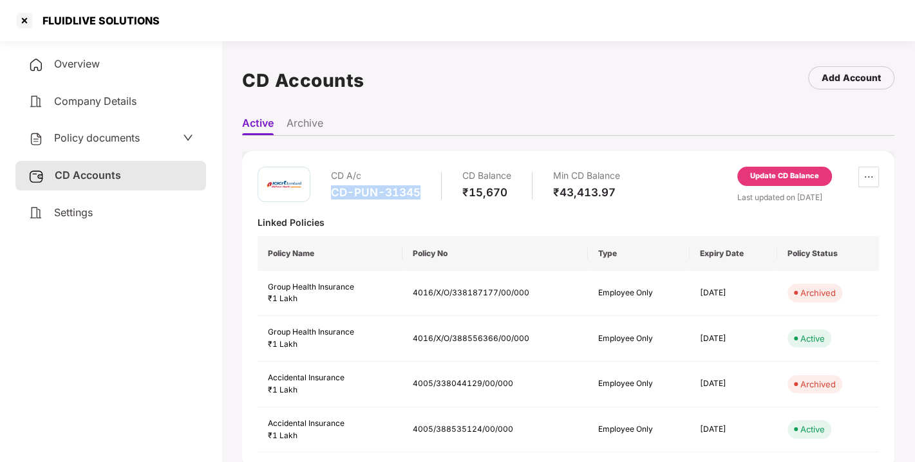
drag, startPoint x: 333, startPoint y: 189, endPoint x: 421, endPoint y: 188, distance: 87.5
click at [421, 188] on div "CD A/c CD-PUN-31345 CD Balance ₹15,670 Min CD Balance ₹43,413.97" at bounding box center [475, 185] width 289 height 37
copy div "CD-PUN-31345"
click at [21, 25] on div at bounding box center [24, 20] width 21 height 21
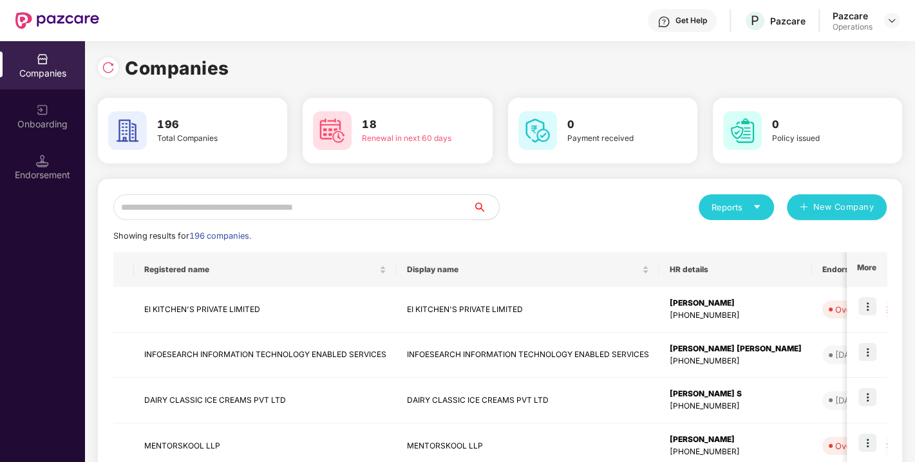
click at [210, 210] on input "text" at bounding box center [293, 207] width 360 height 26
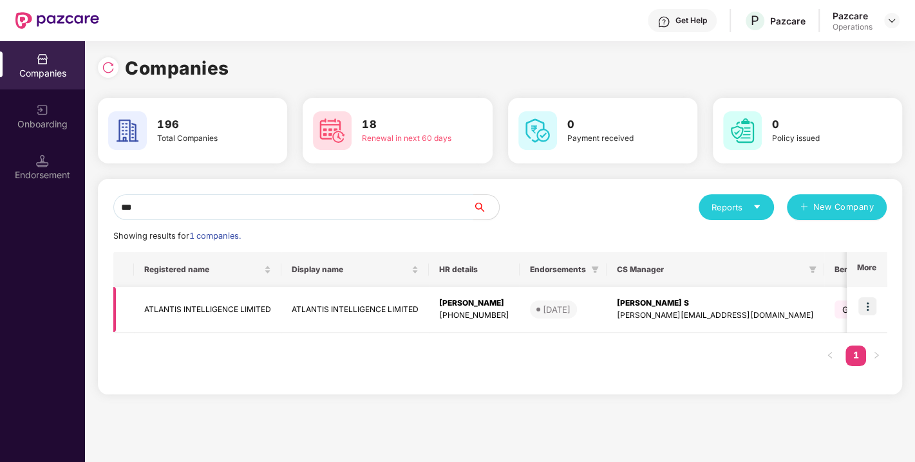
type input "***"
click at [196, 313] on td "ATLANTIS INTELLIGENCE LIMITED" at bounding box center [207, 310] width 147 height 46
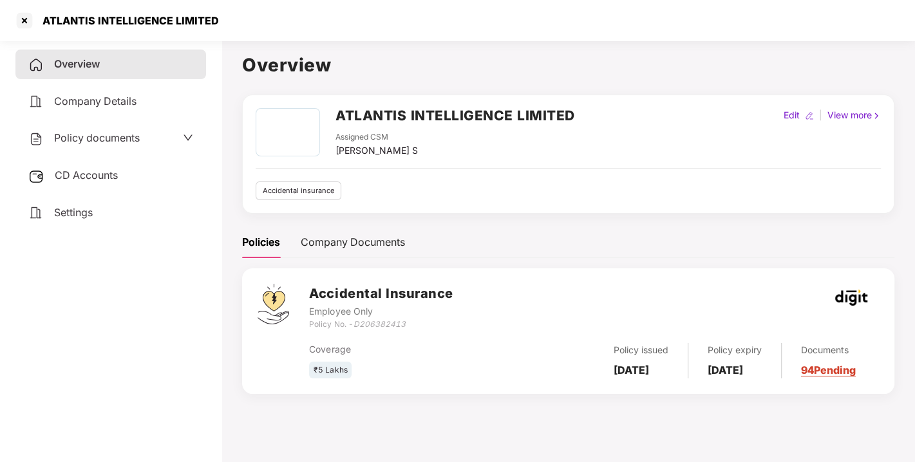
click at [97, 136] on span "Policy documents" at bounding box center [97, 137] width 86 height 13
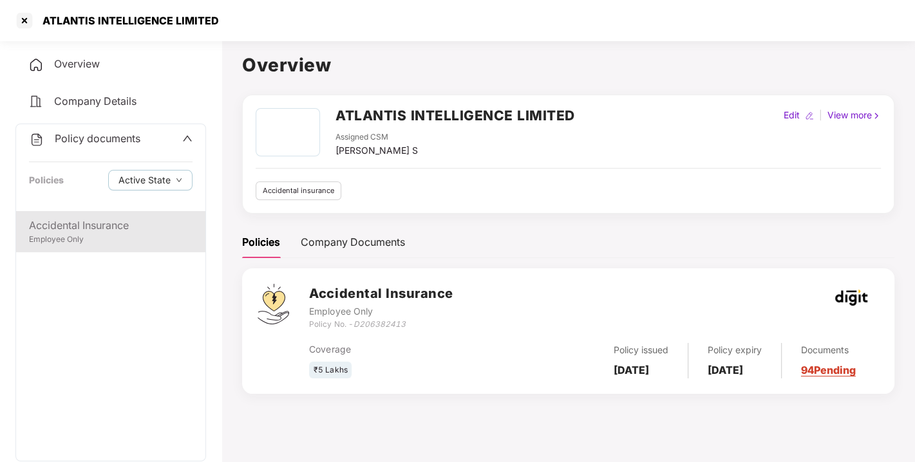
click at [100, 221] on div "Accidental Insurance" at bounding box center [110, 226] width 163 height 16
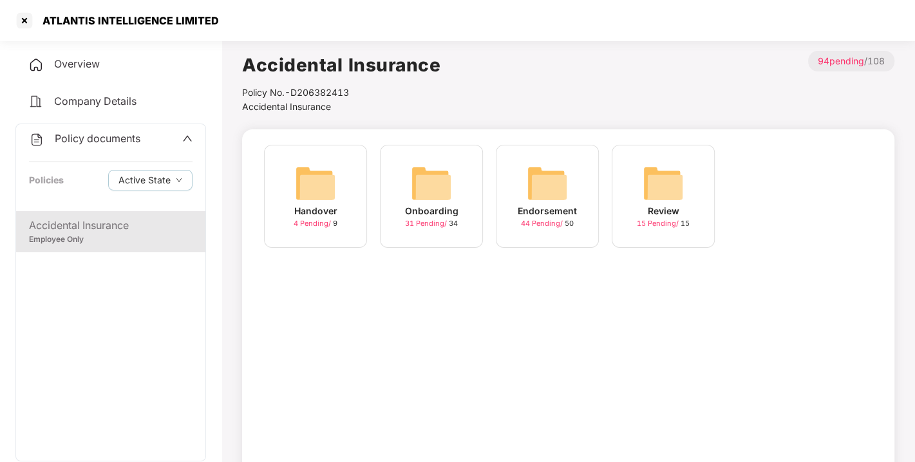
click at [557, 174] on img at bounding box center [546, 183] width 41 height 41
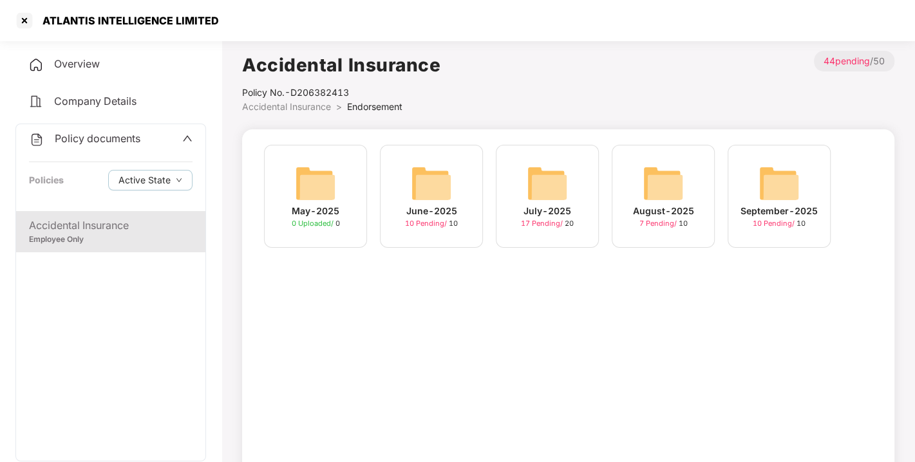
click at [776, 182] on img at bounding box center [778, 183] width 41 height 41
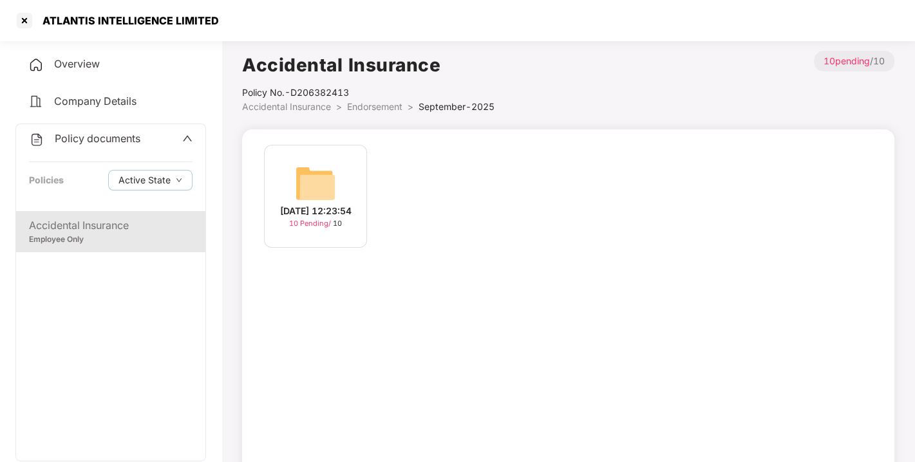
click at [317, 176] on img at bounding box center [315, 183] width 41 height 41
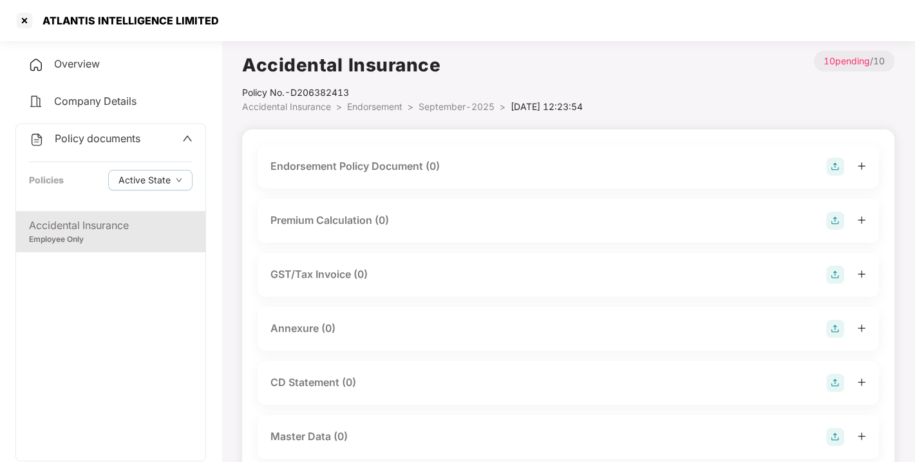
click at [833, 162] on img at bounding box center [835, 167] width 18 height 18
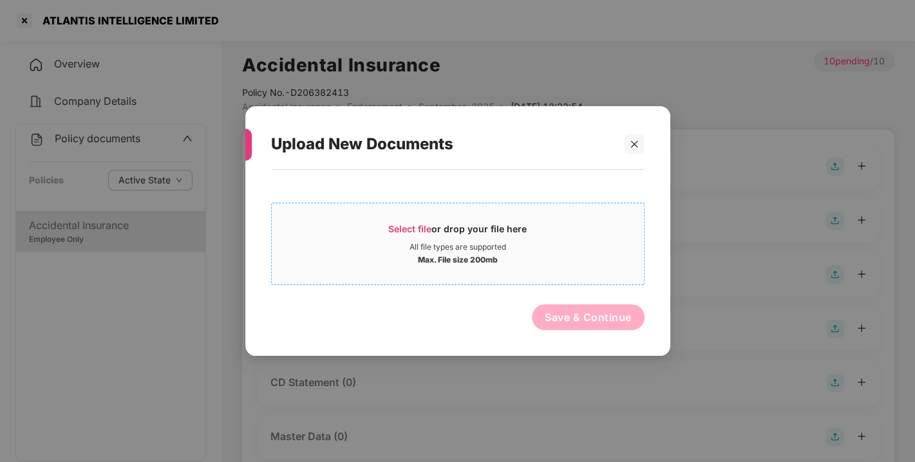
click at [389, 228] on span "Select file" at bounding box center [409, 228] width 43 height 11
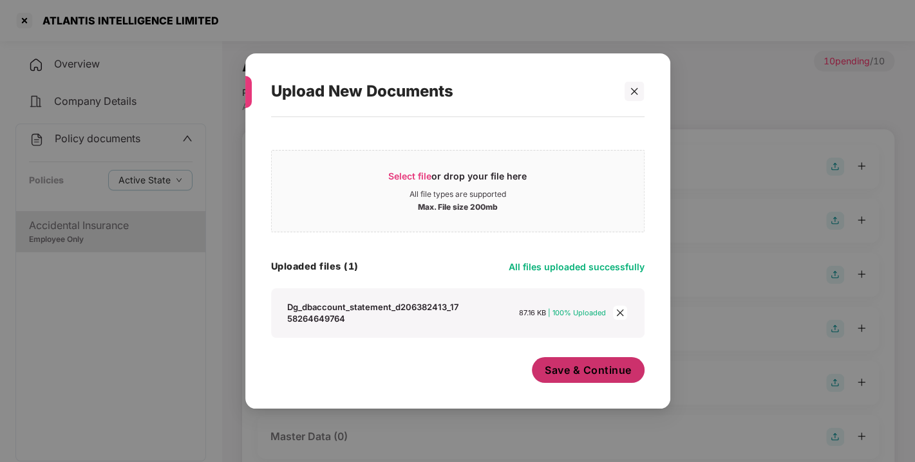
click at [579, 375] on span "Save & Continue" at bounding box center [588, 370] width 87 height 14
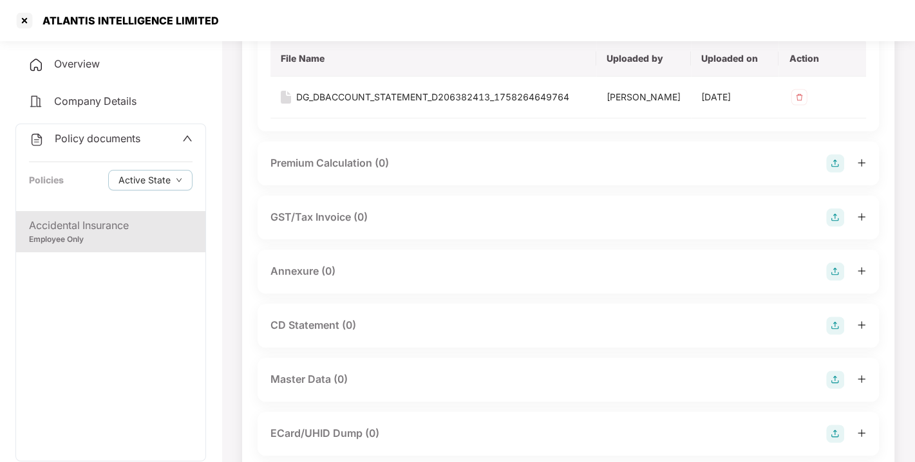
scroll to position [155, 0]
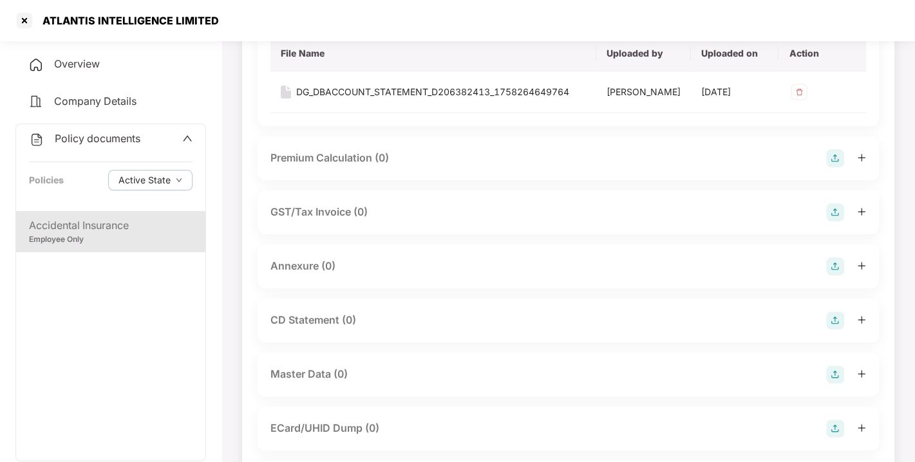
click at [835, 275] on img at bounding box center [835, 266] width 18 height 18
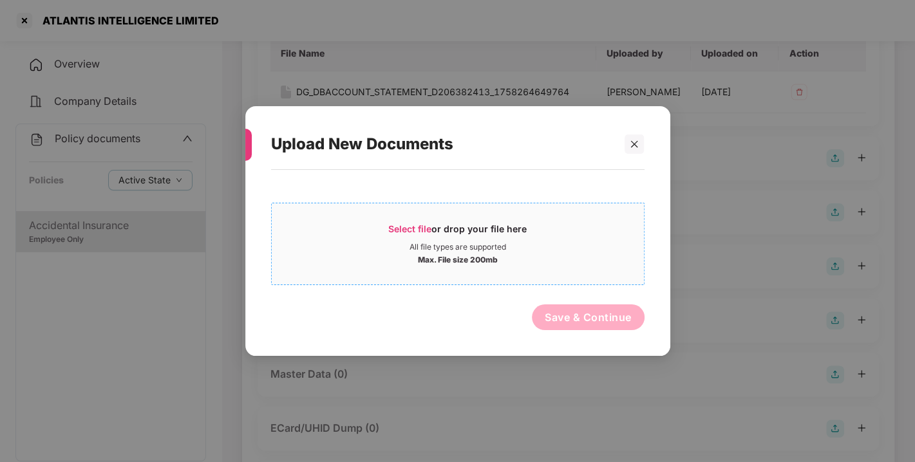
click at [420, 226] on span "Select file" at bounding box center [409, 228] width 43 height 11
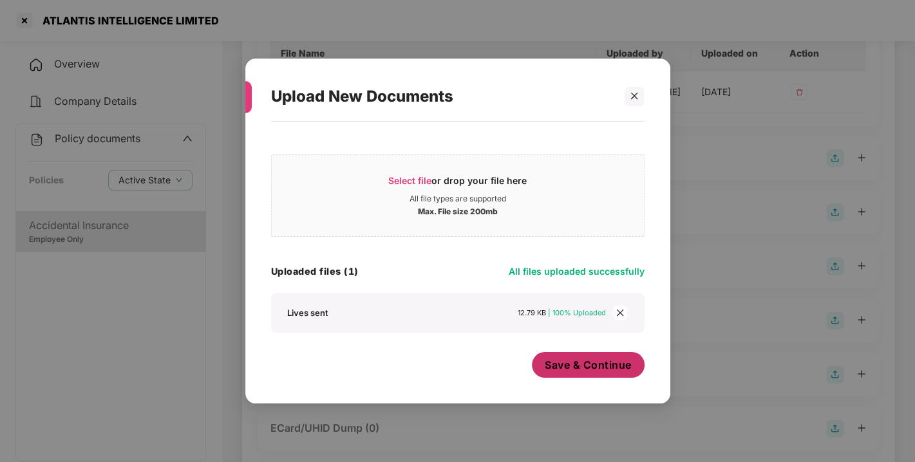
click at [597, 366] on span "Save & Continue" at bounding box center [588, 365] width 87 height 14
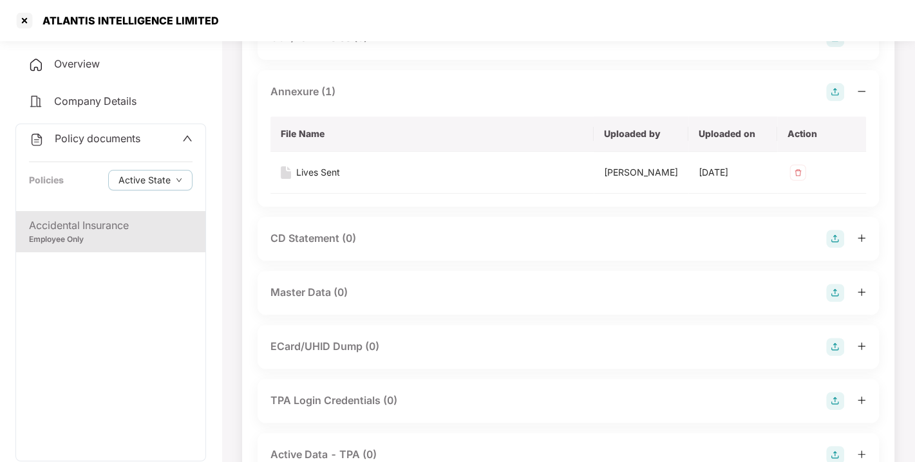
scroll to position [387, 0]
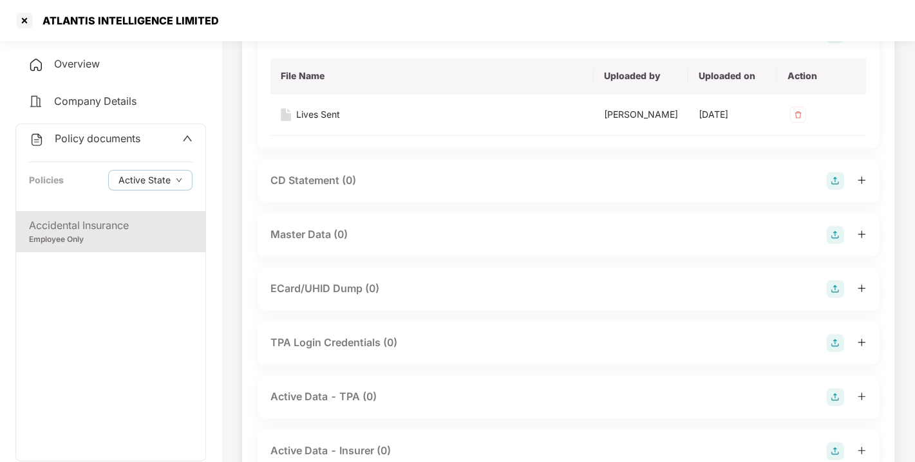
click at [835, 244] on img at bounding box center [835, 235] width 18 height 18
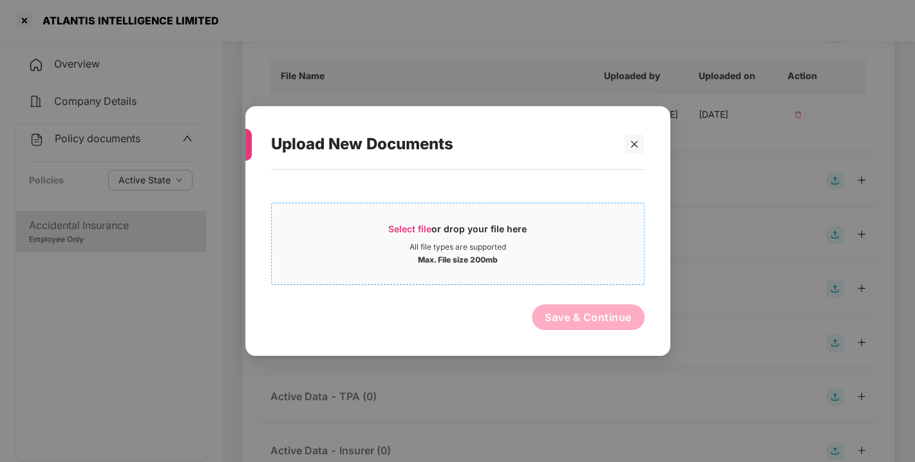
click at [399, 217] on span "Select file or drop your file here All file types are supported Max. File size …" at bounding box center [458, 244] width 372 height 62
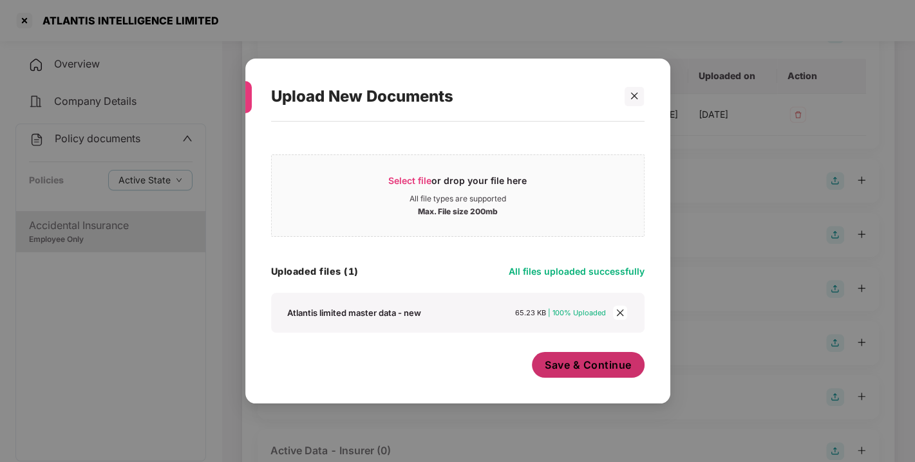
click at [586, 375] on button "Save & Continue" at bounding box center [588, 365] width 113 height 26
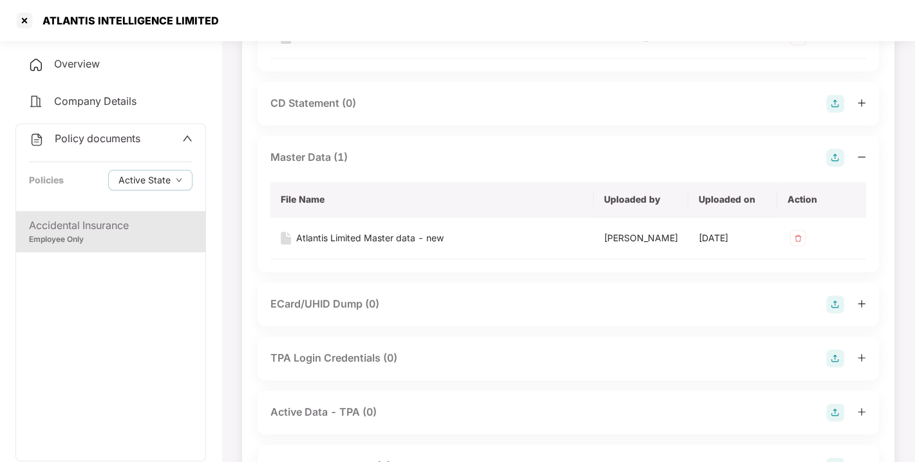
scroll to position [0, 0]
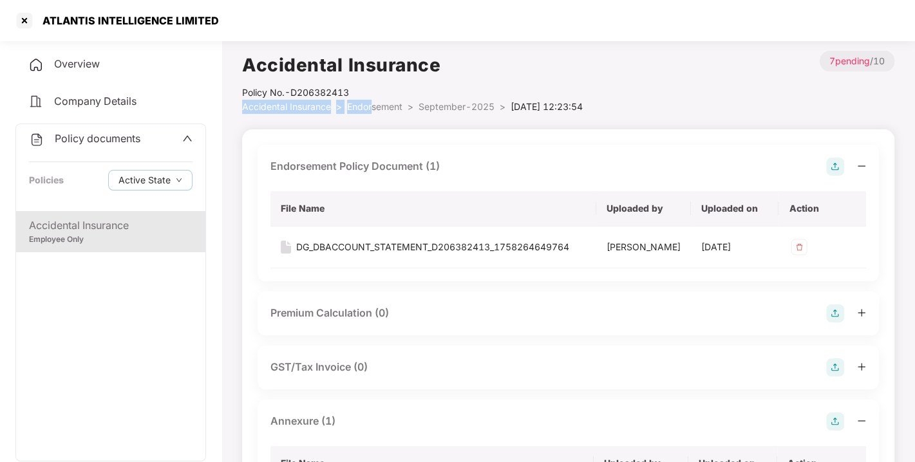
drag, startPoint x: 352, startPoint y: 92, endPoint x: 375, endPoint y: 104, distance: 25.6
click at [375, 104] on div "Accidental Insurance Policy No.- D206382413 Accidental Insurance > Endorsement …" at bounding box center [412, 82] width 340 height 63
click at [375, 104] on span "Endorsement" at bounding box center [374, 106] width 55 height 11
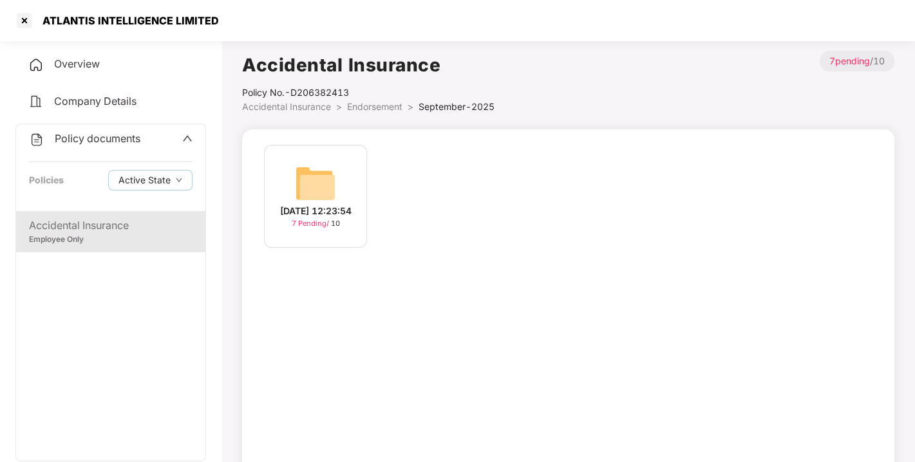
click at [375, 104] on span "Endorsement" at bounding box center [374, 106] width 55 height 11
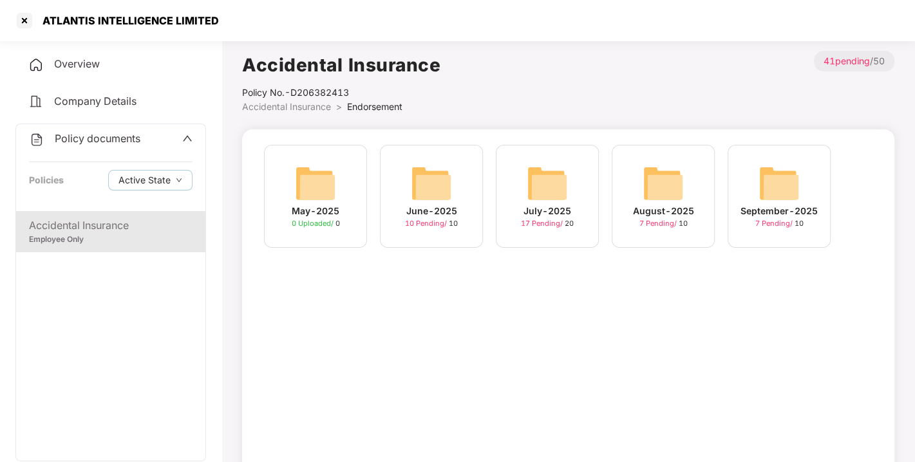
click at [104, 136] on span "Policy documents" at bounding box center [98, 138] width 86 height 13
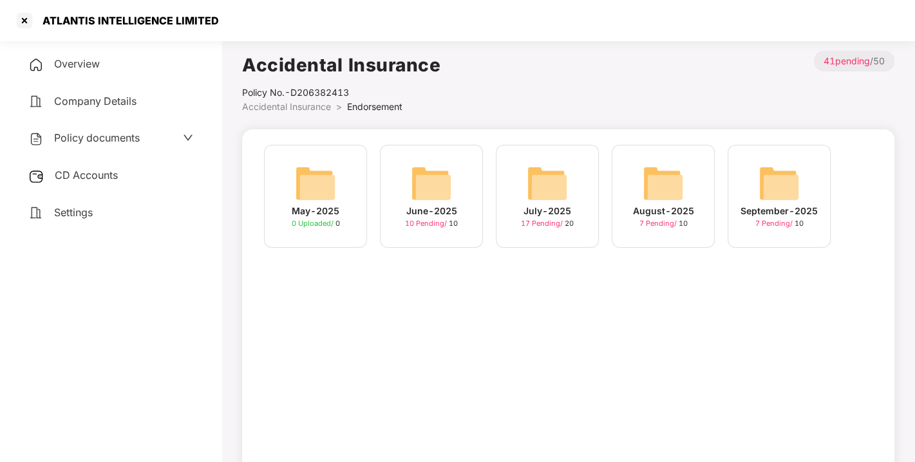
click at [85, 161] on div "CD Accounts" at bounding box center [110, 176] width 191 height 30
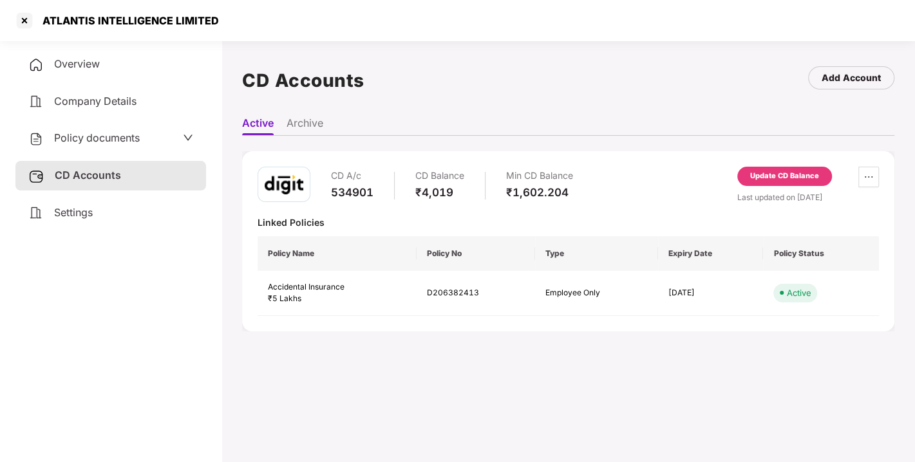
click at [766, 182] on div "Update CD Balance" at bounding box center [784, 176] width 95 height 19
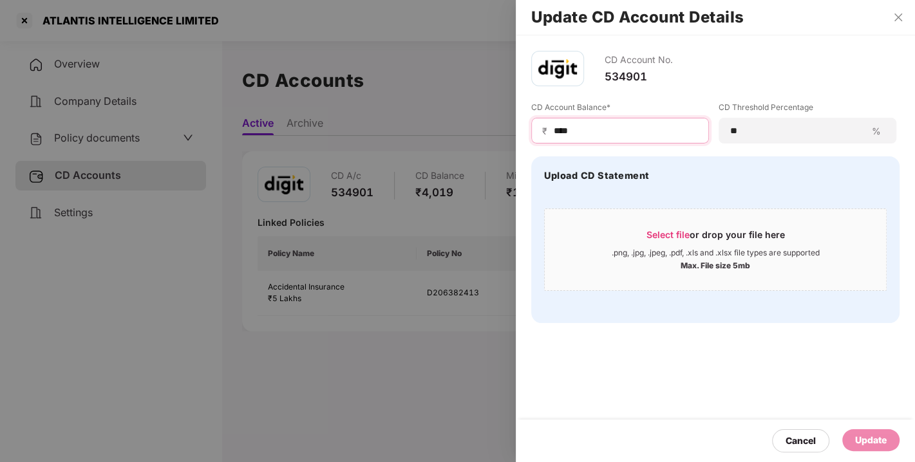
drag, startPoint x: 602, startPoint y: 130, endPoint x: 524, endPoint y: 134, distance: 78.6
click at [524, 134] on div "CD Account No. 534901 CD Account Balance* ₹ **** CD Threshold Percentage ** % U…" at bounding box center [715, 186] width 399 height 303
type input "****"
click at [881, 451] on div "Update" at bounding box center [870, 440] width 57 height 22
click at [862, 436] on div "Update" at bounding box center [858, 440] width 56 height 14
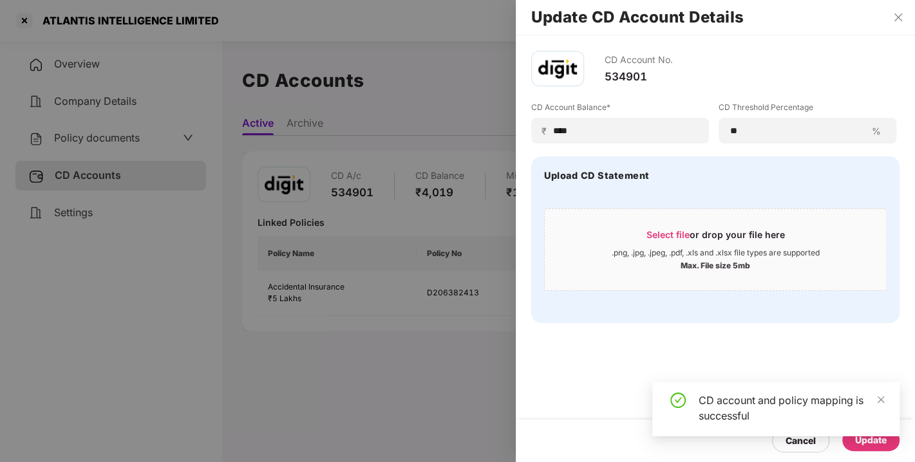
click at [766, 306] on div "Upload CD Statement Select file or drop your file here .png, .jpg, .jpeg, .pdf,…" at bounding box center [715, 239] width 368 height 167
drag, startPoint x: 766, startPoint y: 306, endPoint x: 734, endPoint y: 344, distance: 49.3
click at [734, 344] on div "CD Account No. 534901 CD Account Balance* ₹ **** CD Threshold Percentage ** % U…" at bounding box center [715, 248] width 399 height 427
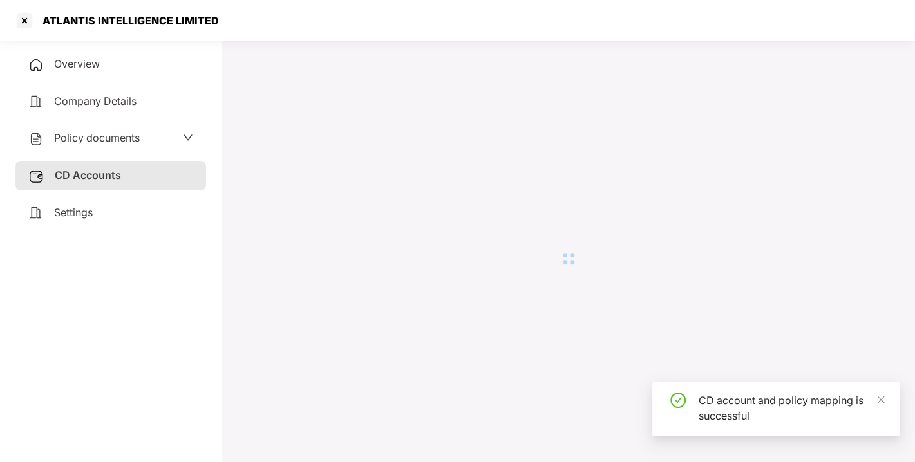
click at [734, 344] on div at bounding box center [568, 259] width 652 height 416
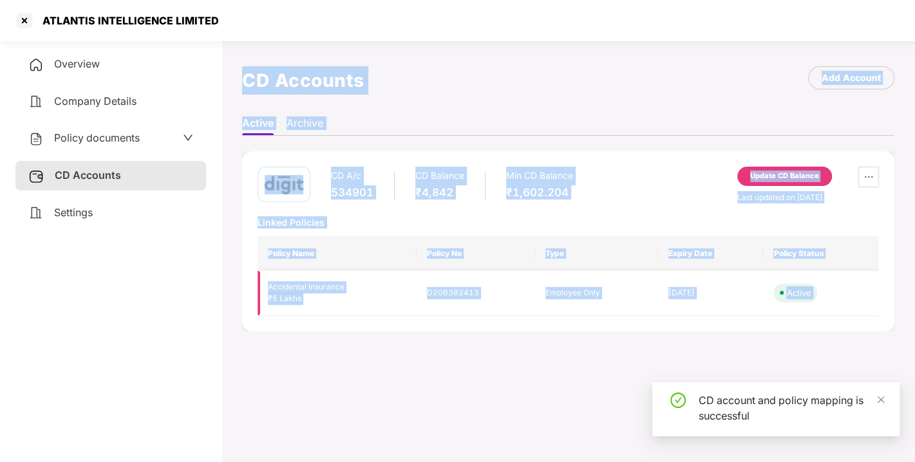
click at [735, 308] on td "[DATE]" at bounding box center [710, 294] width 105 height 46
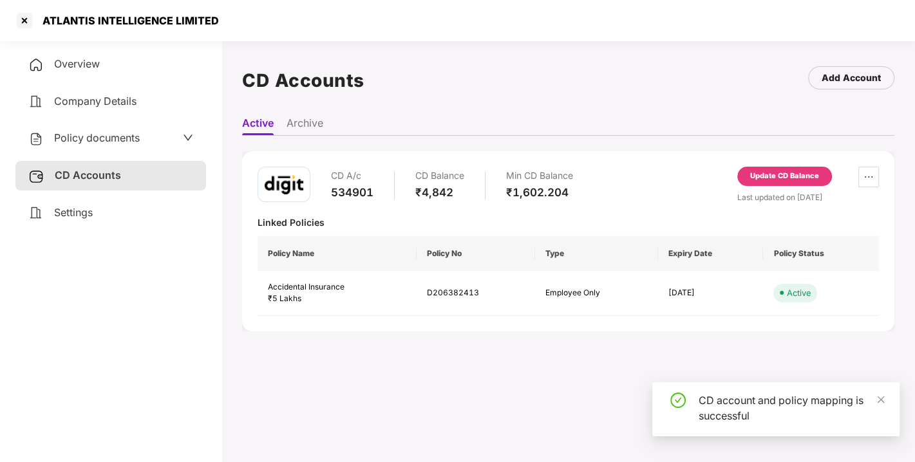
click at [656, 154] on div "CD A/c 534901 CD Balance ₹4,842 Min CD Balance ₹1,602.204 Update CD Balance Las…" at bounding box center [568, 241] width 652 height 180
drag, startPoint x: 656, startPoint y: 154, endPoint x: 697, endPoint y: 183, distance: 50.7
click at [697, 183] on div "CD A/c 534901 CD Balance ₹4,842 Min CD Balance ₹1,602.204 Update CD Balance Las…" at bounding box center [568, 241] width 652 height 180
click at [697, 183] on div "CD A/c 534901 CD Balance ₹4,842 Min CD Balance ₹1,602.204 Update CD Balance Las…" at bounding box center [567, 185] width 621 height 37
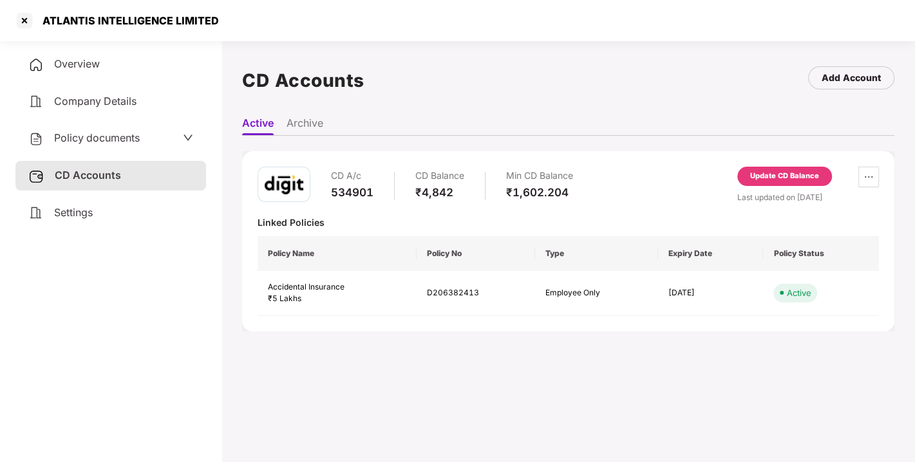
click at [610, 158] on div "CD A/c 534901 CD Balance ₹4,842 Min CD Balance ₹1,602.204 Update CD Balance Las…" at bounding box center [568, 241] width 652 height 180
drag, startPoint x: 611, startPoint y: 158, endPoint x: 640, endPoint y: 168, distance: 30.7
click at [640, 168] on div "CD A/c 534901 CD Balance ₹4,842 Min CD Balance ₹1,602.204 Update CD Balance Las…" at bounding box center [568, 241] width 652 height 180
click at [673, 173] on div "CD A/c 534901 CD Balance ₹4,842 Min CD Balance ₹1,602.204 Update CD Balance Las…" at bounding box center [567, 185] width 621 height 37
click at [24, 14] on div at bounding box center [24, 20] width 21 height 21
